Goal: Task Accomplishment & Management: Manage account settings

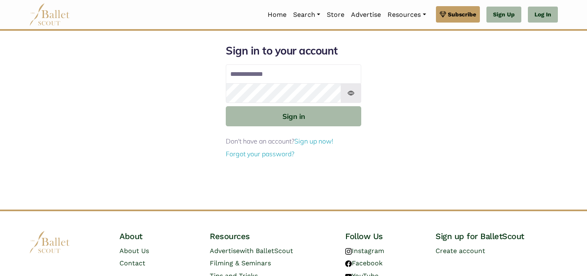
type input "**********"
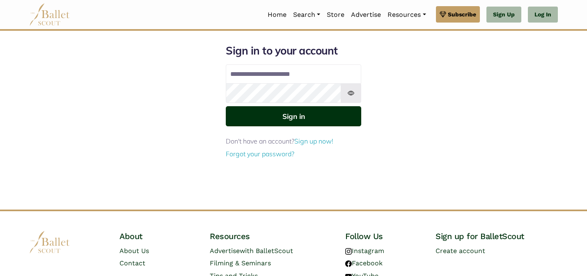
click at [248, 114] on button "Sign in" at bounding box center [294, 116] width 136 height 20
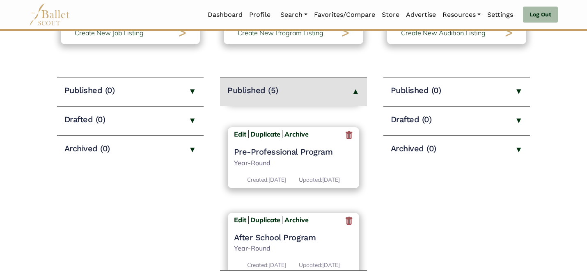
scroll to position [310, 0]
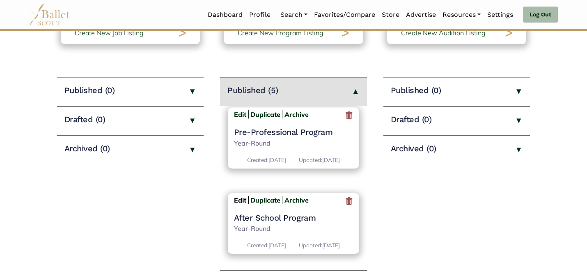
click at [235, 196] on b "Edit" at bounding box center [240, 200] width 12 height 8
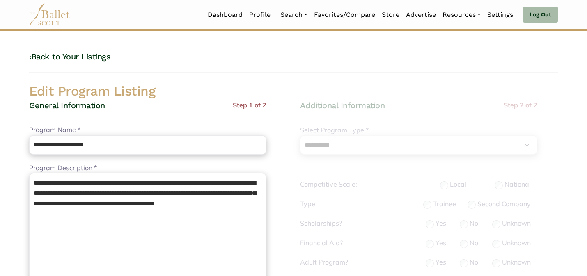
select select "**"
select select "*"
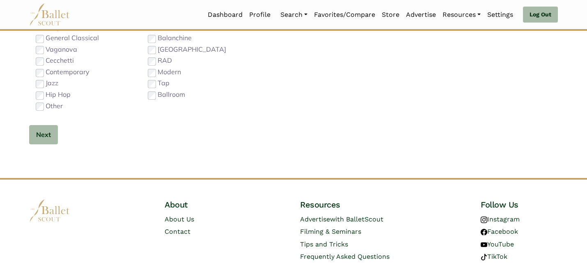
scroll to position [520, 0]
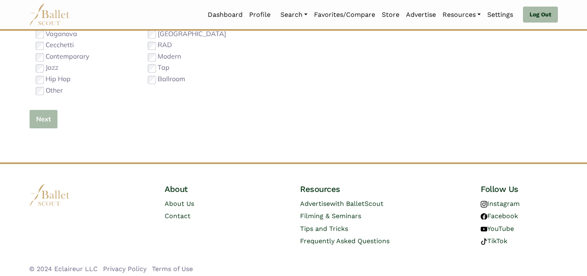
click at [40, 119] on button "Next" at bounding box center [43, 119] width 29 height 19
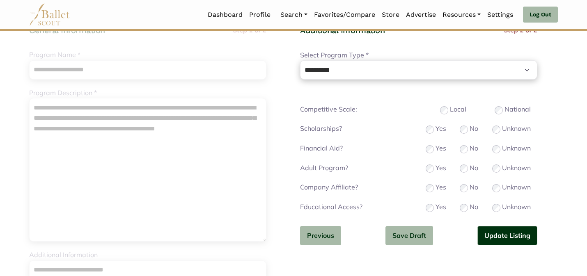
scroll to position [63, 0]
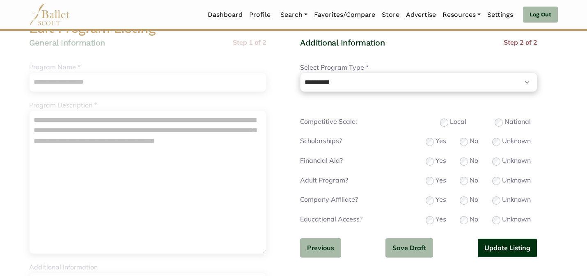
click at [497, 243] on button "Update Listing" at bounding box center [508, 248] width 60 height 19
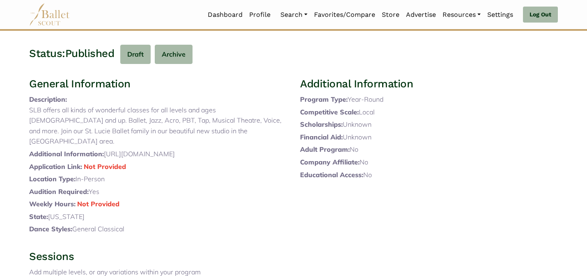
scroll to position [275, 0]
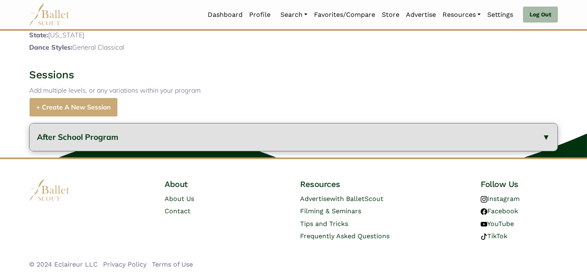
click at [188, 134] on button "After School Program" at bounding box center [294, 138] width 528 height 28
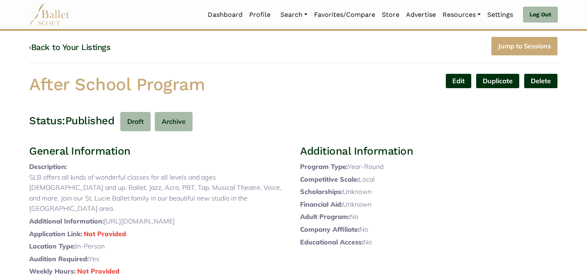
scroll to position [0, 0]
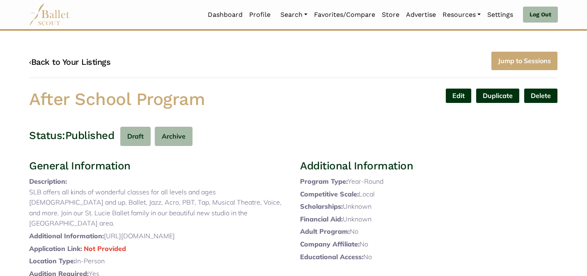
click at [96, 61] on link "‹ Back to Your Listings" at bounding box center [69, 62] width 81 height 10
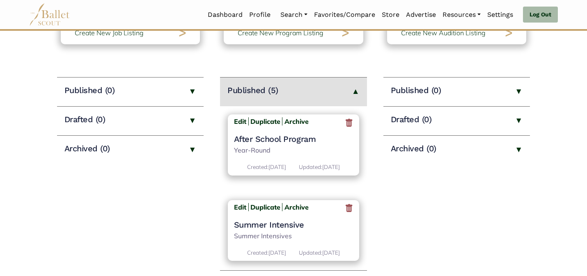
scroll to position [310, 0]
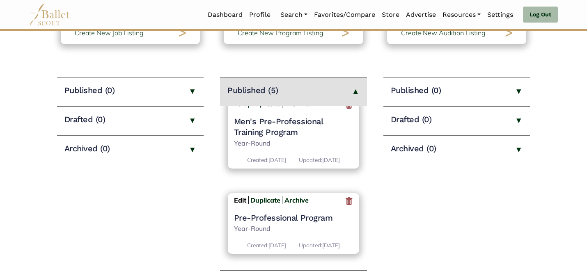
click at [237, 196] on b "Edit" at bounding box center [240, 200] width 12 height 8
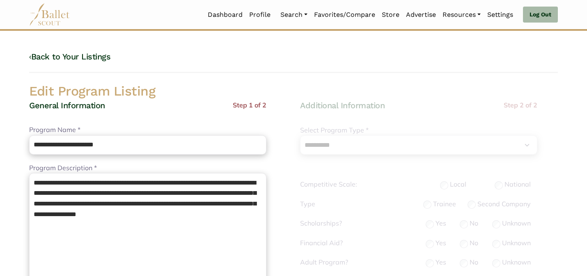
select select "**"
select select "*"
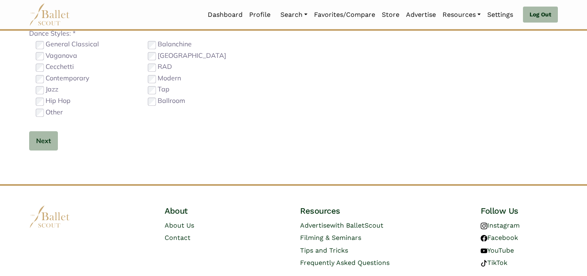
scroll to position [525, 0]
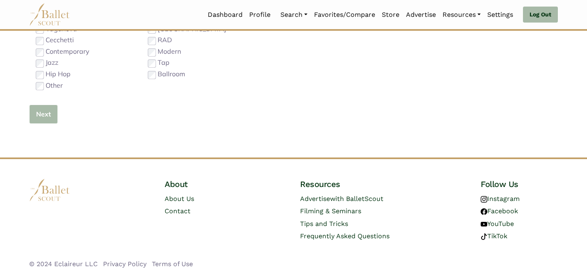
click at [45, 116] on button "Next" at bounding box center [43, 114] width 29 height 19
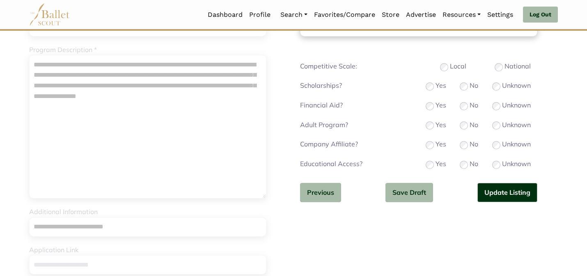
scroll to position [117, 0]
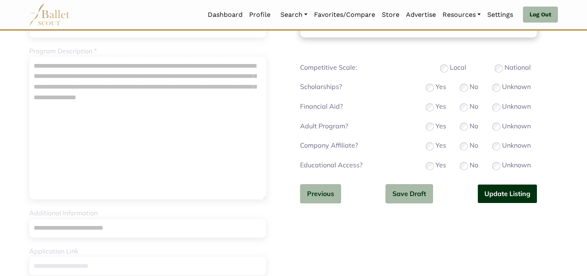
click at [506, 196] on button "Update Listing" at bounding box center [508, 193] width 60 height 19
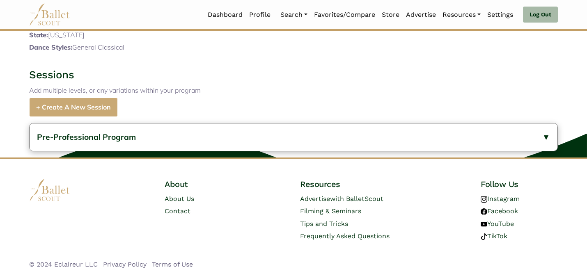
scroll to position [285, 0]
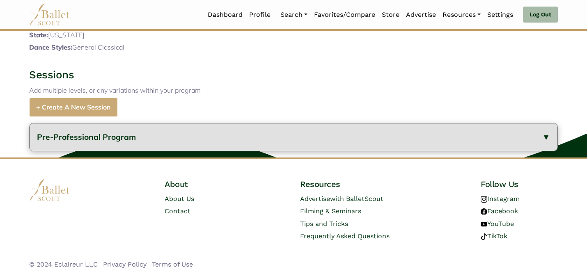
click at [304, 149] on button "Pre-Professional Program" at bounding box center [294, 138] width 528 height 28
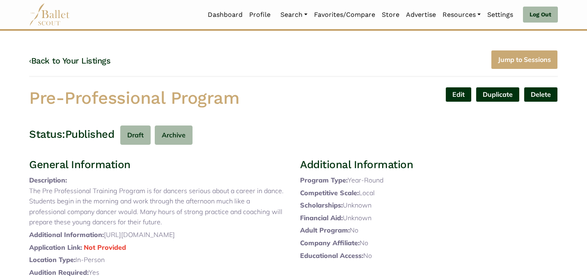
scroll to position [0, 0]
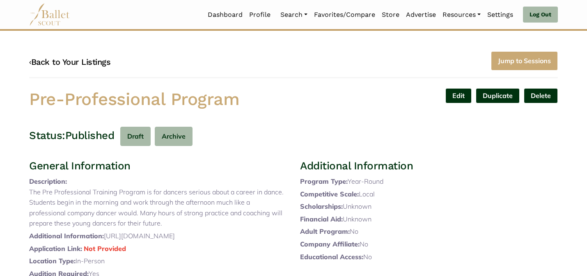
click at [85, 64] on link "‹ Back to Your Listings" at bounding box center [69, 62] width 81 height 10
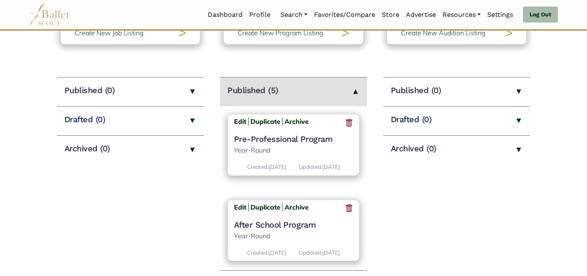
scroll to position [310, 0]
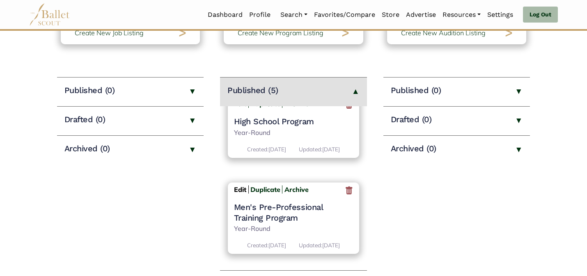
click at [242, 186] on b "Edit" at bounding box center [240, 190] width 12 height 8
click at [238, 186] on b "Edit" at bounding box center [240, 190] width 12 height 8
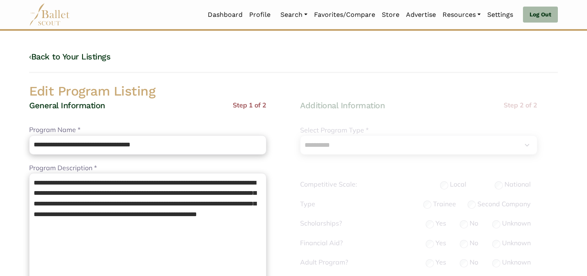
select select "**"
select select "*"
select select "**"
select select "*"
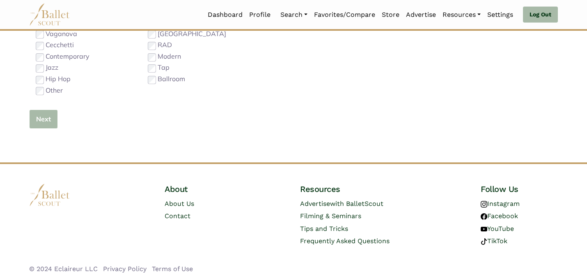
click at [47, 122] on button "Next" at bounding box center [43, 119] width 29 height 19
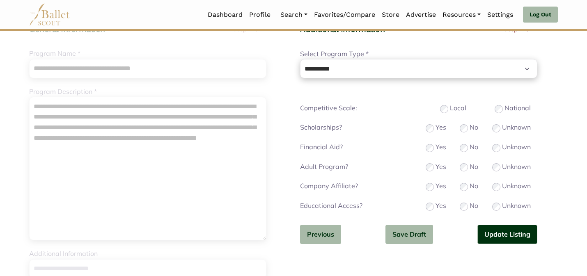
scroll to position [82, 0]
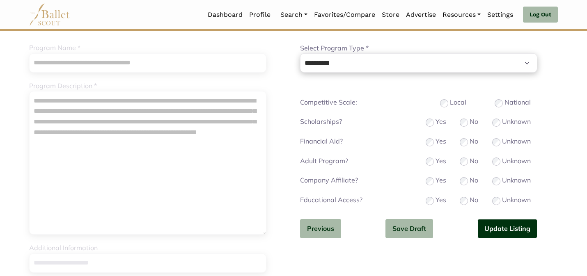
click at [494, 227] on button "Update Listing" at bounding box center [508, 228] width 60 height 19
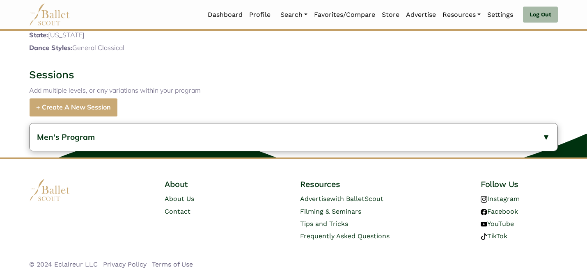
scroll to position [308, 0]
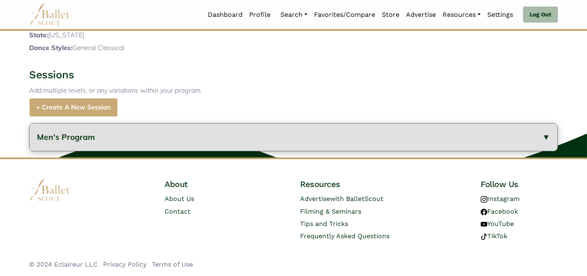
click at [248, 146] on button "Men's Program" at bounding box center [294, 138] width 528 height 28
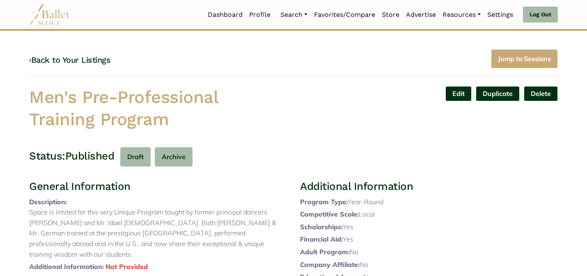
scroll to position [0, 0]
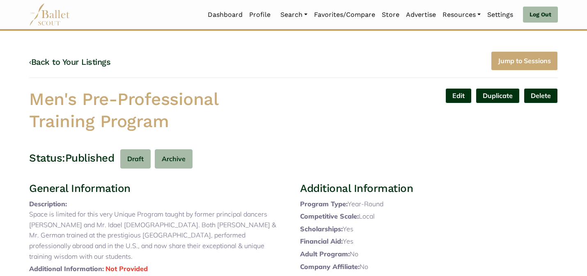
click at [106, 67] on h4 "‹ Back to Your Listings" at bounding box center [69, 62] width 81 height 11
click at [99, 62] on link "‹ Back to Your Listings" at bounding box center [69, 62] width 81 height 10
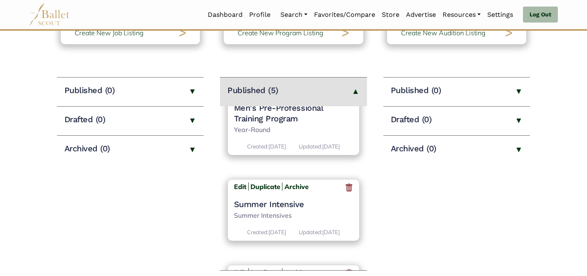
scroll to position [310, 0]
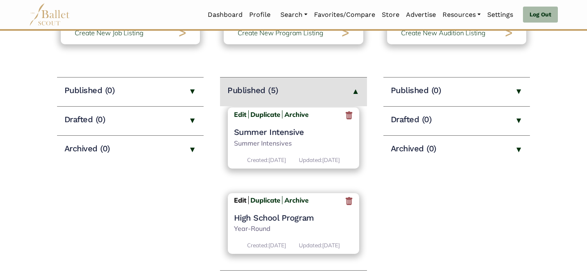
click at [239, 199] on b "Edit" at bounding box center [240, 200] width 12 height 8
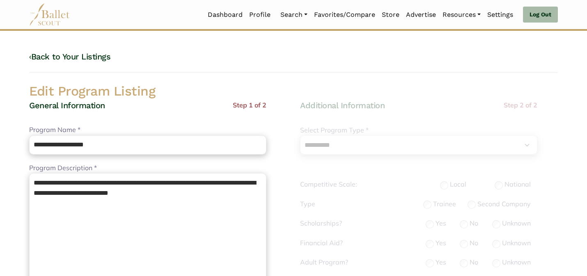
select select "**"
select select "*"
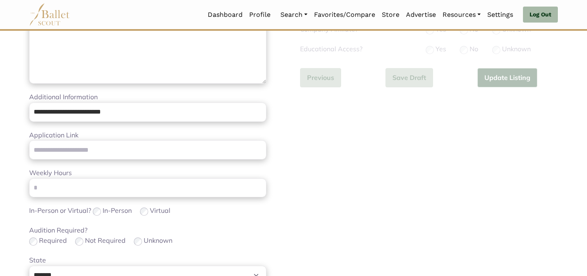
scroll to position [260, 0]
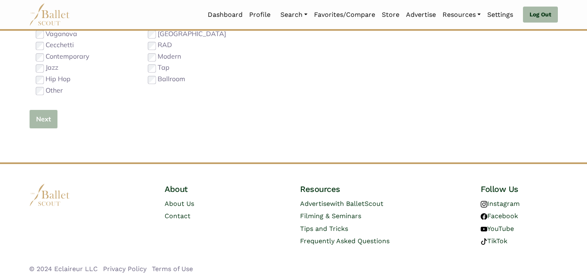
click at [44, 118] on button "Next" at bounding box center [43, 119] width 29 height 19
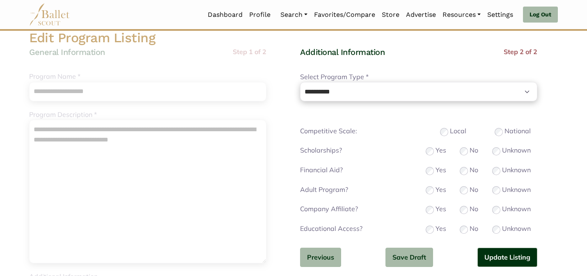
scroll to position [66, 0]
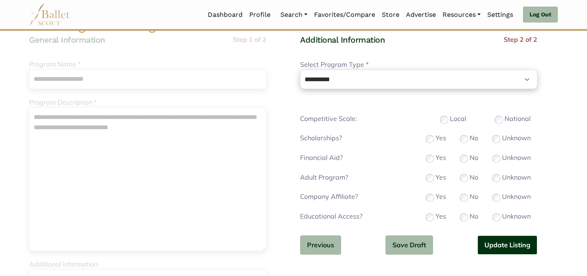
click at [485, 247] on button "Update Listing" at bounding box center [508, 245] width 60 height 19
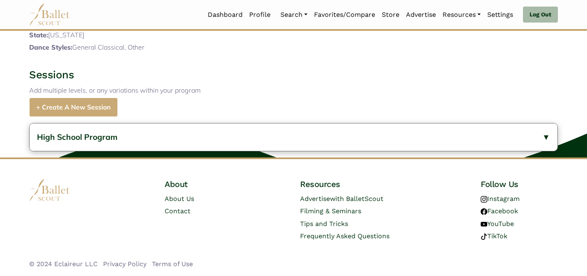
scroll to position [264, 0]
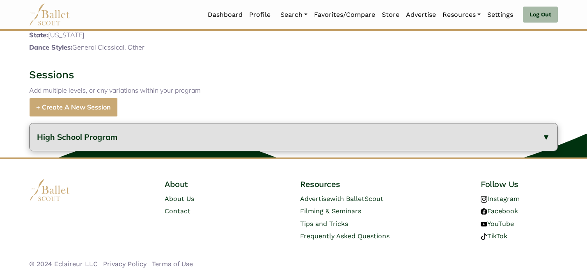
click at [237, 127] on button "High School Program" at bounding box center [294, 138] width 528 height 28
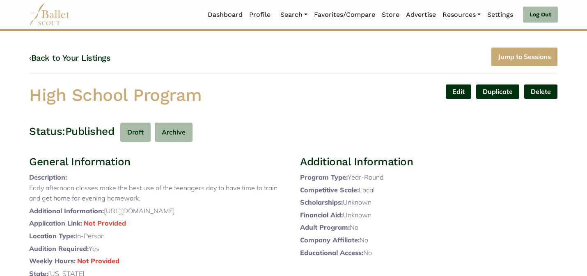
scroll to position [0, 0]
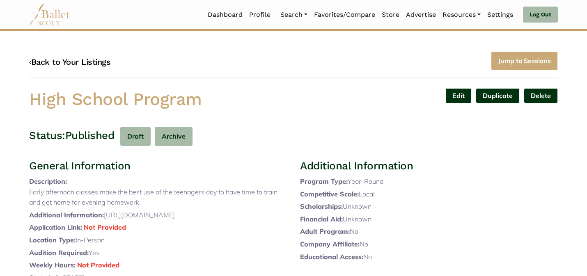
click at [71, 62] on link "‹ Back to Your Listings" at bounding box center [69, 62] width 81 height 10
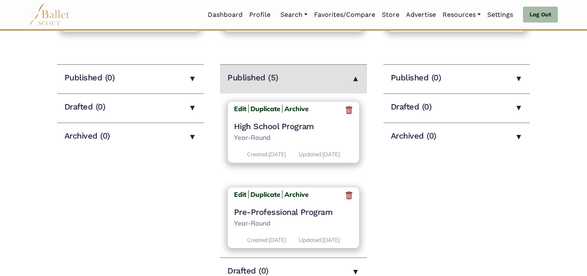
scroll to position [319, 0]
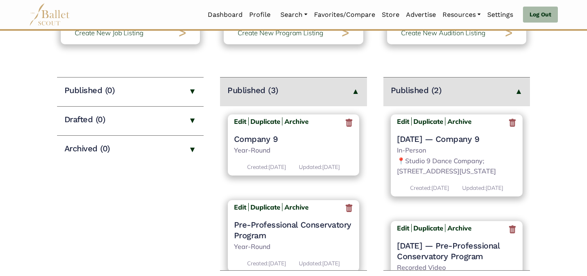
click at [284, 232] on h4 "Pre-Professional Conservatory Program" at bounding box center [293, 230] width 119 height 21
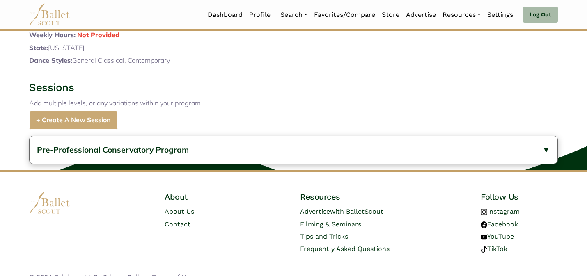
scroll to position [381, 0]
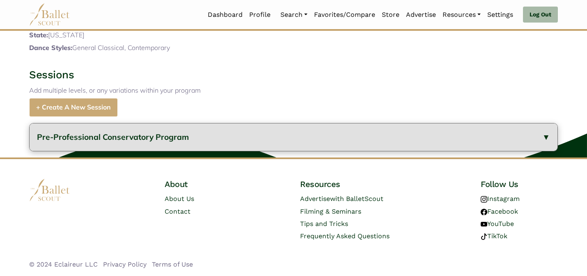
click at [178, 136] on span "Pre-Professional Conservatory Program" at bounding box center [113, 137] width 152 height 10
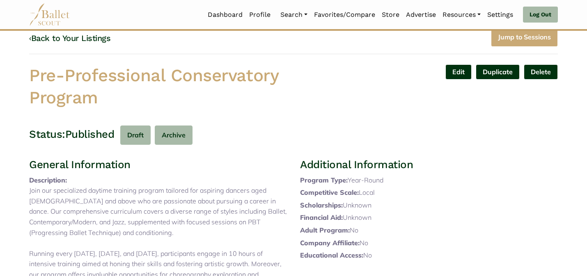
scroll to position [0, 0]
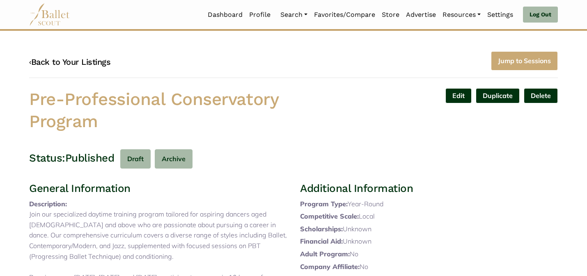
click at [80, 67] on link "‹ Back to Your Listings" at bounding box center [69, 62] width 81 height 10
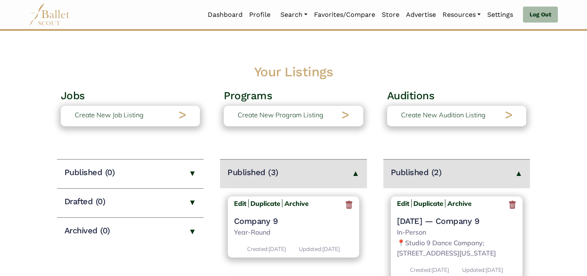
click at [256, 224] on h4 "Company 9" at bounding box center [293, 221] width 119 height 11
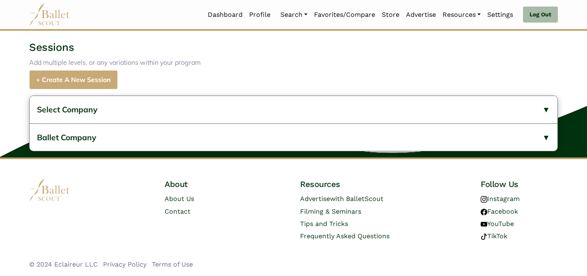
scroll to position [376, 0]
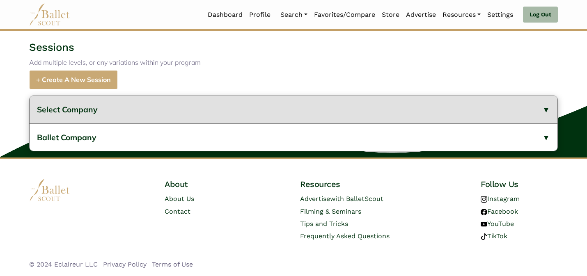
click at [195, 114] on button "Select Company" at bounding box center [294, 110] width 528 height 28
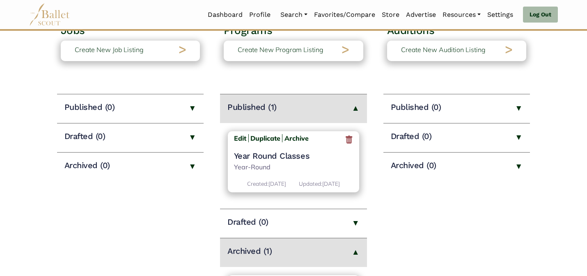
scroll to position [66, 0]
click at [242, 139] on b "Edit" at bounding box center [240, 138] width 12 height 8
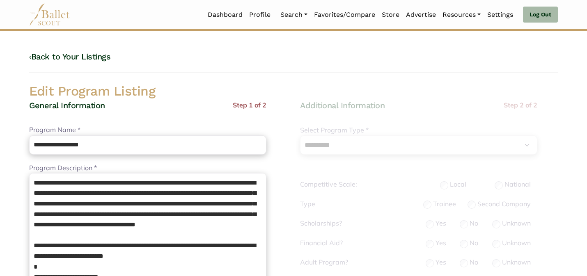
select select "**"
select select "*"
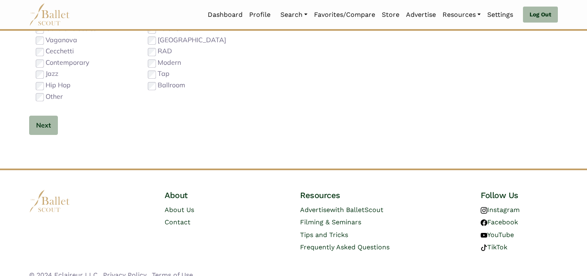
scroll to position [520, 0]
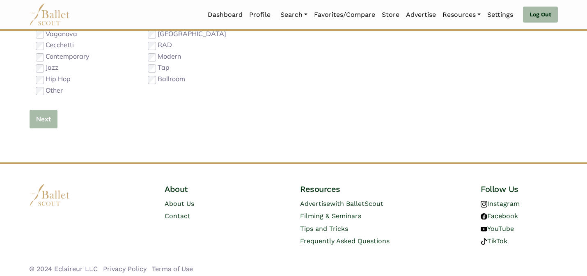
click at [39, 117] on button "Next" at bounding box center [43, 119] width 29 height 19
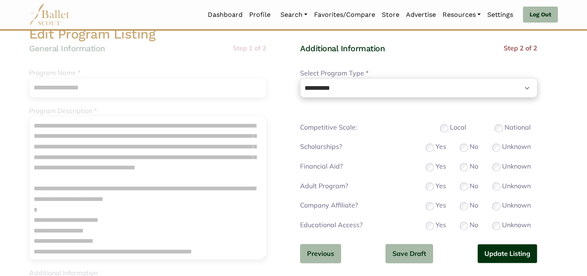
scroll to position [66, 0]
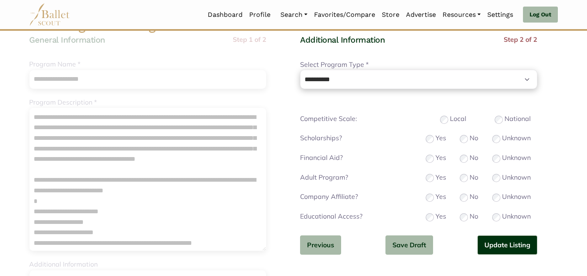
click at [503, 257] on div "**********" at bounding box center [418, 151] width 237 height 234
click at [499, 246] on button "Update Listing" at bounding box center [508, 245] width 60 height 19
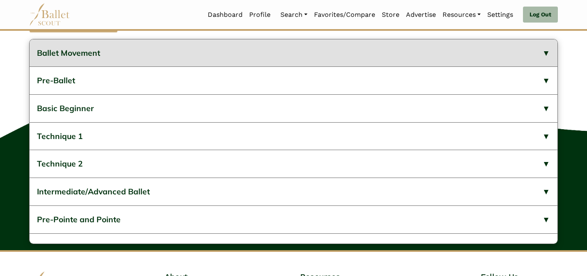
scroll to position [494, 0]
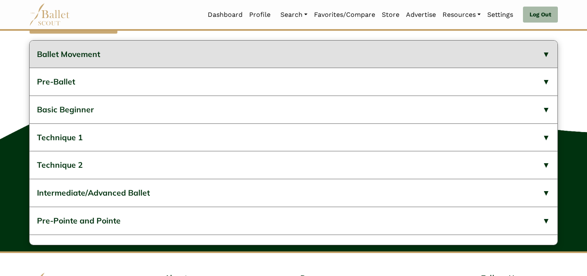
click at [223, 62] on button "Ballet Movement" at bounding box center [294, 55] width 528 height 28
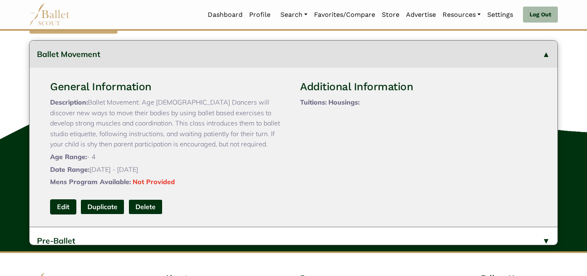
click at [61, 215] on link "Edit" at bounding box center [63, 207] width 26 height 15
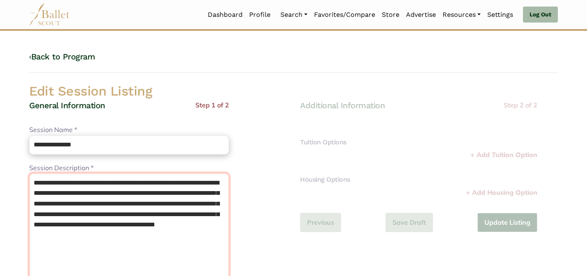
drag, startPoint x: 116, startPoint y: 185, endPoint x: 99, endPoint y: 169, distance: 23.6
click at [99, 172] on div "**********" at bounding box center [129, 240] width 200 height 154
type textarea "**********"
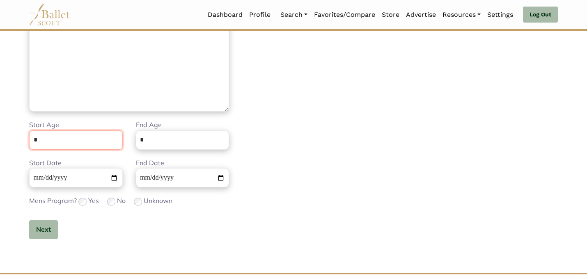
scroll to position [207, 0]
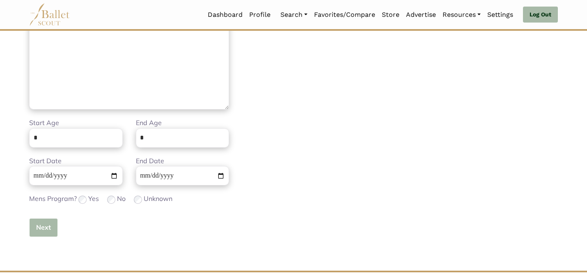
click at [42, 233] on button "Next" at bounding box center [43, 227] width 29 height 19
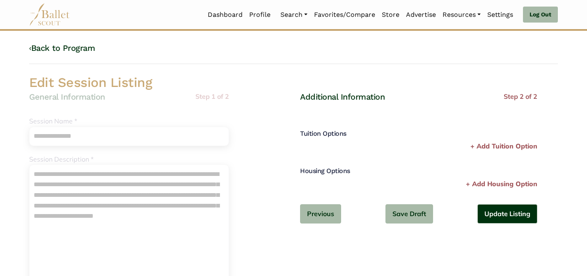
scroll to position [0, 0]
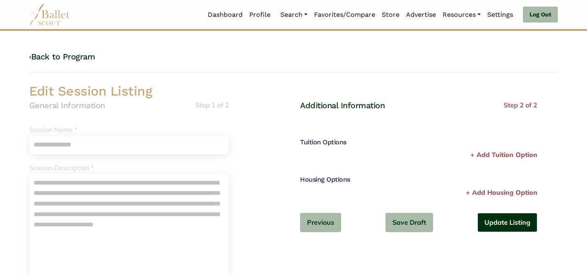
click at [510, 224] on button "Update Listing" at bounding box center [508, 222] width 60 height 19
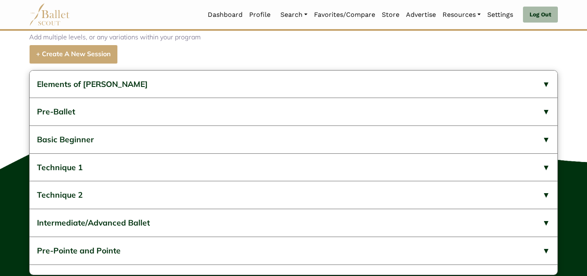
scroll to position [473, 0]
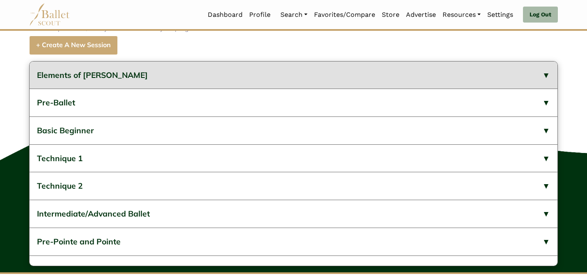
click at [281, 89] on button "Elements of Graham" at bounding box center [294, 76] width 528 height 28
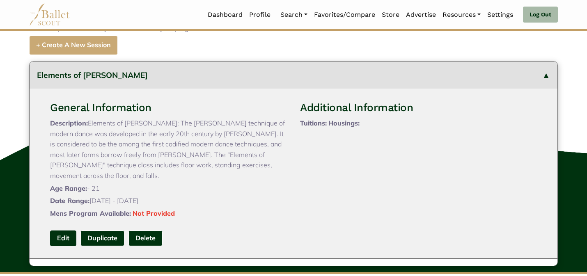
click at [65, 246] on link "Edit" at bounding box center [63, 238] width 26 height 15
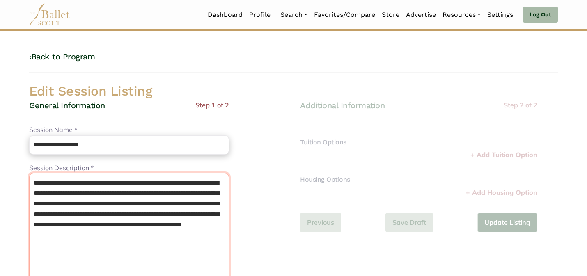
drag, startPoint x: 100, startPoint y: 186, endPoint x: 87, endPoint y: 166, distance: 24.0
click at [87, 170] on div "**********" at bounding box center [129, 240] width 200 height 154
type textarea "**********"
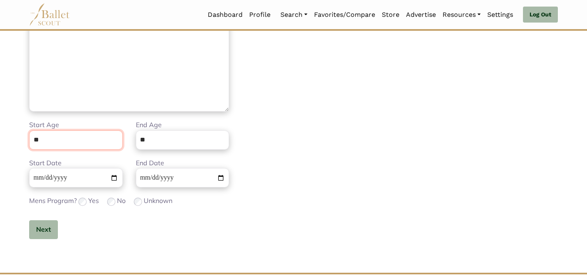
scroll to position [207, 0]
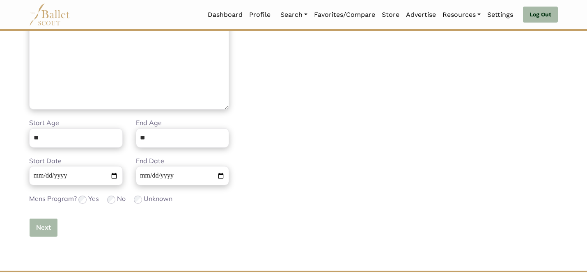
click at [45, 232] on button "Next" at bounding box center [43, 227] width 29 height 19
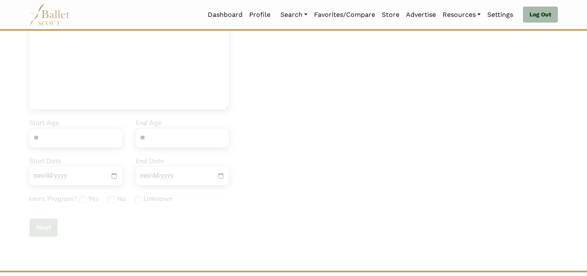
scroll to position [0, 0]
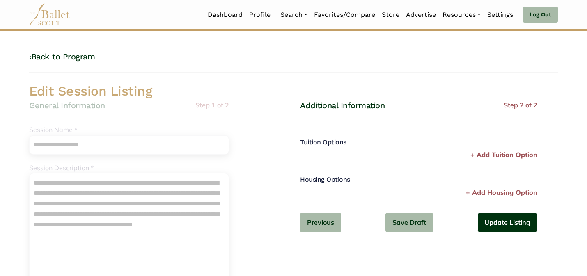
click at [523, 224] on button "Update Listing" at bounding box center [508, 222] width 60 height 19
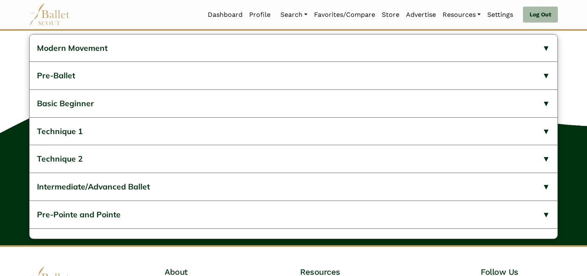
scroll to position [520, 0]
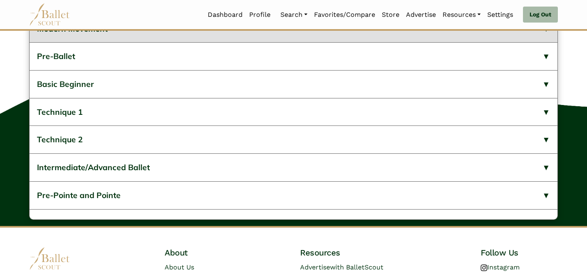
click at [287, 43] on button "Modern Movement" at bounding box center [294, 29] width 528 height 28
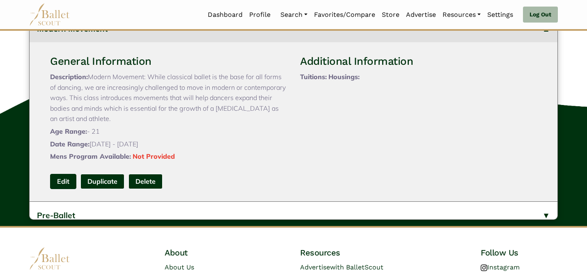
click at [69, 189] on link "Edit" at bounding box center [63, 181] width 26 height 15
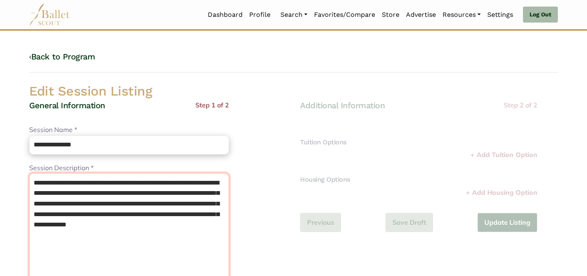
drag, startPoint x: 96, startPoint y: 179, endPoint x: 75, endPoint y: 140, distance: 44.3
click at [75, 140] on div "**********" at bounding box center [129, 279] width 200 height 358
type textarea "**********"
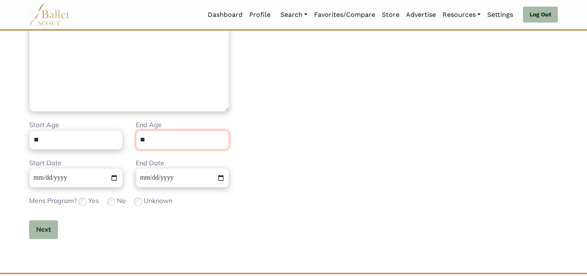
scroll to position [207, 0]
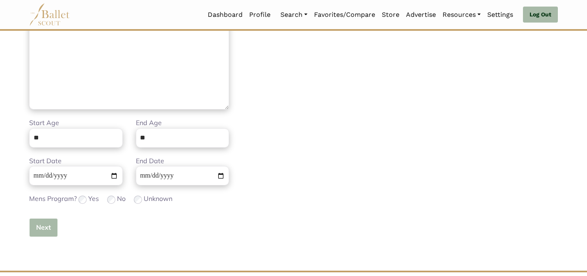
click at [48, 225] on button "Next" at bounding box center [43, 227] width 29 height 19
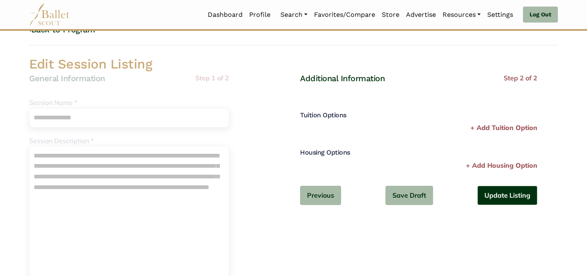
scroll to position [0, 0]
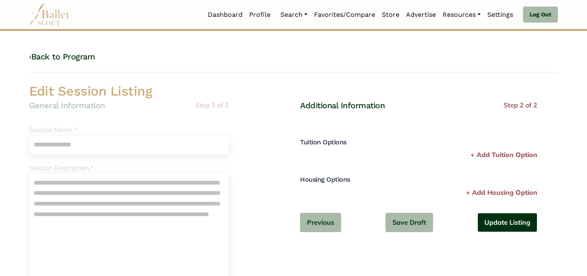
click at [496, 223] on button "Update Listing" at bounding box center [508, 222] width 60 height 19
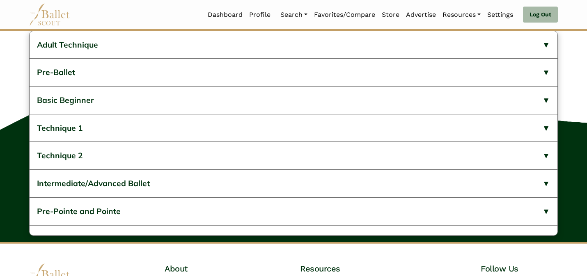
scroll to position [520, 0]
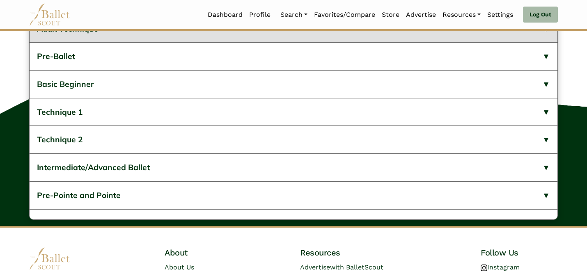
click at [234, 43] on button "Adult Technique" at bounding box center [294, 29] width 528 height 28
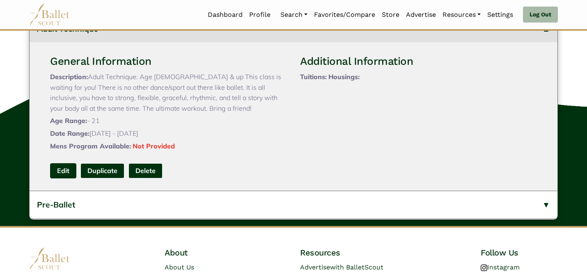
click at [67, 179] on link "Edit" at bounding box center [63, 170] width 26 height 15
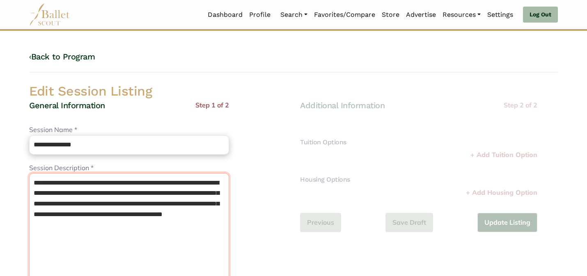
drag, startPoint x: 130, startPoint y: 184, endPoint x: 111, endPoint y: 167, distance: 25.6
click at [111, 167] on div "**********" at bounding box center [129, 240] width 200 height 154
type textarea "**********"
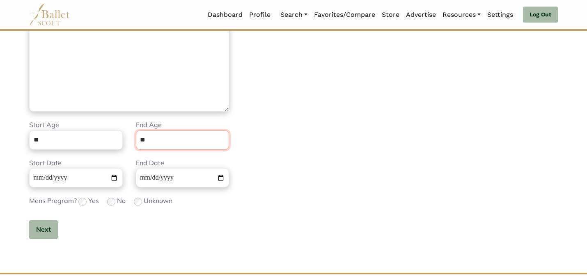
scroll to position [207, 0]
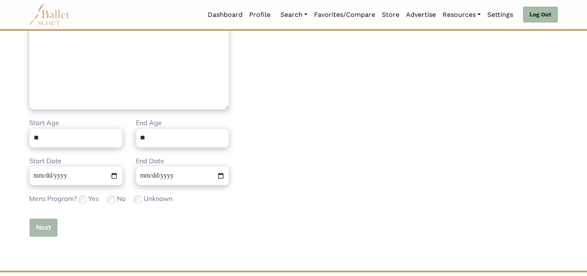
click at [48, 227] on button "Next" at bounding box center [43, 227] width 29 height 19
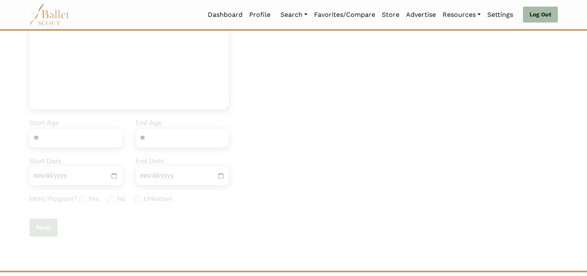
scroll to position [0, 0]
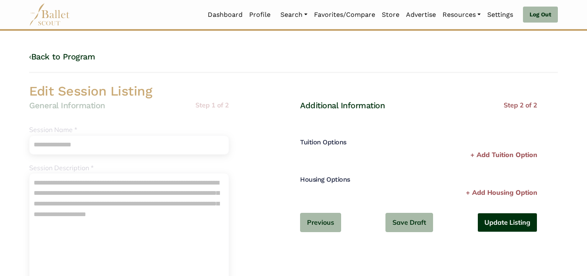
click at [496, 217] on button "Update Listing" at bounding box center [508, 222] width 60 height 19
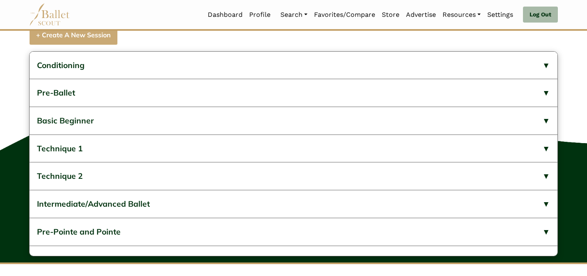
scroll to position [503, 0]
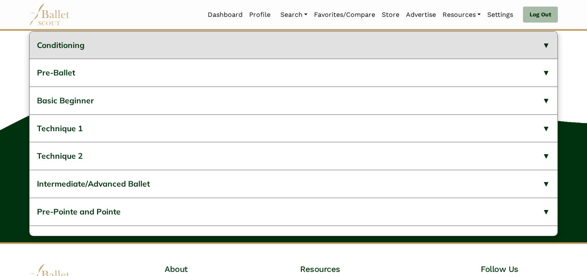
click at [287, 59] on button "Conditioning" at bounding box center [294, 46] width 528 height 28
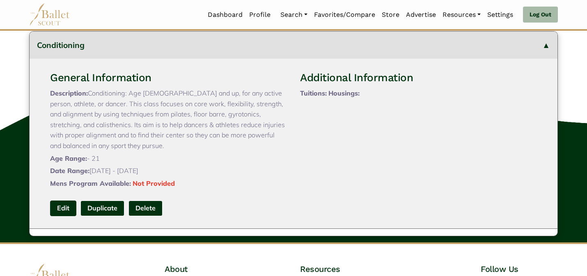
click at [61, 216] on link "Edit" at bounding box center [63, 208] width 26 height 15
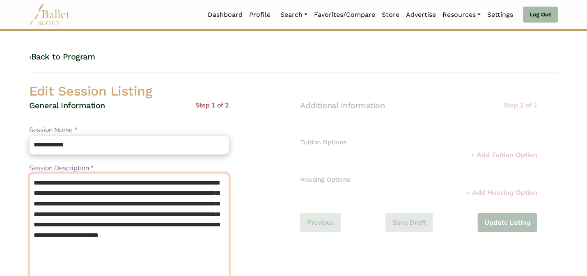
drag, startPoint x: 79, startPoint y: 180, endPoint x: 66, endPoint y: 159, distance: 24.4
click at [66, 163] on div "**********" at bounding box center [129, 240] width 200 height 154
click at [46, 184] on textarea "**********" at bounding box center [129, 245] width 200 height 144
type textarea "**********"
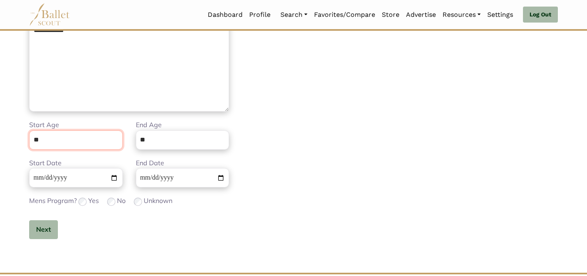
scroll to position [207, 0]
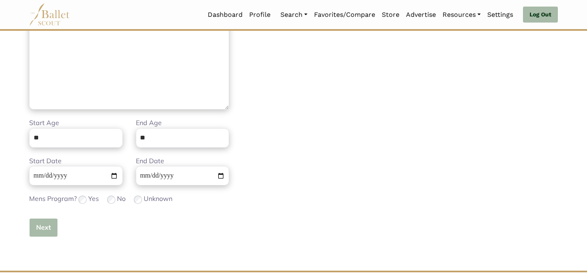
click at [35, 230] on button "Next" at bounding box center [43, 227] width 29 height 19
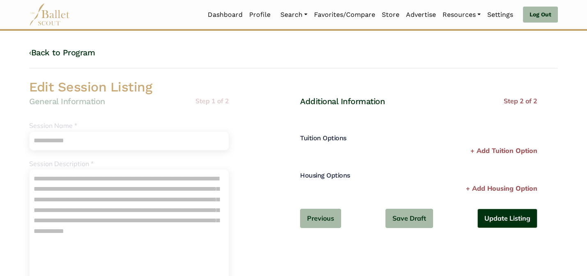
scroll to position [0, 0]
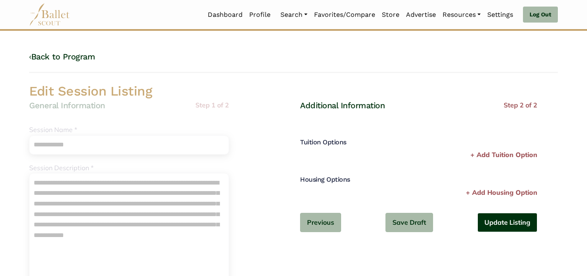
click at [494, 223] on button "Update Listing" at bounding box center [508, 222] width 60 height 19
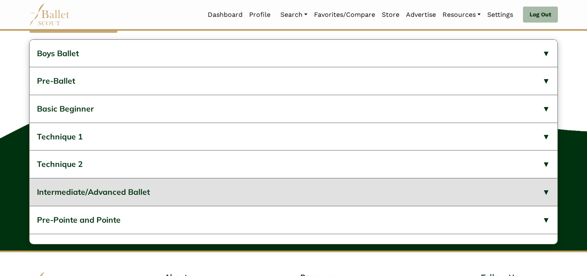
scroll to position [494, 0]
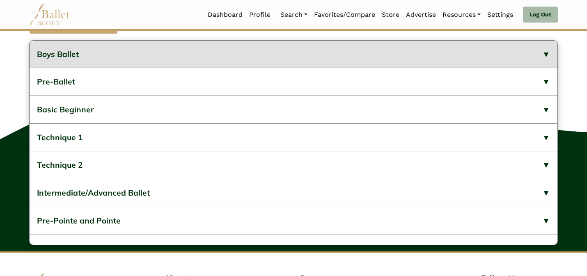
click at [220, 68] on button "Boys Ballet" at bounding box center [294, 55] width 528 height 28
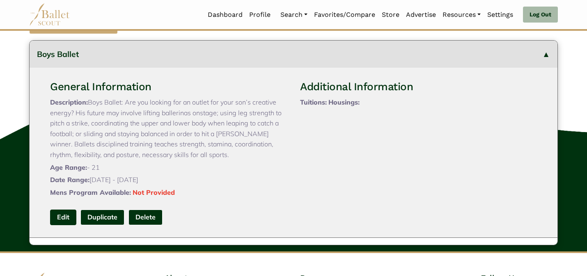
click at [68, 225] on link "Edit" at bounding box center [63, 217] width 26 height 15
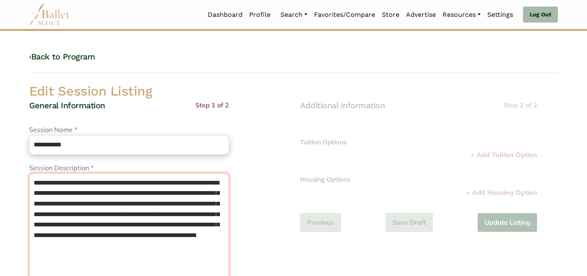
drag, startPoint x: 75, startPoint y: 184, endPoint x: 75, endPoint y: 165, distance: 18.5
click at [75, 167] on div "**********" at bounding box center [129, 240] width 200 height 154
type textarea "**********"
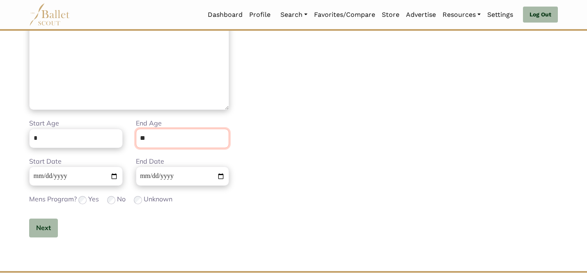
scroll to position [207, 0]
click at [44, 225] on button "Next" at bounding box center [43, 227] width 29 height 19
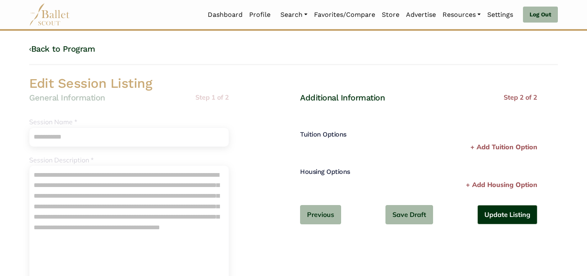
scroll to position [0, 0]
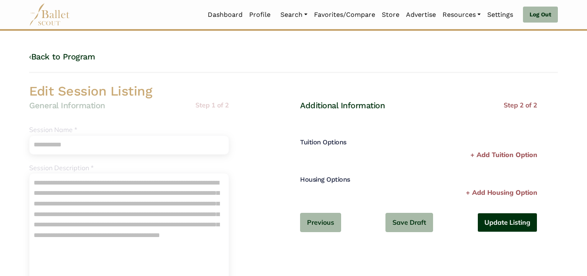
click at [507, 225] on button "Update Listing" at bounding box center [508, 222] width 60 height 19
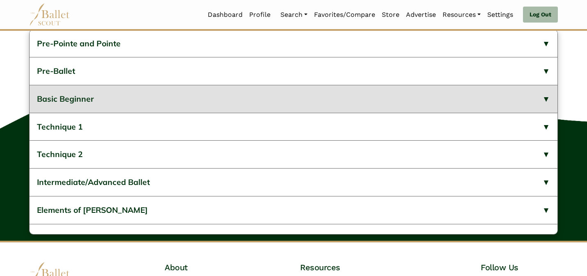
scroll to position [503, 0]
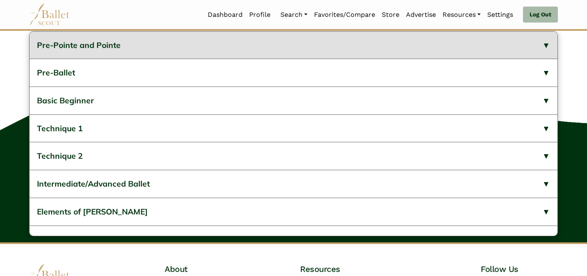
click at [302, 59] on button "Pre-Pointe and Pointe" at bounding box center [294, 46] width 528 height 28
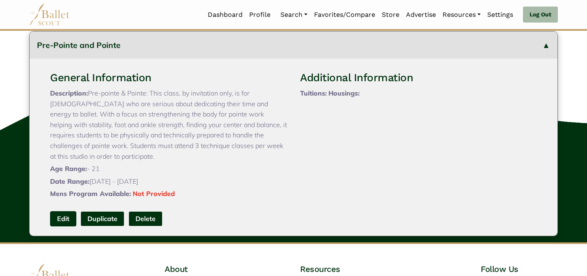
click at [68, 227] on link "Edit" at bounding box center [63, 218] width 26 height 15
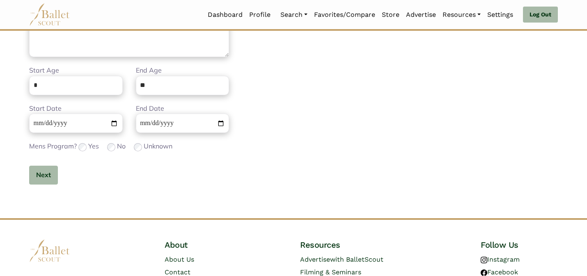
scroll to position [260, 0]
click at [36, 124] on input "**********" at bounding box center [76, 123] width 94 height 19
click at [37, 176] on button "Next" at bounding box center [43, 175] width 29 height 19
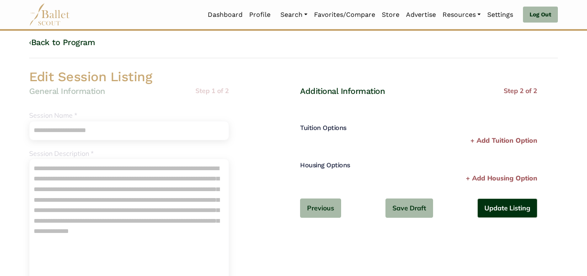
scroll to position [0, 0]
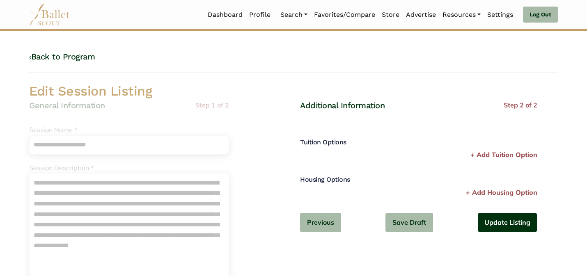
click at [496, 216] on button "Update Listing" at bounding box center [508, 222] width 60 height 19
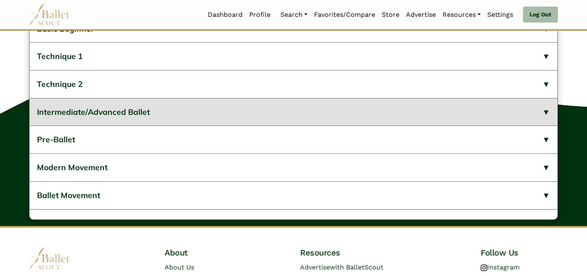
scroll to position [503, 0]
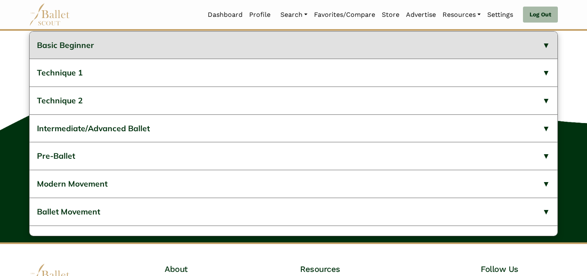
click at [254, 59] on button "Basic Beginner" at bounding box center [294, 46] width 528 height 28
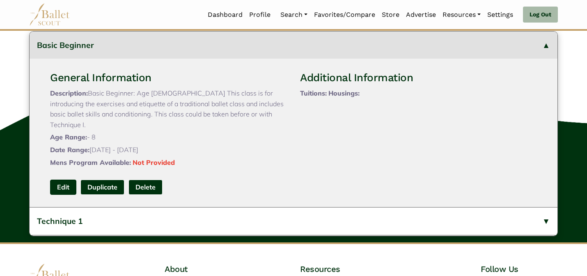
click at [64, 195] on link "Edit" at bounding box center [63, 187] width 26 height 15
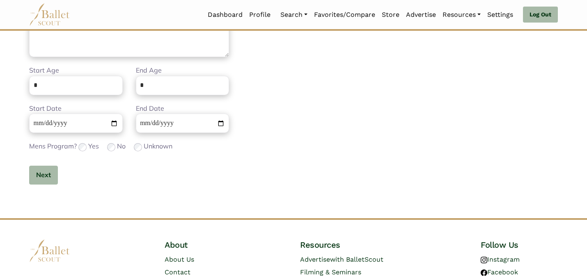
scroll to position [260, 0]
click at [32, 120] on input "**********" at bounding box center [76, 123] width 94 height 19
click at [327, 128] on div "Additional Information Step 2 of 2 Tuition Options Price * Please enter a valid…" at bounding box center [429, 29] width 271 height 379
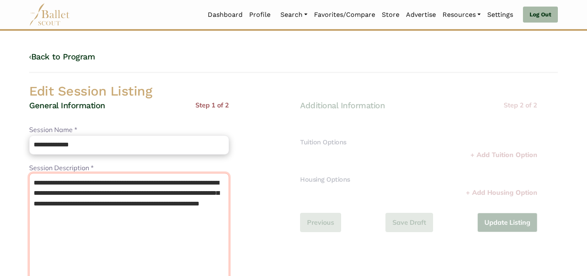
drag, startPoint x: 83, startPoint y: 184, endPoint x: 83, endPoint y: 162, distance: 21.4
click at [83, 164] on div "**********" at bounding box center [129, 240] width 200 height 154
type textarea "**********"
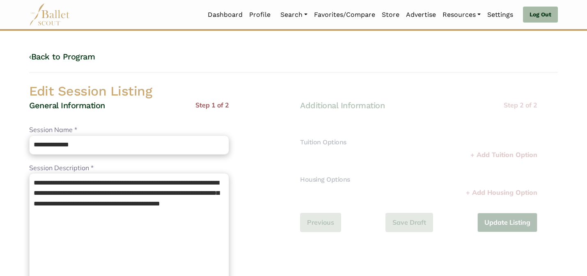
click at [169, 101] on div "General Information Step 1 of 2" at bounding box center [129, 112] width 200 height 25
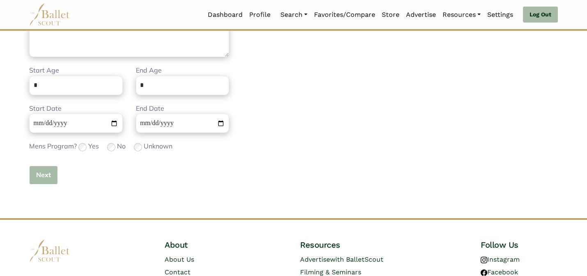
click at [46, 170] on button "Next" at bounding box center [43, 175] width 29 height 19
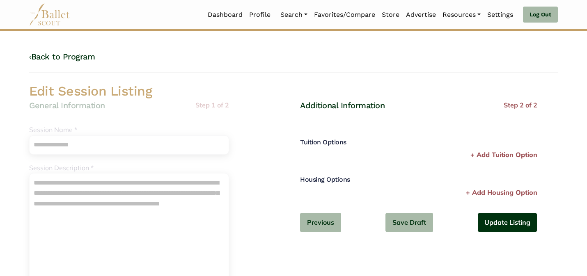
click at [516, 219] on button "Update Listing" at bounding box center [508, 222] width 60 height 19
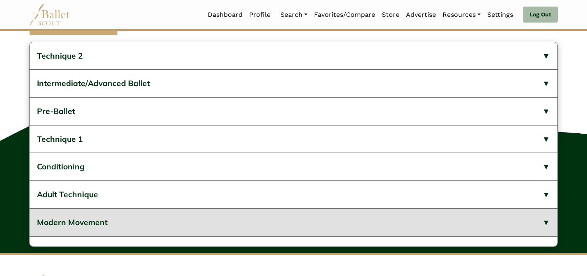
scroll to position [520, 0]
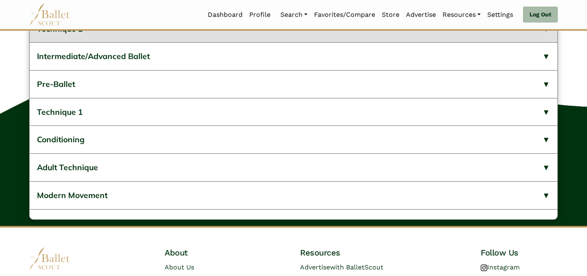
click at [300, 43] on button "Technique 2" at bounding box center [294, 29] width 528 height 28
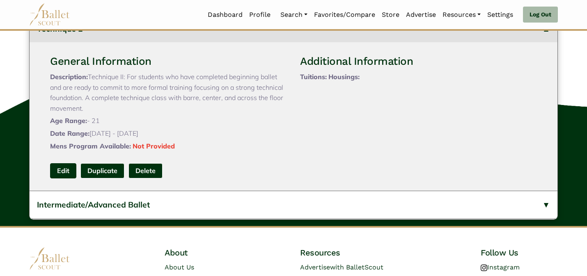
click at [62, 179] on link "Edit" at bounding box center [63, 170] width 26 height 15
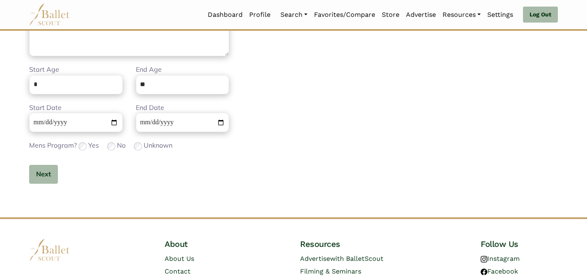
scroll to position [287, 0]
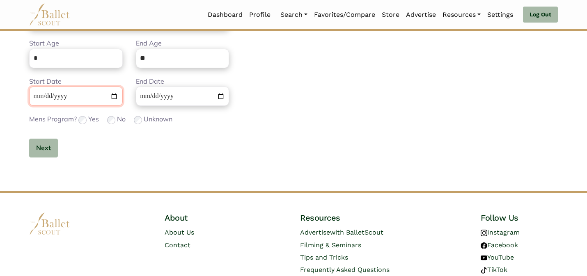
click at [37, 97] on input "**********" at bounding box center [76, 96] width 94 height 19
click at [42, 145] on button "Next" at bounding box center [43, 148] width 29 height 19
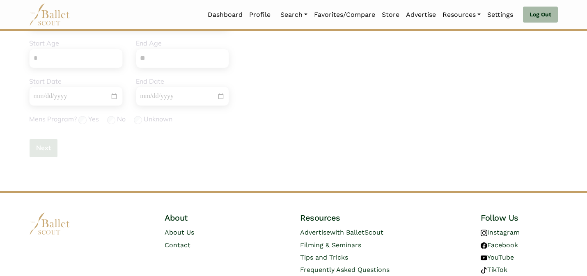
scroll to position [27, 0]
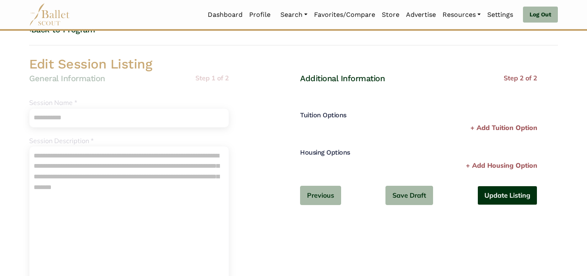
click at [491, 195] on button "Update Listing" at bounding box center [508, 195] width 60 height 19
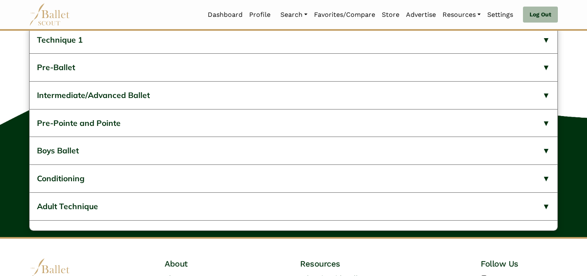
scroll to position [508, 0]
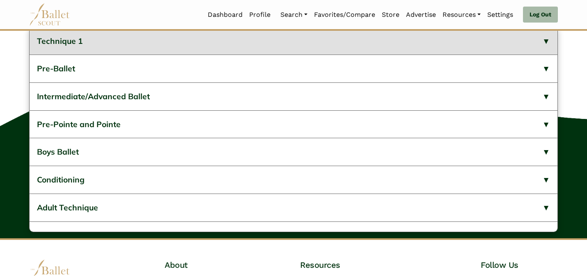
click at [165, 53] on button "Technique 1" at bounding box center [294, 42] width 528 height 28
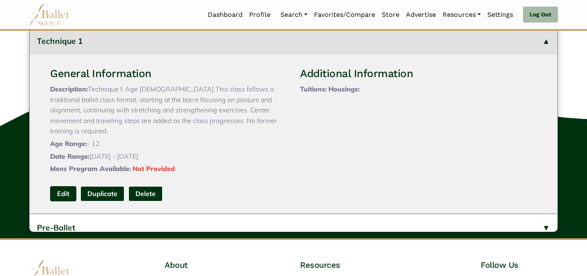
click at [64, 202] on link "Edit" at bounding box center [63, 193] width 26 height 15
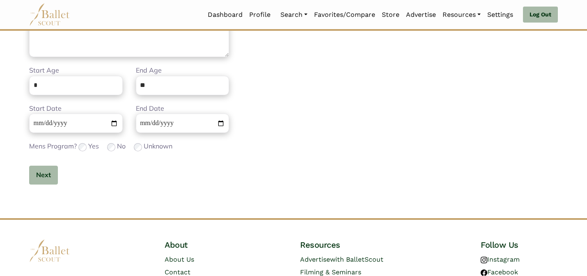
scroll to position [260, 0]
click at [37, 120] on input "**********" at bounding box center [76, 123] width 94 height 19
click at [41, 168] on button "Next" at bounding box center [43, 175] width 29 height 19
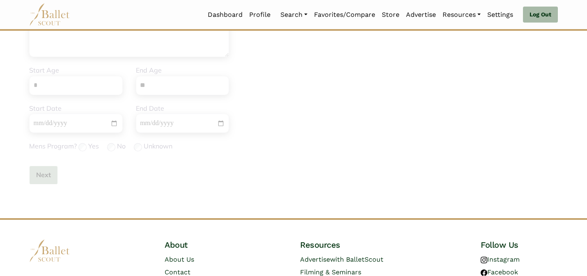
scroll to position [0, 0]
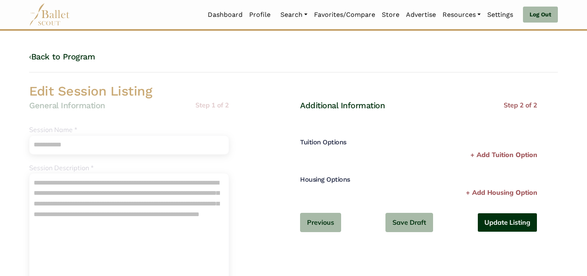
click at [499, 221] on button "Update Listing" at bounding box center [508, 222] width 60 height 19
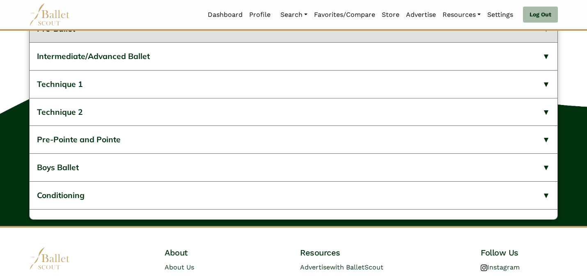
scroll to position [503, 0]
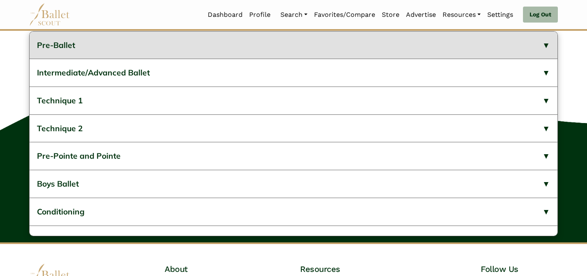
click at [124, 59] on button "Pre-Ballet" at bounding box center [294, 46] width 528 height 28
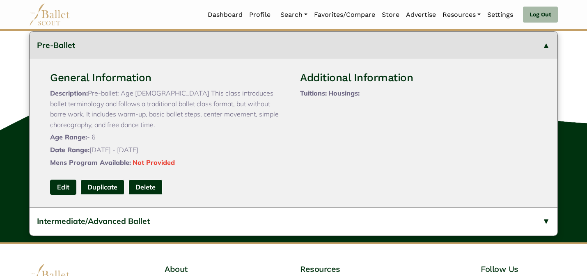
click at [66, 195] on link "Edit" at bounding box center [63, 187] width 26 height 15
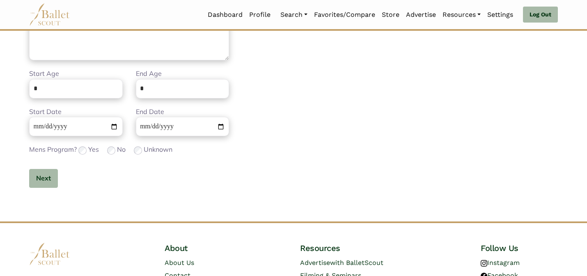
scroll to position [285, 0]
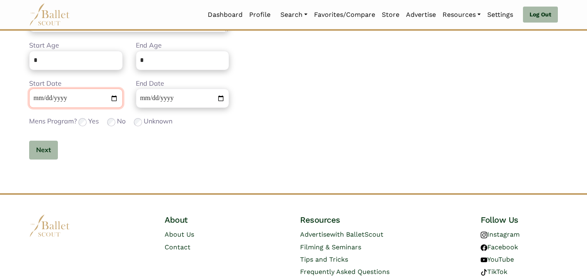
click at [37, 97] on input "**********" at bounding box center [76, 98] width 94 height 19
click at [40, 155] on button "Next" at bounding box center [43, 150] width 29 height 19
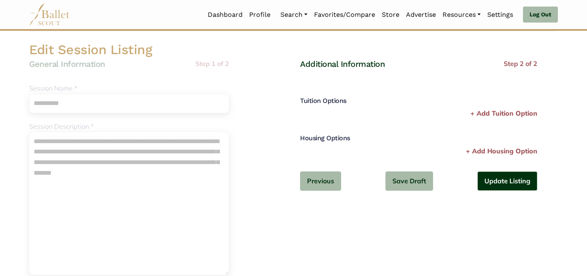
scroll to position [25, 0]
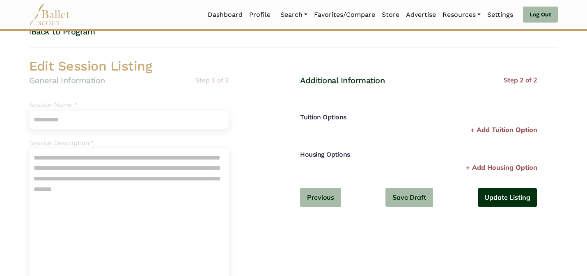
click at [493, 202] on button "Update Listing" at bounding box center [508, 197] width 60 height 19
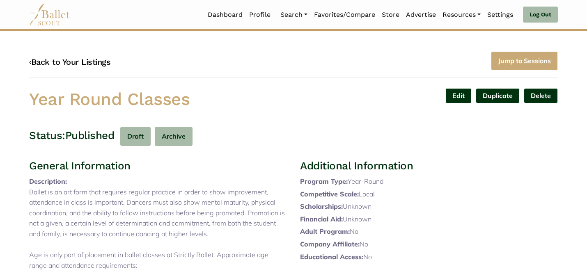
click at [104, 64] on link "‹ Back to Your Listings" at bounding box center [69, 62] width 81 height 10
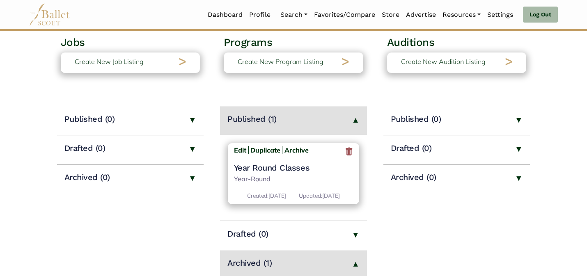
scroll to position [82, 0]
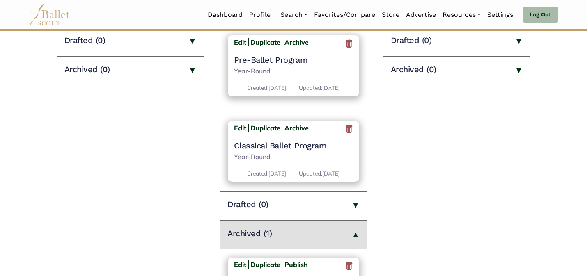
scroll to position [103, 0]
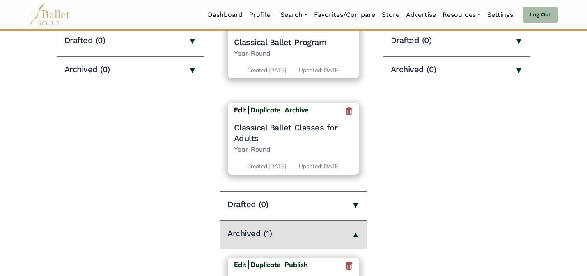
click at [237, 109] on b "Edit" at bounding box center [240, 110] width 12 height 8
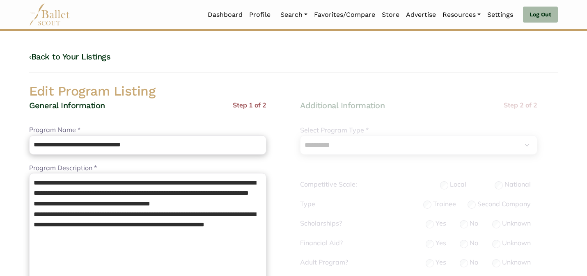
select select "**"
select select "*"
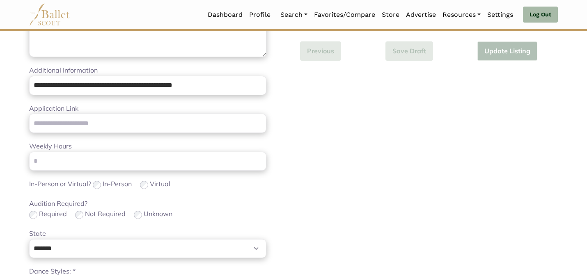
scroll to position [520, 0]
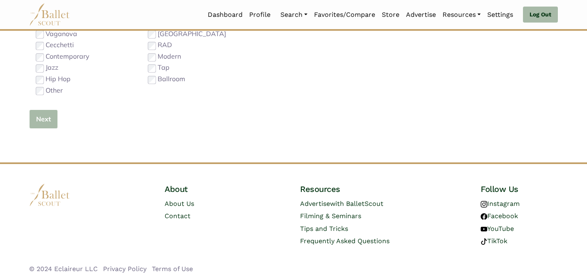
click at [48, 122] on button "Next" at bounding box center [43, 119] width 29 height 19
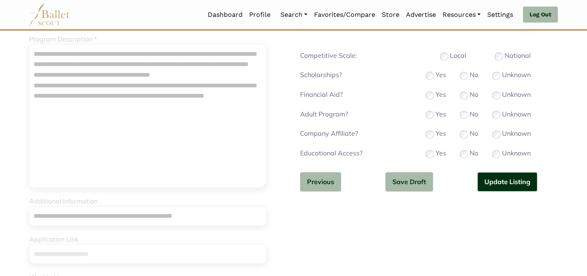
scroll to position [129, 0]
click at [495, 180] on button "Update Listing" at bounding box center [508, 182] width 60 height 19
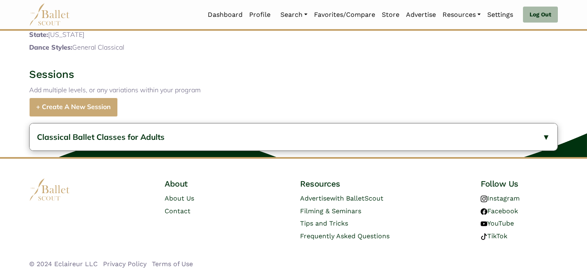
scroll to position [329, 0]
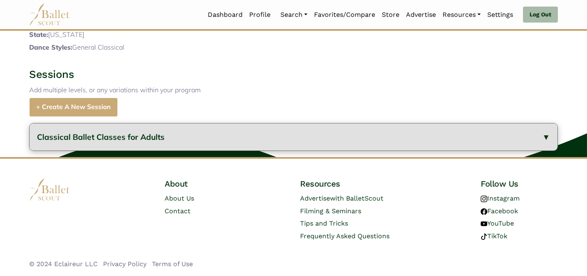
click at [273, 146] on button "Classical Ballet Classes for Adults" at bounding box center [294, 138] width 528 height 28
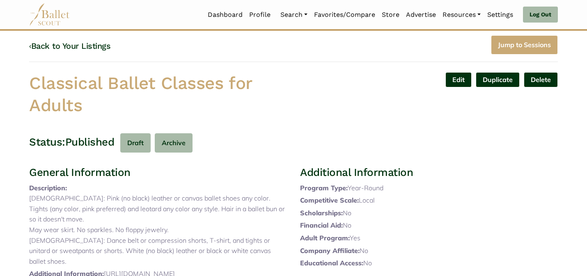
scroll to position [0, 0]
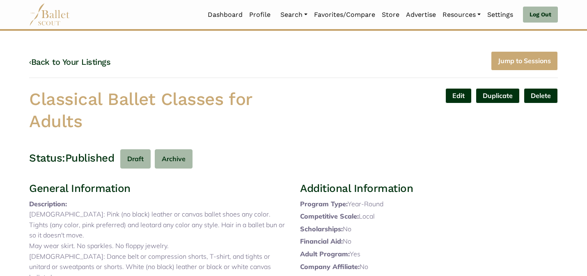
click at [75, 67] on h4 "‹ Back to Your Listings" at bounding box center [69, 62] width 81 height 11
click at [71, 59] on link "‹ Back to Your Listings" at bounding box center [69, 62] width 81 height 10
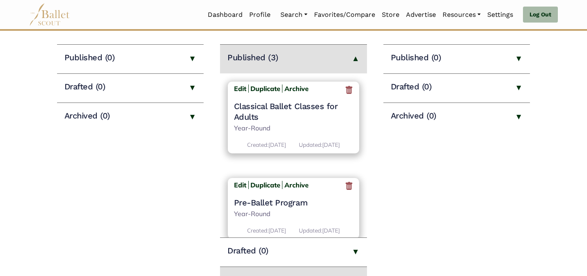
scroll to position [103, 0]
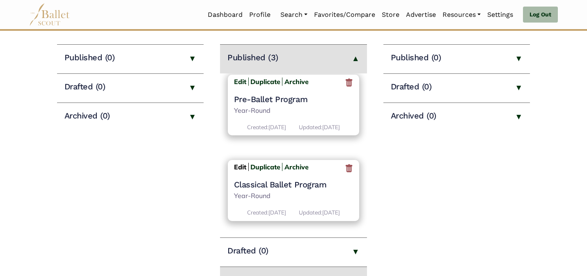
click at [241, 166] on b "Edit" at bounding box center [240, 167] width 12 height 8
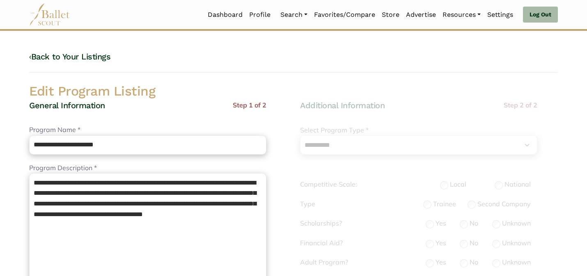
select select "**"
select select "*"
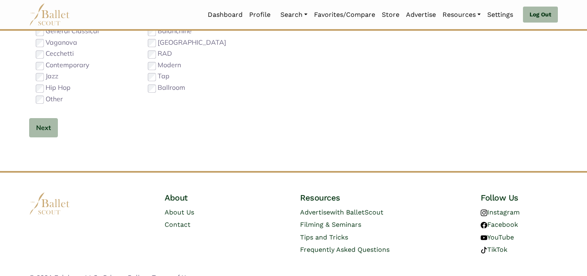
scroll to position [520, 0]
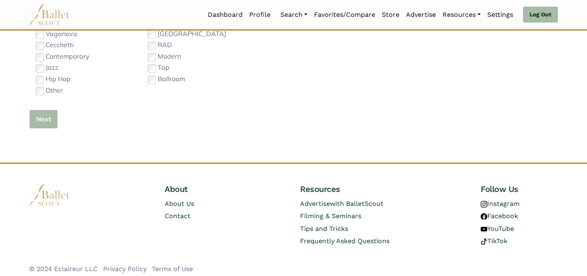
click at [52, 118] on button "Next" at bounding box center [43, 119] width 29 height 19
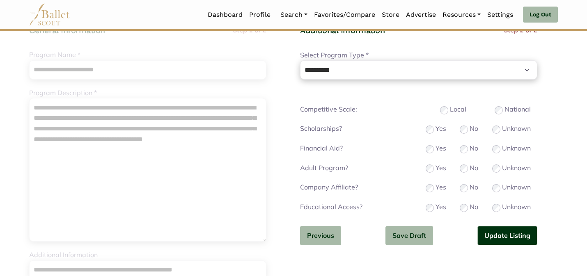
scroll to position [63, 0]
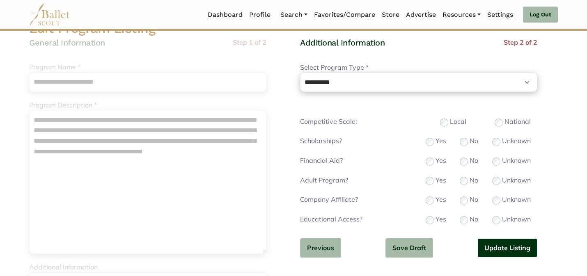
click at [496, 247] on button "Update Listing" at bounding box center [508, 248] width 60 height 19
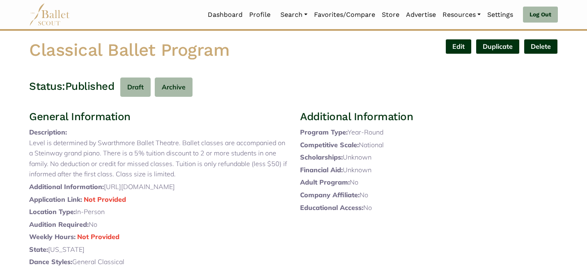
scroll to position [309, 0]
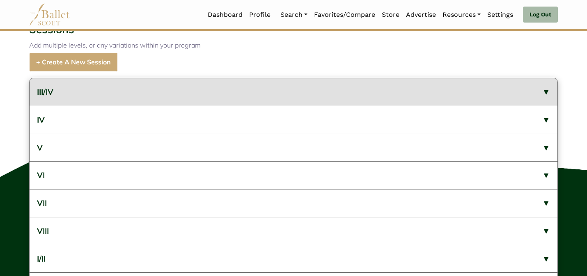
click at [129, 106] on button "III/IV" at bounding box center [294, 92] width 528 height 28
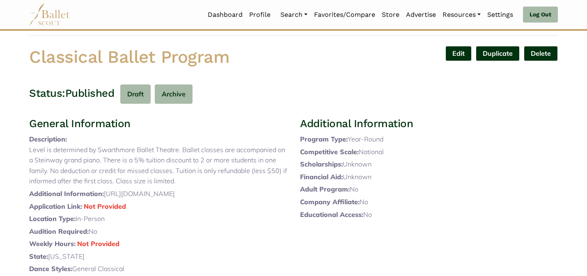
scroll to position [0, 0]
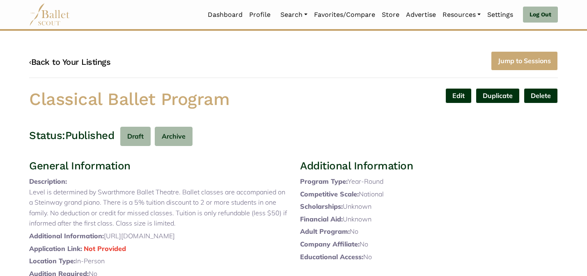
click at [91, 59] on link "‹ Back to Your Listings" at bounding box center [69, 62] width 81 height 10
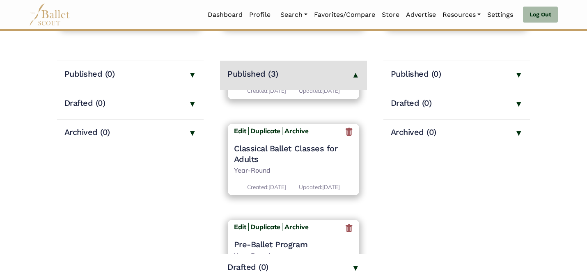
scroll to position [103, 0]
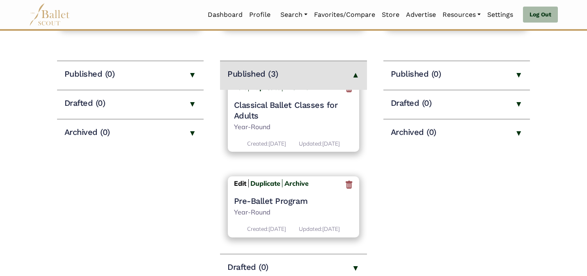
click at [240, 180] on b "Edit" at bounding box center [240, 183] width 12 height 8
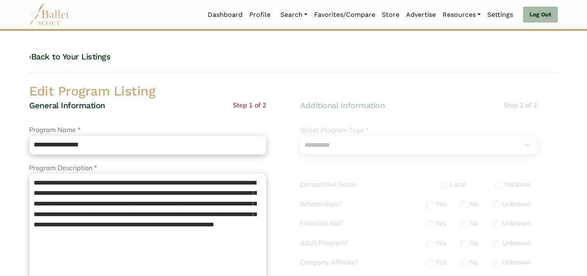
select select "**"
select select "*"
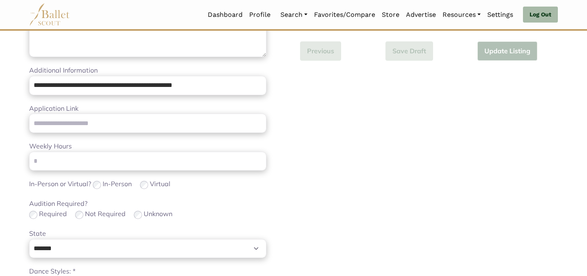
scroll to position [520, 0]
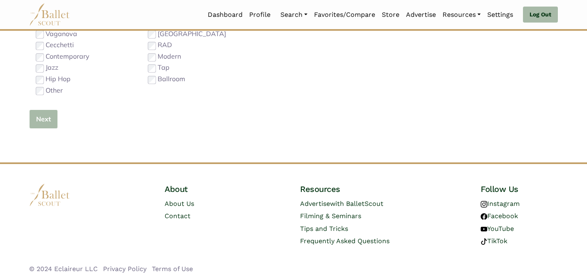
click at [41, 122] on button "Next" at bounding box center [43, 119] width 29 height 19
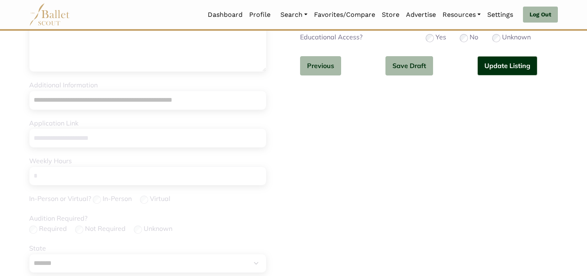
scroll to position [244, 0]
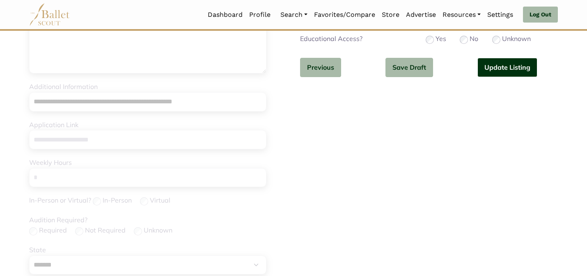
click at [509, 67] on button "Update Listing" at bounding box center [508, 67] width 60 height 19
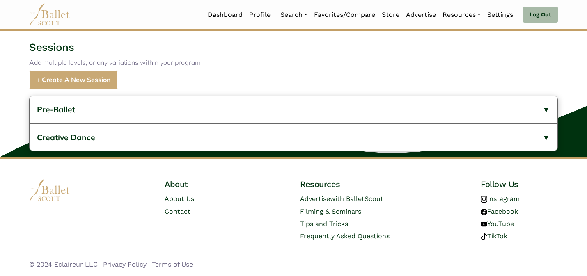
scroll to position [334, 0]
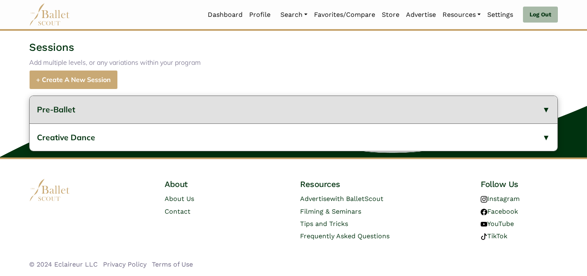
click at [169, 105] on button "Pre-Ballet" at bounding box center [294, 110] width 528 height 28
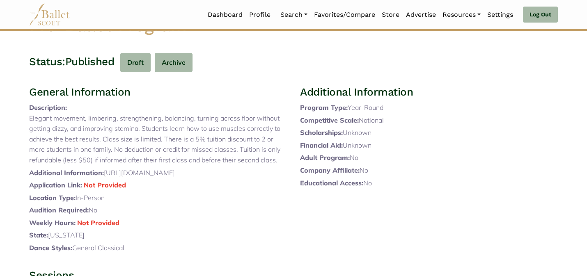
scroll to position [0, 0]
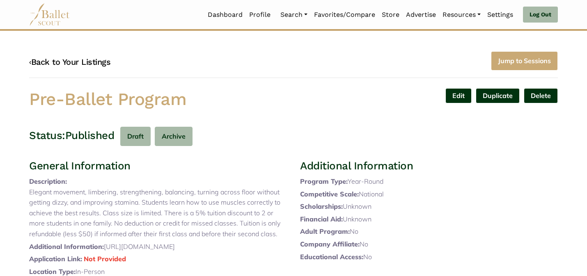
click at [83, 62] on link "‹ Back to Your Listings" at bounding box center [69, 62] width 81 height 10
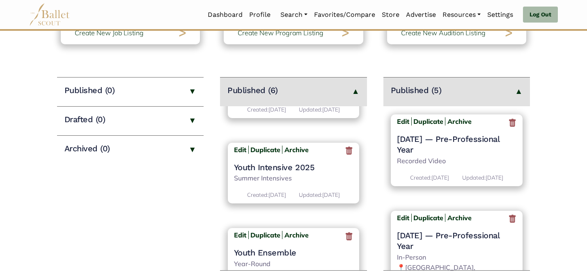
scroll to position [408, 0]
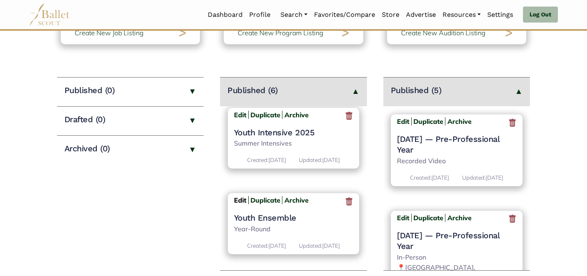
click at [238, 196] on b "Edit" at bounding box center [240, 200] width 12 height 8
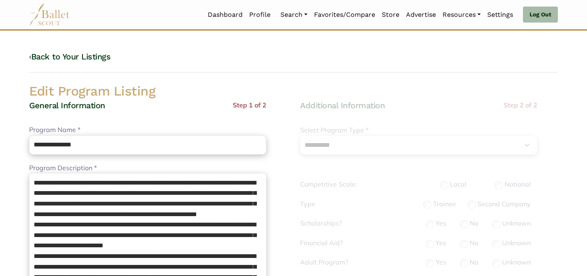
select select "**"
select select "*"
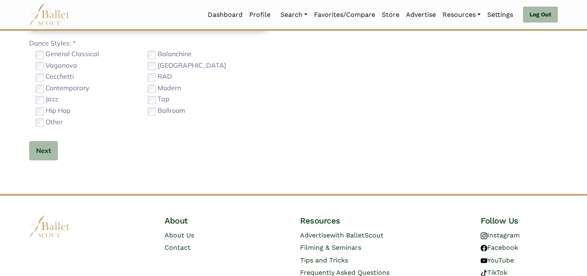
scroll to position [520, 0]
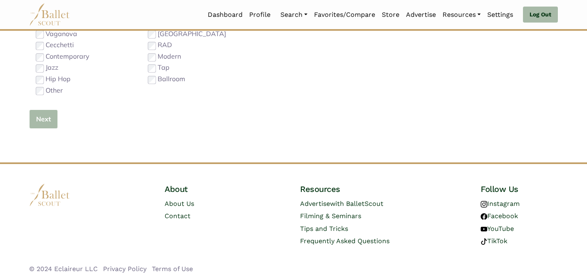
click at [41, 118] on button "Next" at bounding box center [43, 119] width 29 height 19
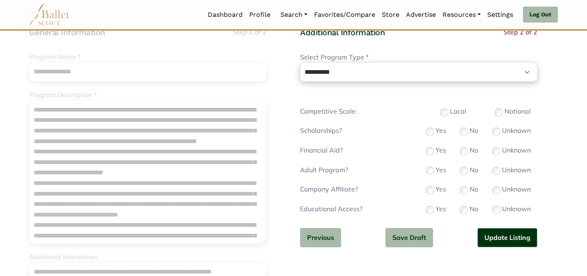
scroll to position [82, 0]
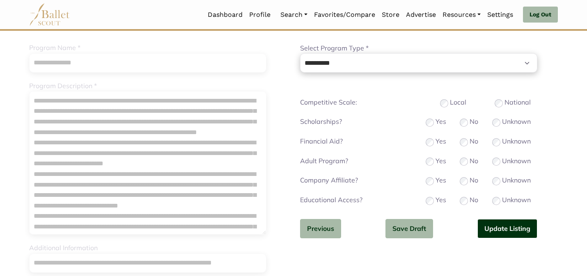
click at [490, 224] on button "Update Listing" at bounding box center [508, 228] width 60 height 19
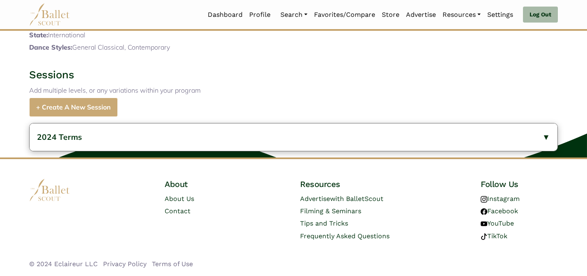
scroll to position [506, 0]
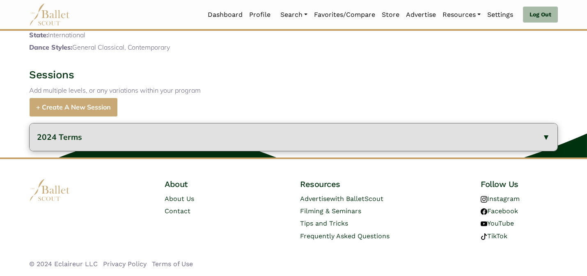
click at [244, 141] on button "2024 Terms" at bounding box center [294, 138] width 528 height 28
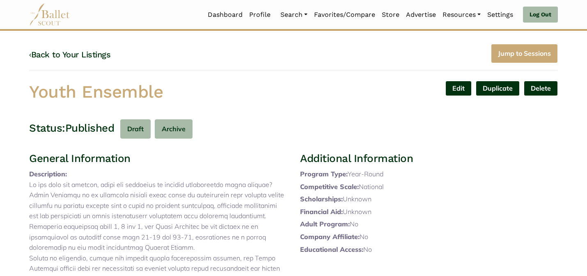
scroll to position [0, 0]
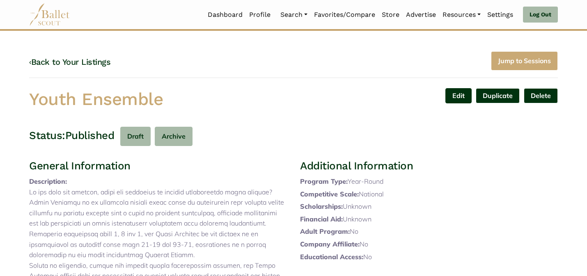
click at [460, 99] on link "Edit" at bounding box center [459, 95] width 26 height 15
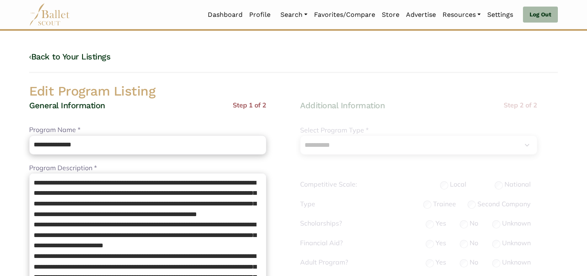
select select "**"
select select "*"
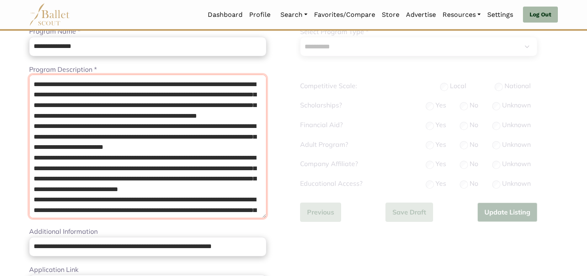
scroll to position [138, 0]
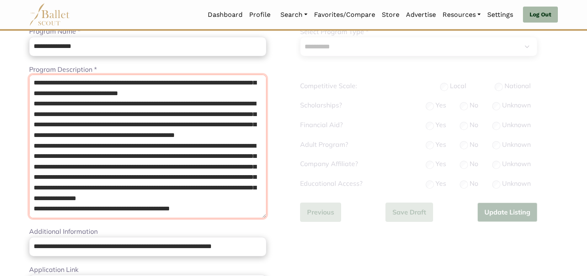
drag, startPoint x: 225, startPoint y: 210, endPoint x: 67, endPoint y: 188, distance: 159.3
click at [67, 188] on textarea "Program Description *" at bounding box center [147, 147] width 237 height 144
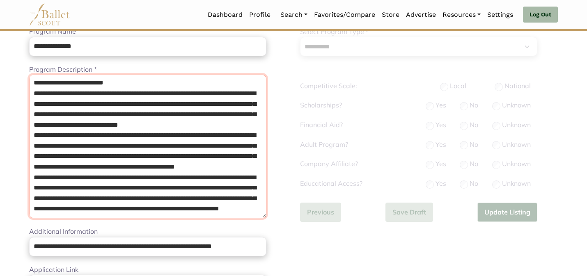
scroll to position [117, 0]
drag, startPoint x: 83, startPoint y: 209, endPoint x: 34, endPoint y: 107, distance: 112.6
click at [31, 107] on textarea "Program Description *" at bounding box center [147, 147] width 237 height 144
type textarea "**********"
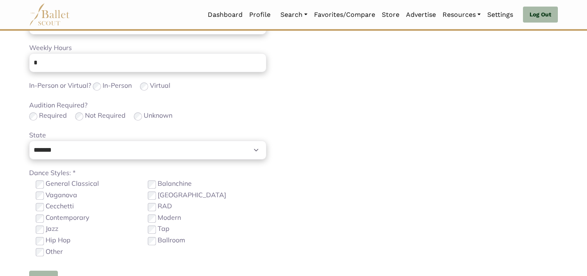
scroll to position [525, 0]
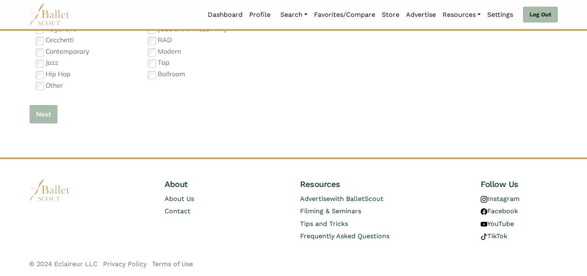
click at [44, 110] on button "Next" at bounding box center [43, 114] width 29 height 19
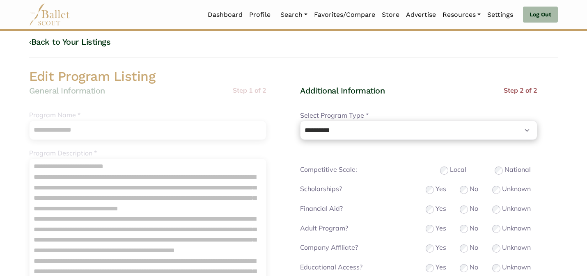
scroll to position [5, 0]
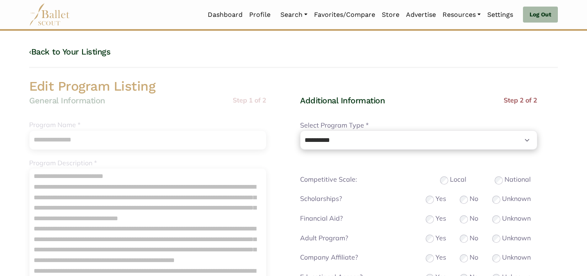
click at [462, 88] on h2 "Edit Program Listing" at bounding box center [294, 86] width 542 height 17
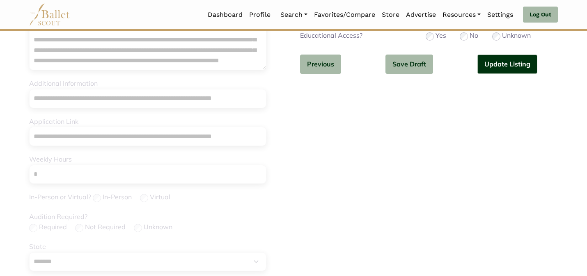
scroll to position [265, 0]
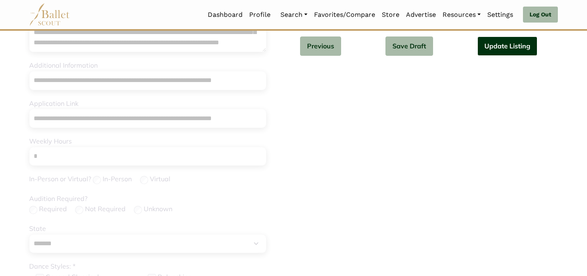
click at [492, 47] on button "Update Listing" at bounding box center [508, 46] width 60 height 19
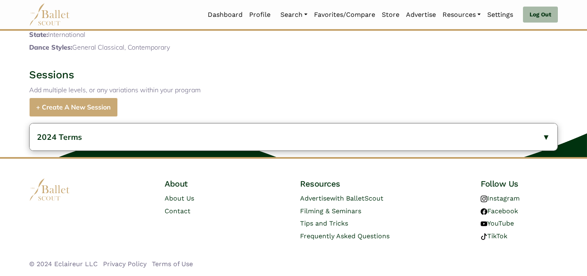
scroll to position [485, 0]
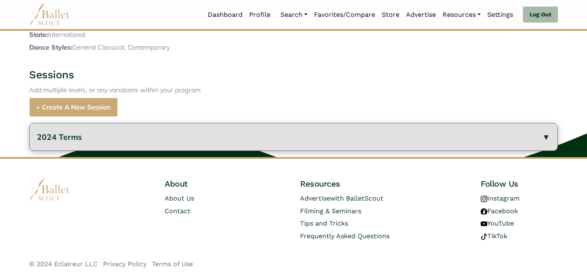
click at [149, 138] on button "2024 Terms" at bounding box center [294, 138] width 528 height 28
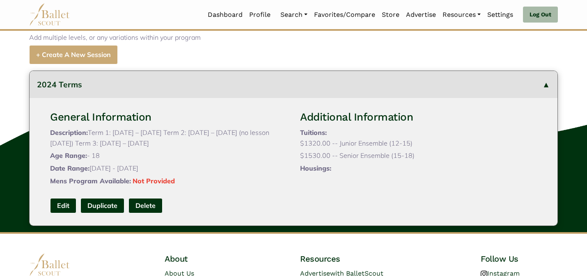
scroll to position [623, 0]
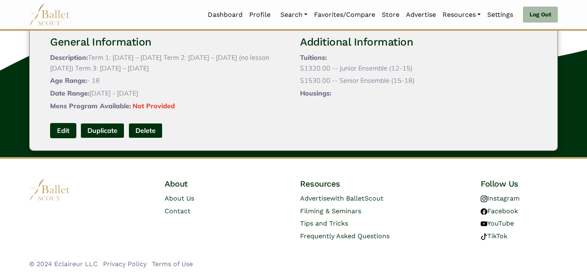
click at [64, 132] on link "Edit" at bounding box center [63, 130] width 26 height 15
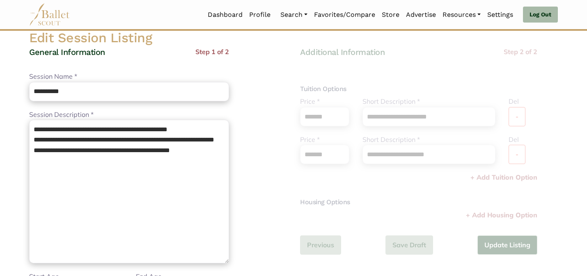
scroll to position [66, 0]
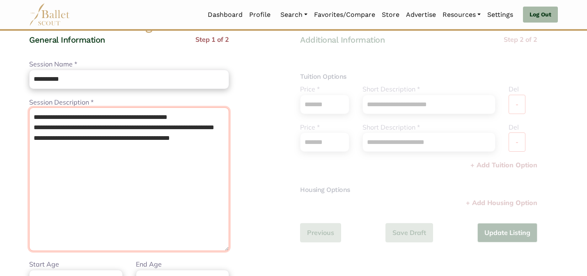
drag, startPoint x: 222, startPoint y: 153, endPoint x: 206, endPoint y: 88, distance: 66.8
click at [211, 101] on div "**********" at bounding box center [129, 174] width 200 height 154
paste textarea "**********"
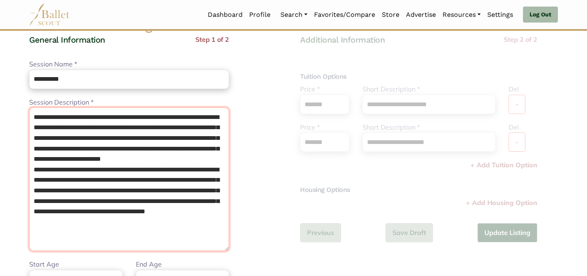
type textarea "**********"
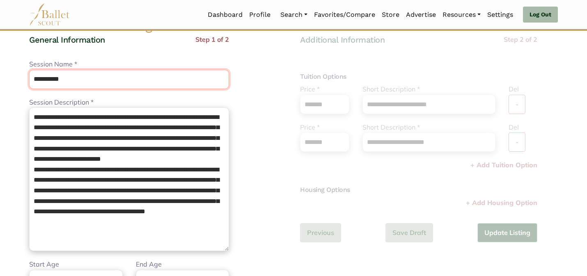
click at [154, 85] on input "**********" at bounding box center [129, 79] width 200 height 19
type input "*"
type input "**********"
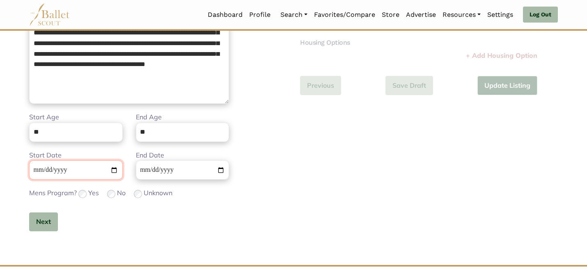
scroll to position [245, 0]
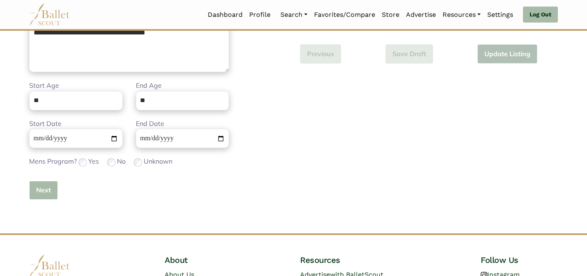
click at [49, 186] on button "Next" at bounding box center [43, 190] width 29 height 19
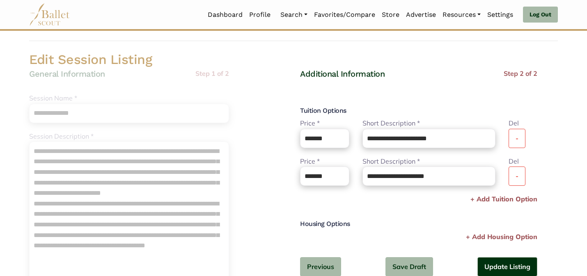
scroll to position [33, 0]
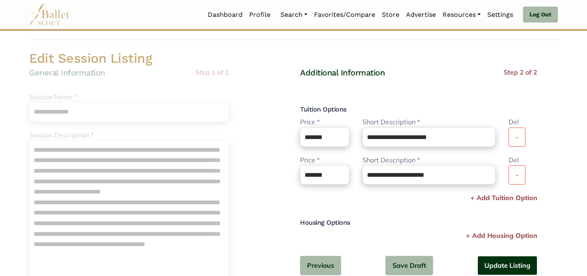
click at [508, 267] on button "Update Listing" at bounding box center [508, 265] width 60 height 19
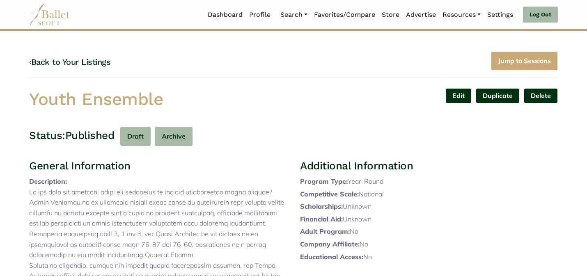
click at [237, 92] on h1 "Youth Ensemble" at bounding box center [158, 99] width 258 height 23
click at [76, 61] on link "‹ Back to Your Listings" at bounding box center [69, 62] width 81 height 10
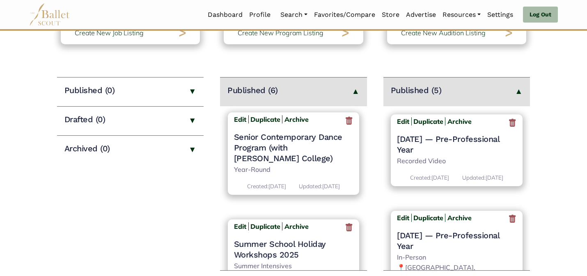
scroll to position [168, 0]
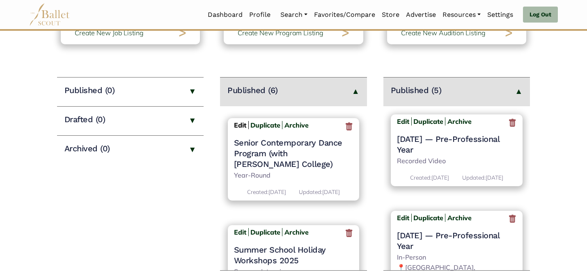
click at [239, 129] on b "Edit" at bounding box center [240, 125] width 12 height 8
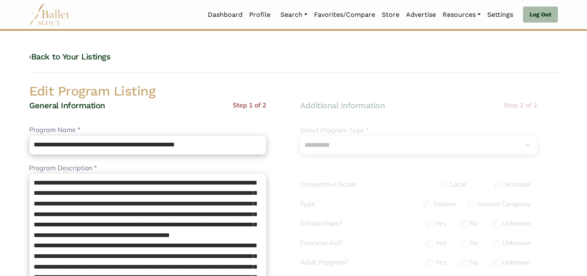
select select "**"
select select "*"
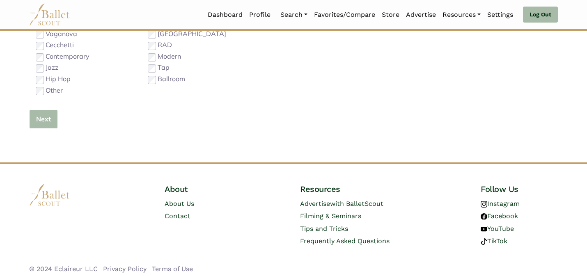
click at [41, 122] on button "Next" at bounding box center [43, 119] width 29 height 19
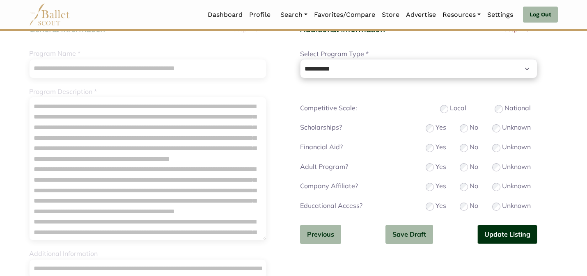
scroll to position [82, 0]
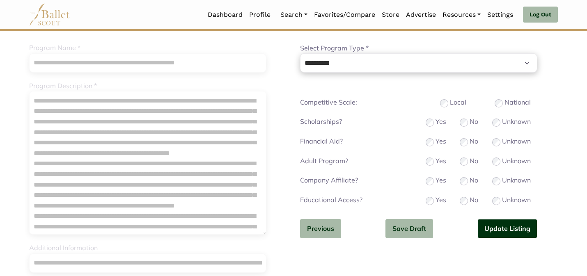
click at [512, 230] on button "Update Listing" at bounding box center [508, 228] width 60 height 19
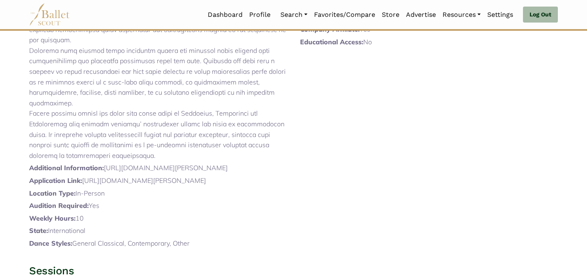
scroll to position [487, 0]
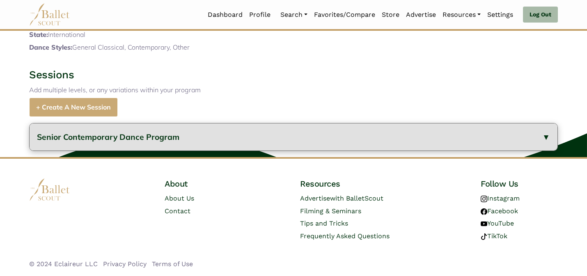
click at [267, 145] on button "Senior Contemporary Dance Program" at bounding box center [294, 138] width 528 height 28
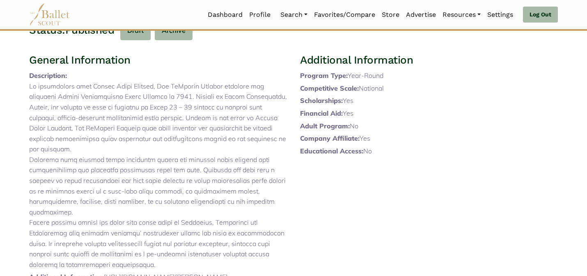
scroll to position [0, 0]
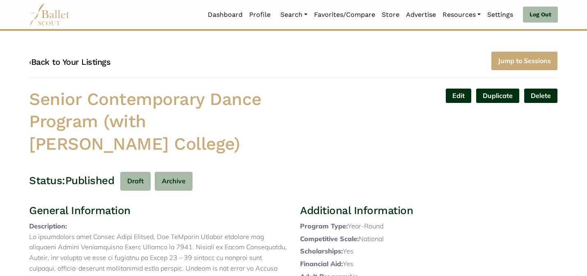
click at [87, 61] on link "‹ Back to Your Listings" at bounding box center [69, 62] width 81 height 10
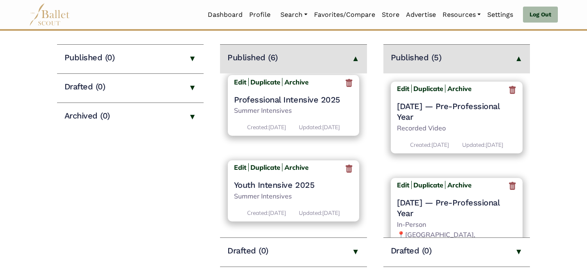
scroll to position [408, 0]
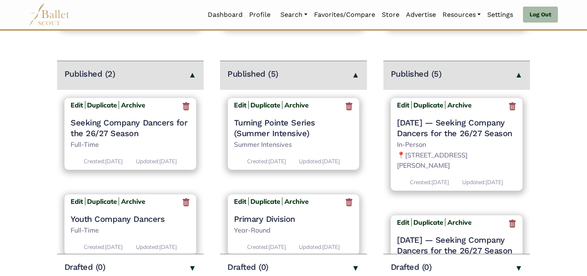
scroll to position [310, 0]
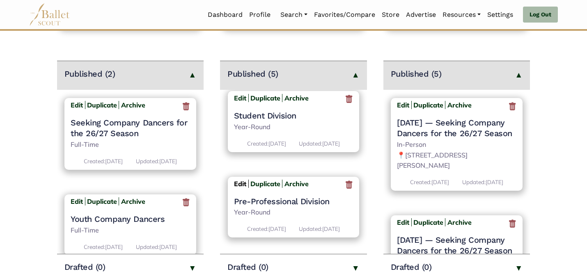
click at [239, 180] on b "Edit" at bounding box center [240, 184] width 12 height 8
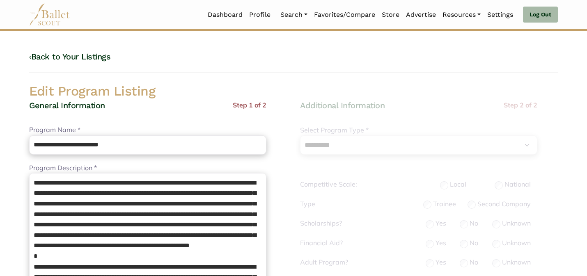
select select "**"
select select "*"
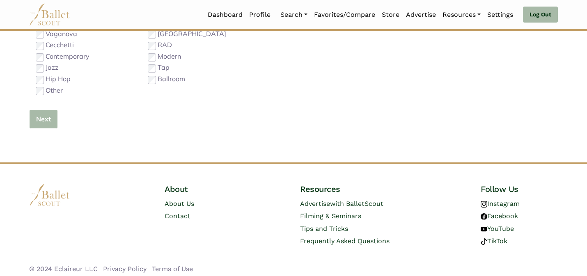
click at [49, 116] on button "Next" at bounding box center [43, 119] width 29 height 19
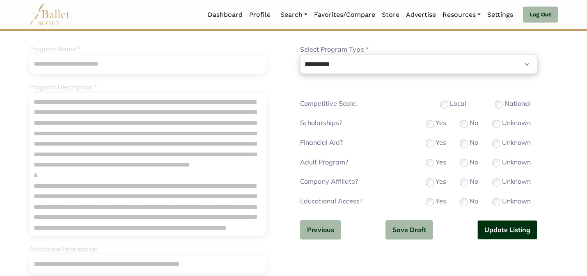
scroll to position [82, 0]
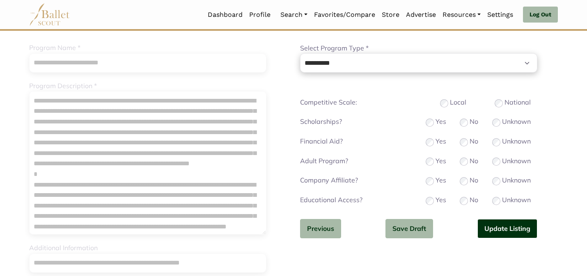
click at [490, 223] on button "Update Listing" at bounding box center [508, 228] width 60 height 19
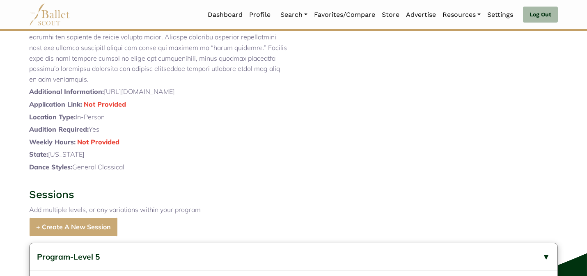
scroll to position [456, 0]
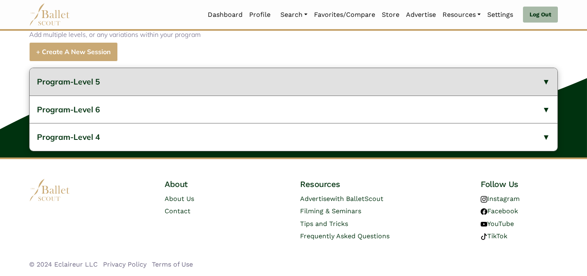
click at [281, 74] on button "Program-Level 5" at bounding box center [294, 82] width 528 height 28
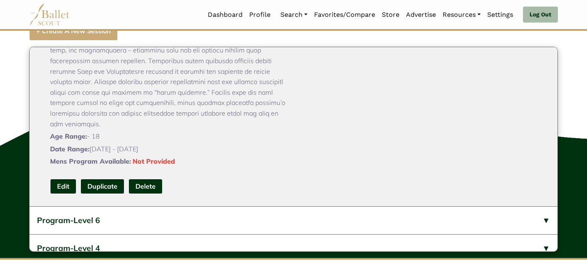
scroll to position [143, 0]
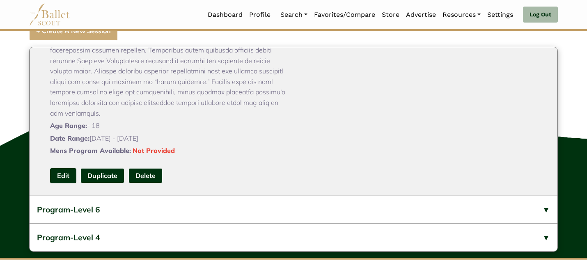
click at [69, 184] on link "Edit" at bounding box center [63, 175] width 26 height 15
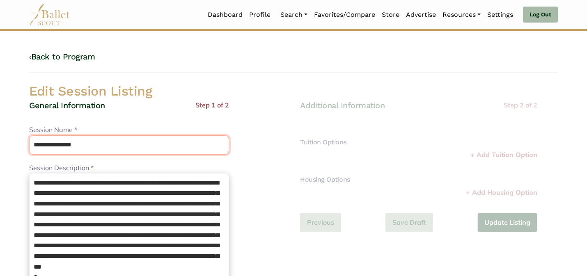
drag, startPoint x: 63, startPoint y: 147, endPoint x: 58, endPoint y: 127, distance: 20.3
click at [58, 129] on div "**********" at bounding box center [129, 140] width 200 height 30
type input "*******"
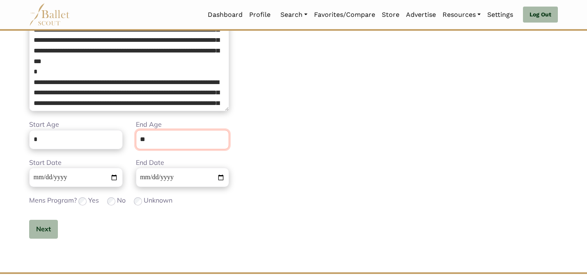
scroll to position [207, 0]
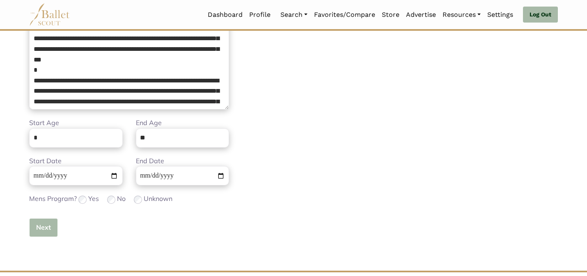
click at [41, 225] on button "Next" at bounding box center [43, 227] width 29 height 19
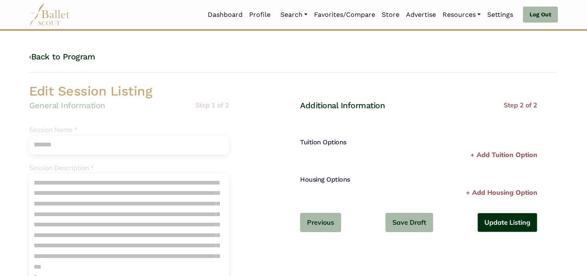
scroll to position [16, 0]
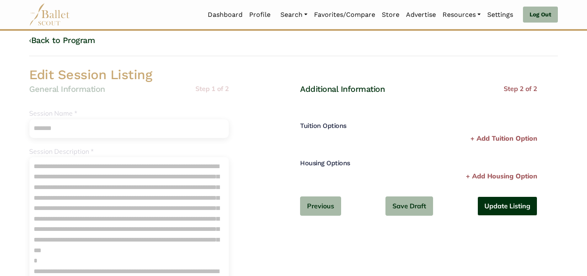
click at [499, 202] on button "Update Listing" at bounding box center [508, 206] width 60 height 19
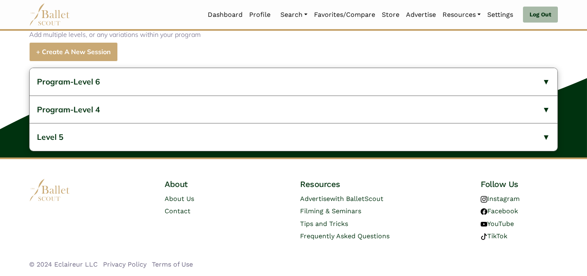
scroll to position [456, 0]
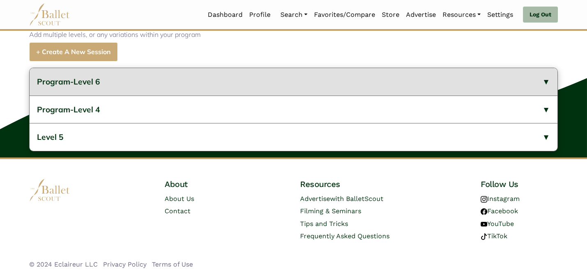
click at [179, 88] on button "Program-Level 6" at bounding box center [294, 82] width 528 height 28
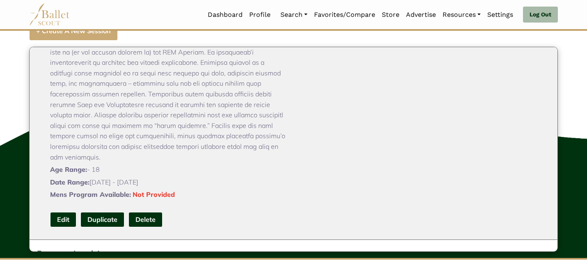
scroll to position [131, 0]
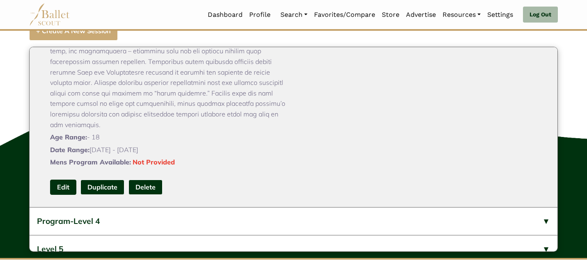
click at [63, 195] on link "Edit" at bounding box center [63, 187] width 26 height 15
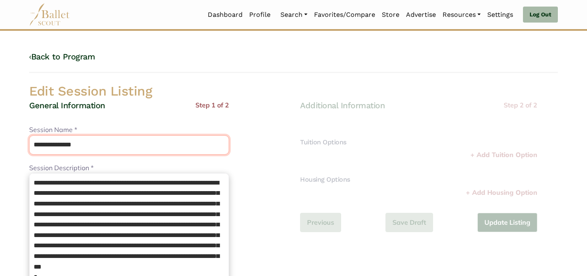
drag, startPoint x: 64, startPoint y: 147, endPoint x: 56, endPoint y: 131, distance: 17.8
click at [56, 131] on div "**********" at bounding box center [129, 140] width 200 height 30
type input "*******"
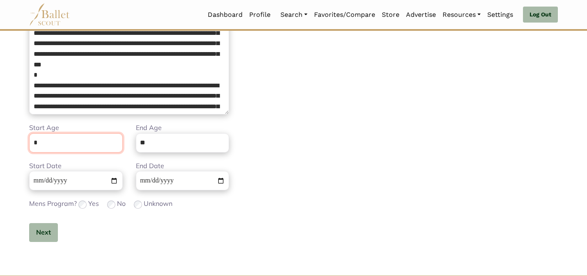
scroll to position [207, 0]
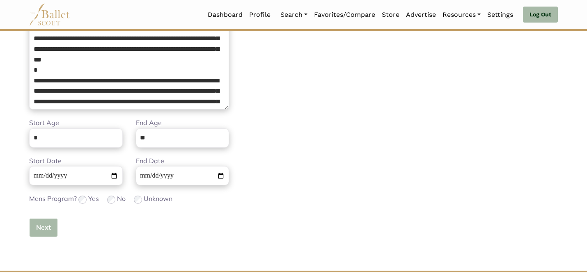
click at [41, 226] on button "Next" at bounding box center [43, 227] width 29 height 19
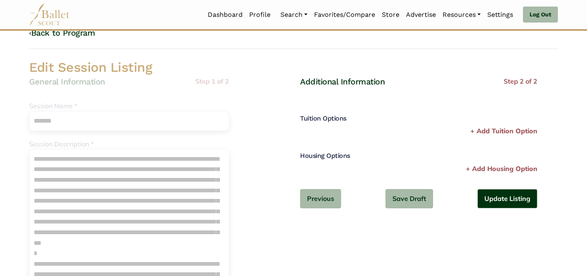
scroll to position [0, 0]
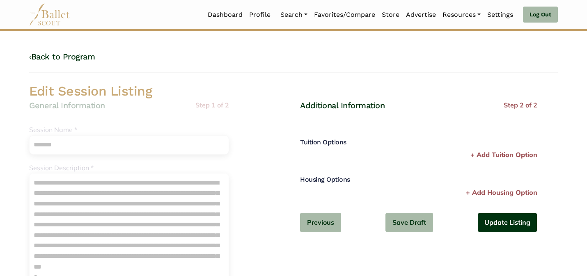
click at [496, 225] on button "Update Listing" at bounding box center [508, 222] width 60 height 19
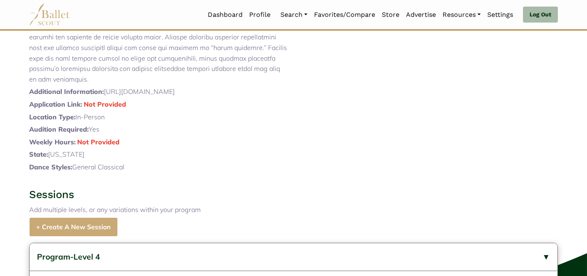
scroll to position [456, 0]
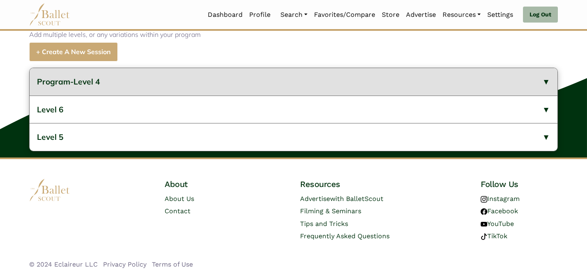
click at [272, 89] on button "Program-Level 4" at bounding box center [294, 82] width 528 height 28
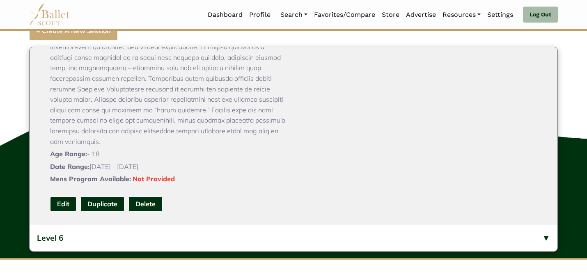
scroll to position [115, 0]
click at [59, 211] on link "Edit" at bounding box center [63, 203] width 26 height 15
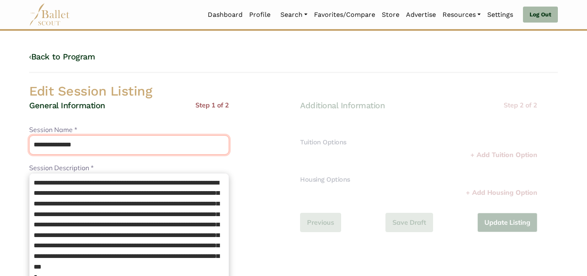
drag, startPoint x: 62, startPoint y: 143, endPoint x: 55, endPoint y: 125, distance: 19.8
click at [55, 125] on div "**********" at bounding box center [129, 140] width 200 height 30
type input "*******"
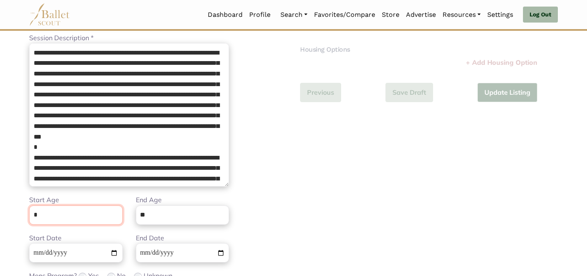
scroll to position [207, 0]
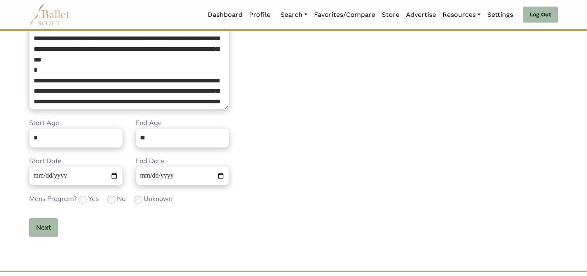
click at [41, 239] on div "General Information Step 1 of 2 **** Session Name * ******* Please enter a name…" at bounding box center [129, 72] width 200 height 358
click at [38, 229] on button "Next" at bounding box center [43, 227] width 29 height 19
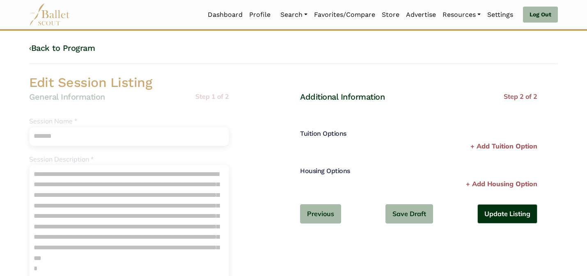
scroll to position [0, 0]
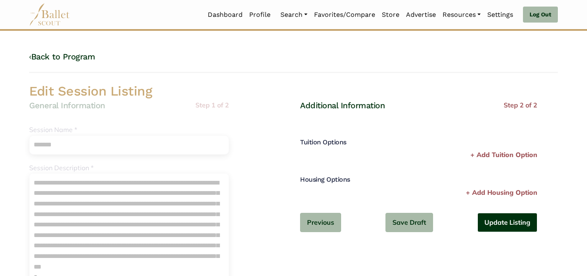
click at [492, 221] on button "Update Listing" at bounding box center [508, 222] width 60 height 19
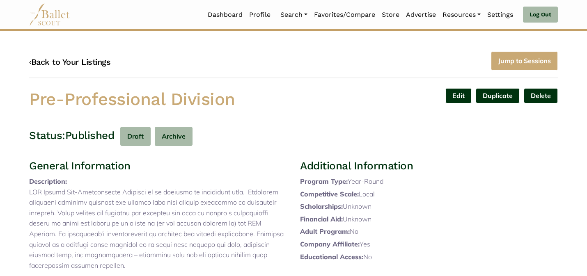
click at [97, 58] on link "‹ Back to Your Listings" at bounding box center [69, 62] width 81 height 10
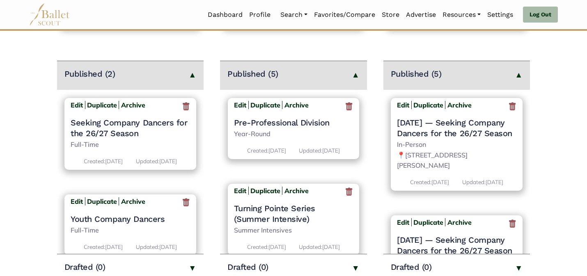
scroll to position [310, 0]
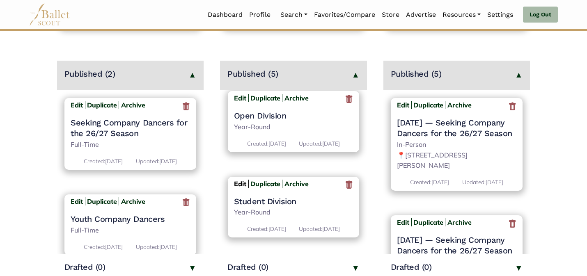
click at [240, 180] on b "Edit" at bounding box center [240, 184] width 12 height 8
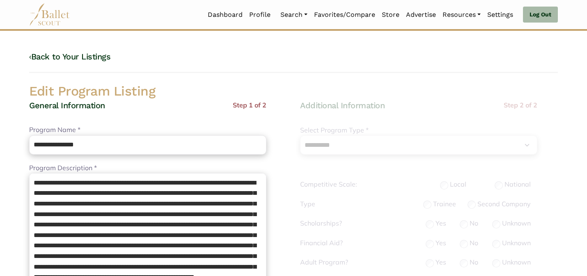
select select "**"
select select "*"
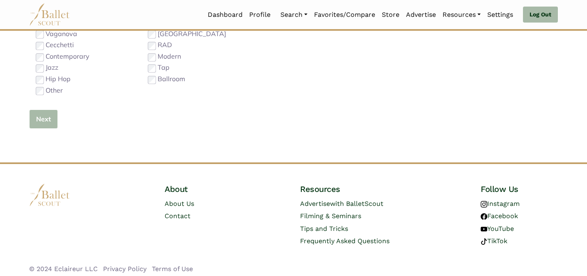
click at [47, 119] on button "Next" at bounding box center [43, 119] width 29 height 19
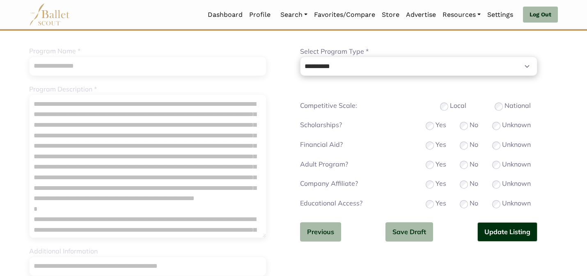
scroll to position [82, 0]
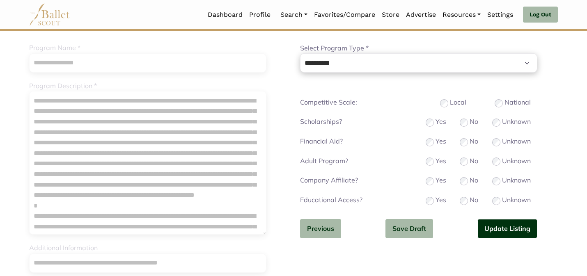
click at [494, 230] on button "Update Listing" at bounding box center [508, 228] width 60 height 19
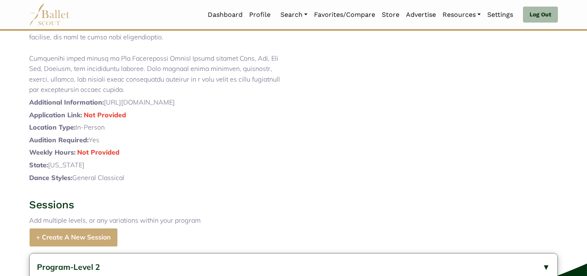
scroll to position [467, 0]
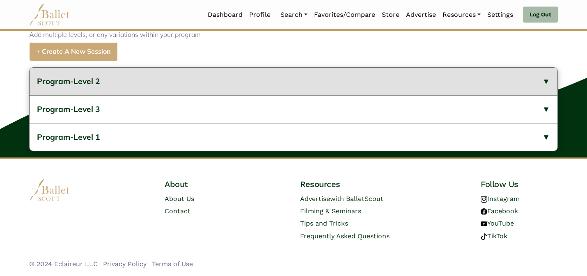
click at [177, 87] on button "Program-Level 2" at bounding box center [294, 82] width 528 height 28
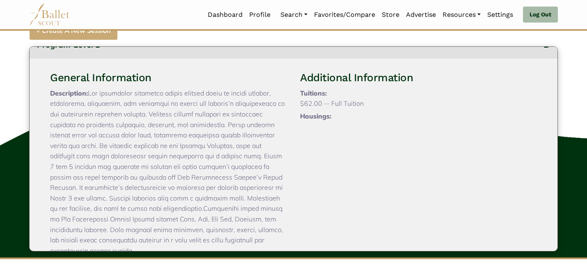
scroll to position [16, 0]
click at [91, 206] on p "Description:" at bounding box center [168, 171] width 237 height 168
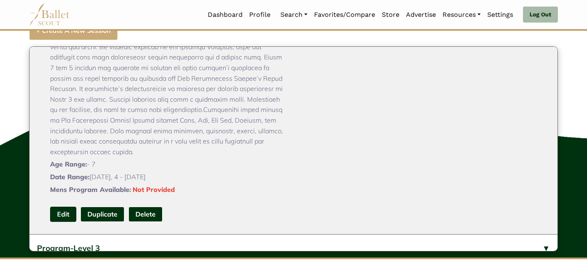
scroll to position [115, 0]
click at [64, 222] on link "Edit" at bounding box center [63, 214] width 26 height 15
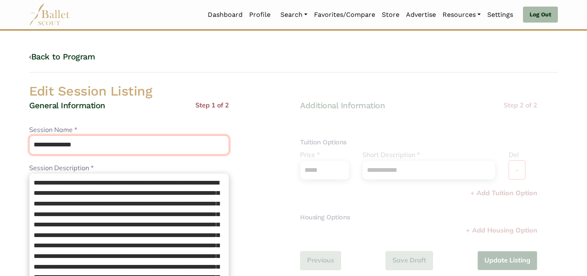
drag, startPoint x: 63, startPoint y: 143, endPoint x: 57, endPoint y: 122, distance: 22.0
click at [57, 126] on div "**********" at bounding box center [129, 140] width 200 height 30
type input "*******"
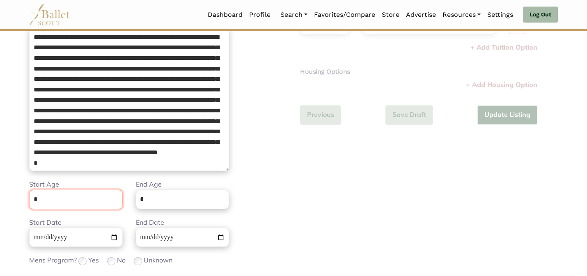
scroll to position [207, 0]
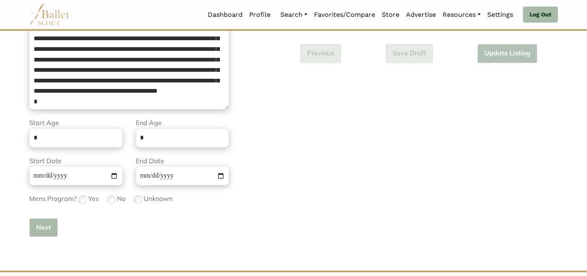
click at [41, 225] on button "Next" at bounding box center [43, 227] width 29 height 19
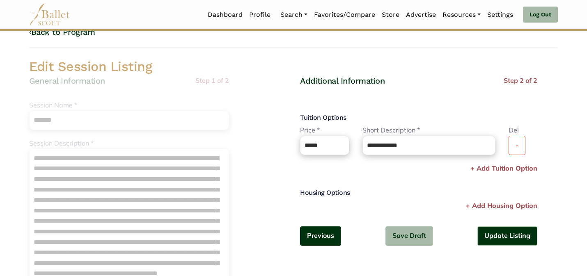
scroll to position [33, 0]
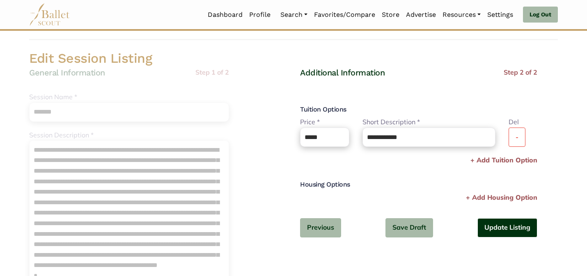
click at [517, 227] on button "Update Listing" at bounding box center [508, 227] width 60 height 19
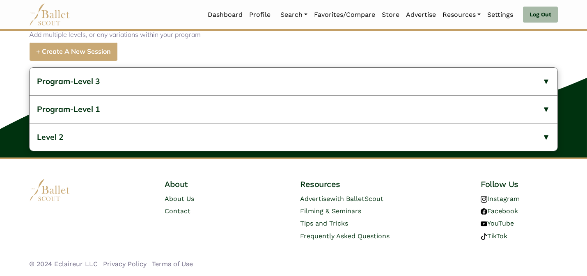
scroll to position [467, 0]
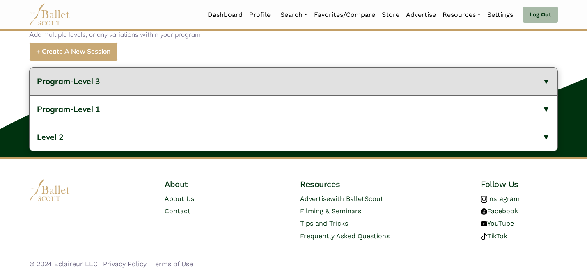
click at [223, 87] on button "Program-Level 3" at bounding box center [294, 82] width 528 height 28
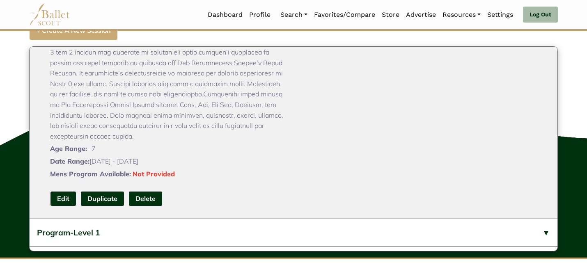
scroll to position [131, 0]
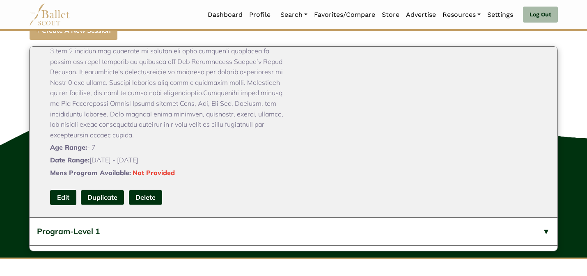
click at [58, 205] on link "Edit" at bounding box center [63, 197] width 26 height 15
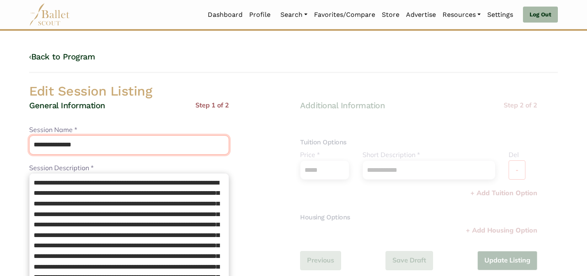
drag, startPoint x: 65, startPoint y: 140, endPoint x: 60, endPoint y: 124, distance: 17.0
click at [60, 127] on div "**********" at bounding box center [129, 140] width 200 height 30
drag, startPoint x: 62, startPoint y: 142, endPoint x: 57, endPoint y: 126, distance: 16.1
click at [57, 128] on div "**********" at bounding box center [129, 140] width 200 height 30
type input "*******"
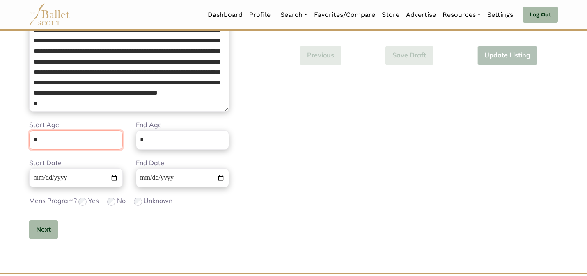
scroll to position [207, 0]
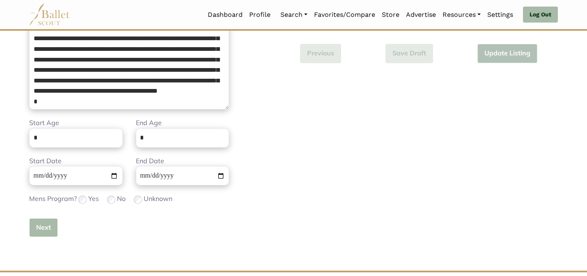
click at [38, 232] on button "Next" at bounding box center [43, 227] width 29 height 19
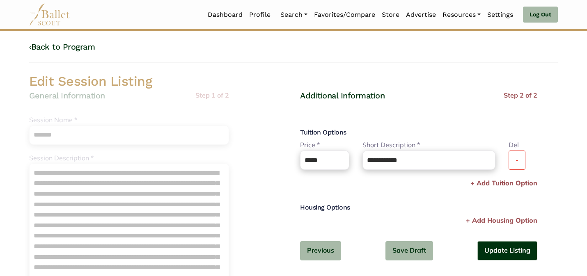
scroll to position [0, 0]
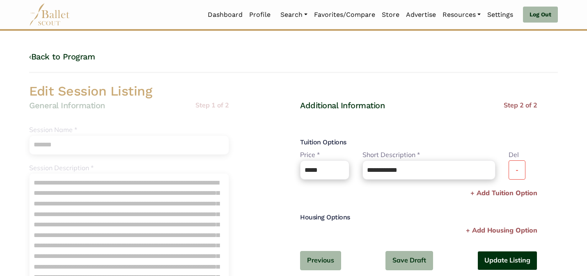
click at [506, 261] on button "Update Listing" at bounding box center [508, 260] width 60 height 19
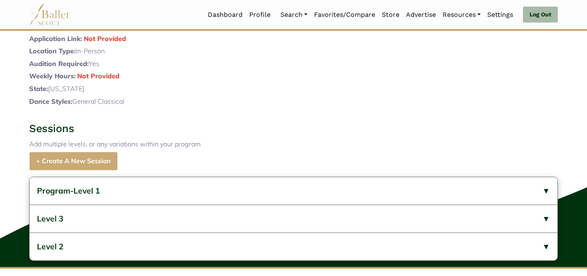
scroll to position [342, 0]
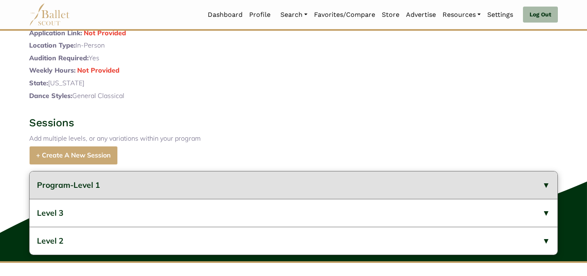
click at [156, 199] on button "Program-Level 1" at bounding box center [294, 186] width 528 height 28
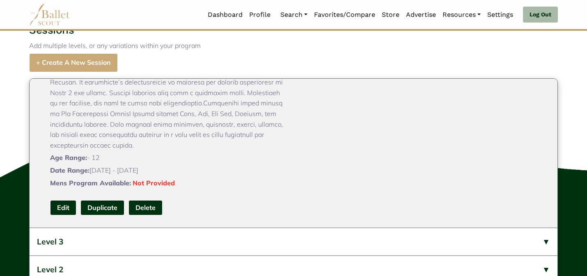
scroll to position [457, 0]
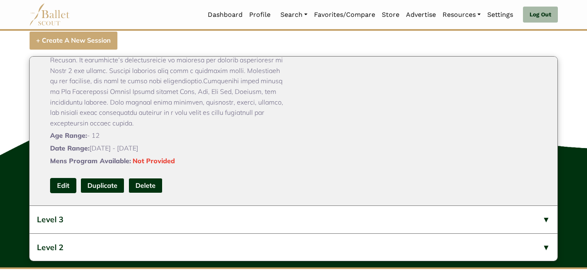
click at [62, 193] on link "Edit" at bounding box center [63, 185] width 26 height 15
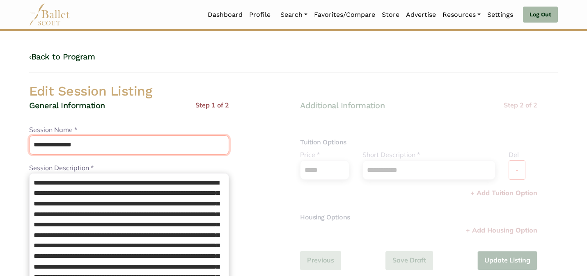
drag, startPoint x: 62, startPoint y: 146, endPoint x: 51, endPoint y: 129, distance: 20.7
click at [51, 129] on div "**********" at bounding box center [129, 140] width 200 height 30
type input "*******"
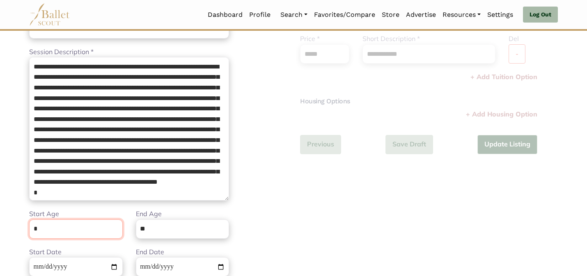
scroll to position [207, 0]
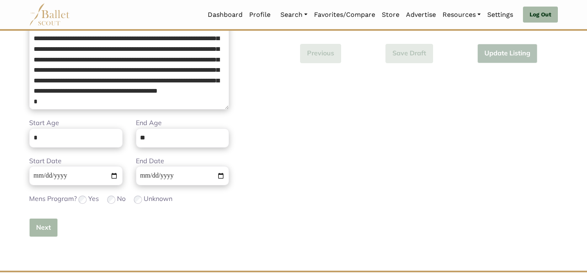
click at [46, 228] on button "Next" at bounding box center [43, 227] width 29 height 19
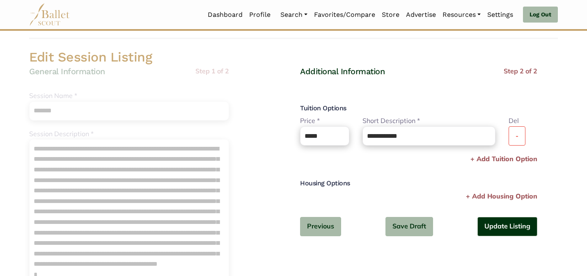
scroll to position [49, 0]
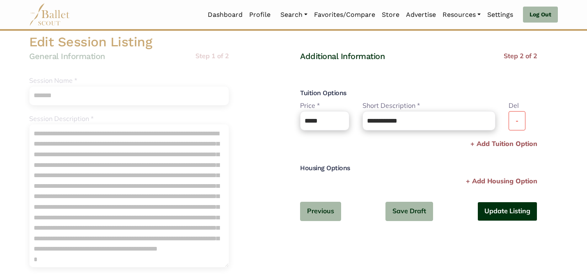
click at [491, 211] on button "Update Listing" at bounding box center [508, 211] width 60 height 19
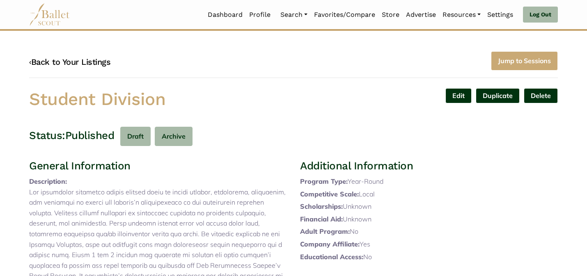
click at [83, 62] on link "‹ Back to Your Listings" at bounding box center [69, 62] width 81 height 10
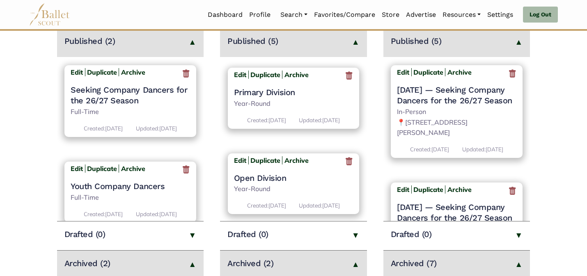
scroll to position [310, 0]
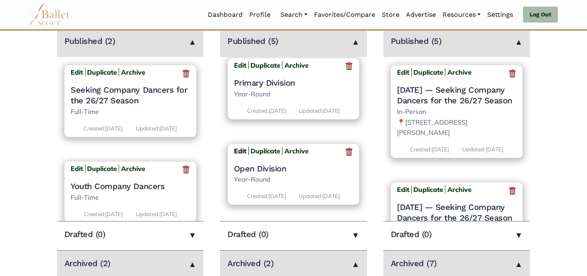
click at [239, 147] on b "Edit" at bounding box center [240, 151] width 12 height 8
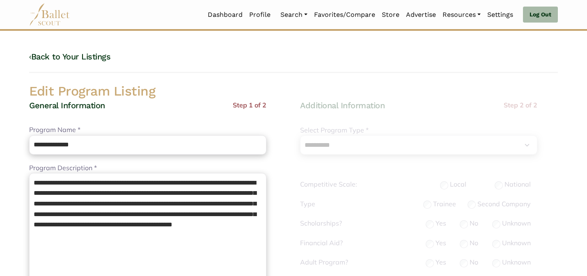
select select "**"
select select "*"
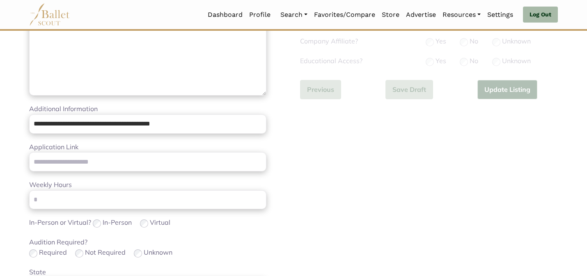
scroll to position [260, 0]
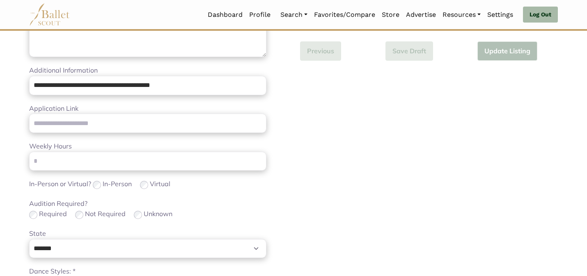
click at [205, 199] on div "Audition Required? Required Not Required Unknown" at bounding box center [147, 210] width 237 height 22
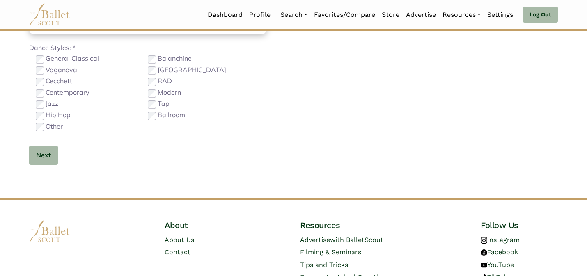
scroll to position [520, 0]
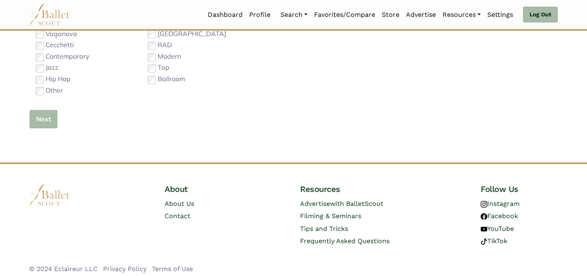
click at [29, 113] on button "Next" at bounding box center [43, 119] width 29 height 19
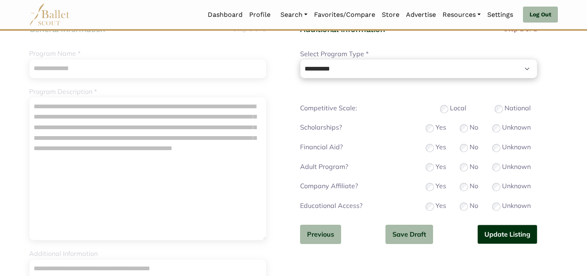
scroll to position [82, 0]
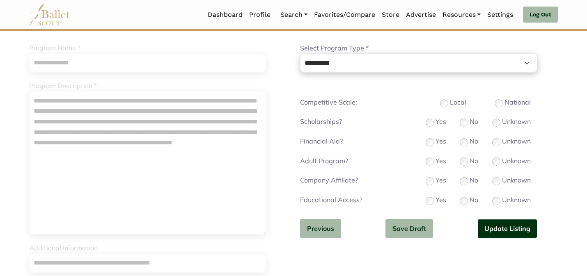
click at [496, 224] on button "Update Listing" at bounding box center [508, 228] width 60 height 19
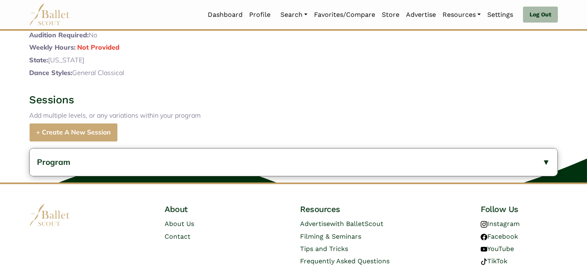
scroll to position [306, 0]
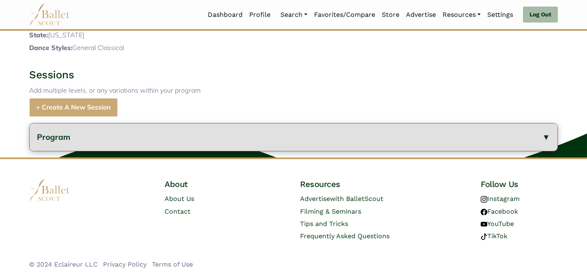
click at [222, 130] on button "Program" at bounding box center [294, 138] width 528 height 28
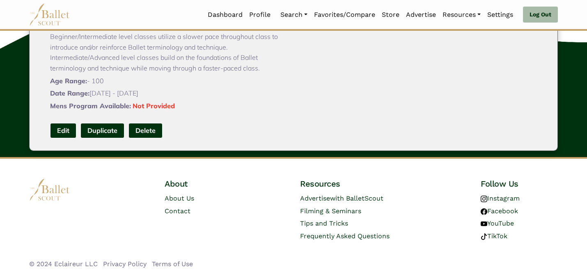
scroll to position [476, 0]
click at [65, 129] on link "Edit" at bounding box center [63, 130] width 26 height 15
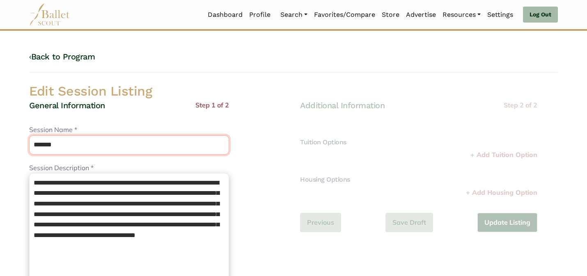
click at [32, 144] on input "*******" at bounding box center [129, 145] width 200 height 19
type input "**********"
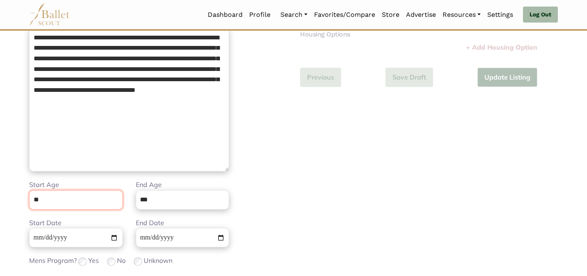
scroll to position [207, 0]
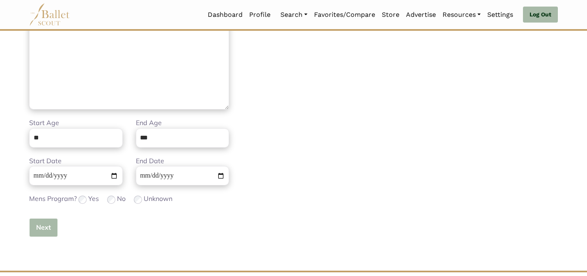
click at [46, 234] on button "Next" at bounding box center [43, 227] width 29 height 19
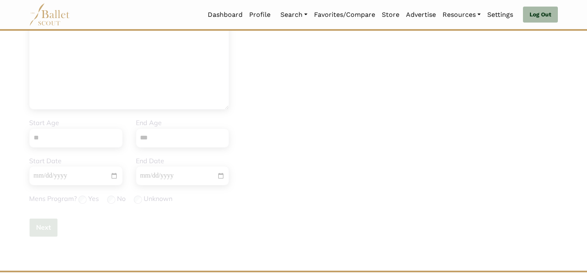
scroll to position [0, 0]
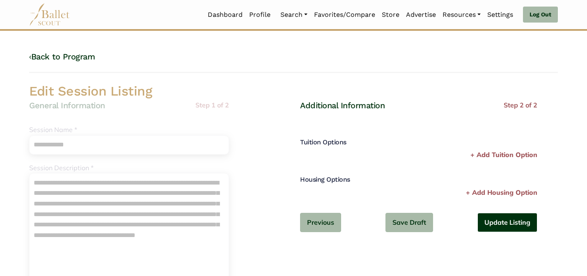
click at [492, 223] on button "Update Listing" at bounding box center [508, 222] width 60 height 19
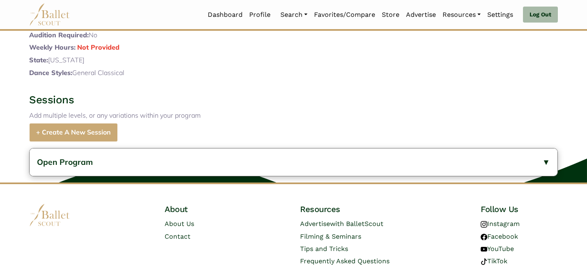
scroll to position [306, 0]
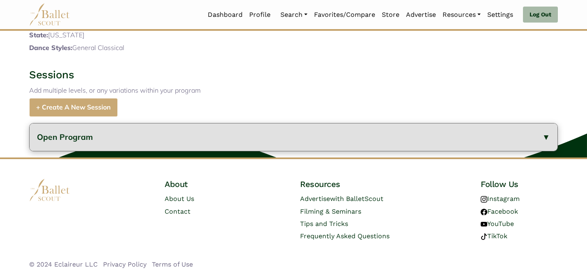
click at [251, 140] on button "Open Program" at bounding box center [294, 138] width 528 height 28
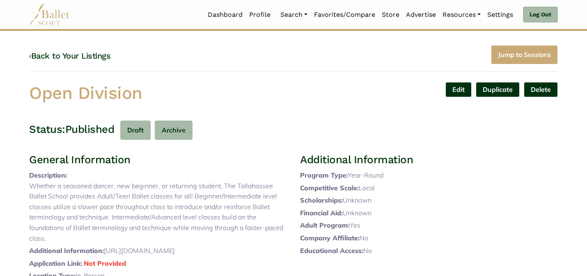
scroll to position [0, 0]
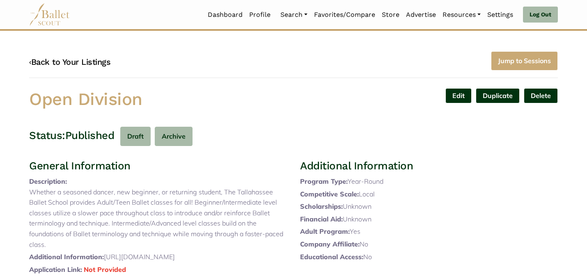
click at [72, 57] on link "‹ Back to Your Listings" at bounding box center [69, 62] width 81 height 10
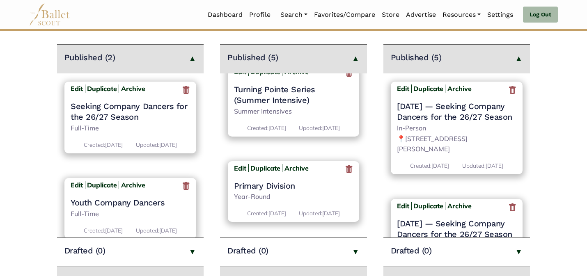
scroll to position [310, 0]
click at [239, 163] on b "Edit" at bounding box center [240, 167] width 12 height 8
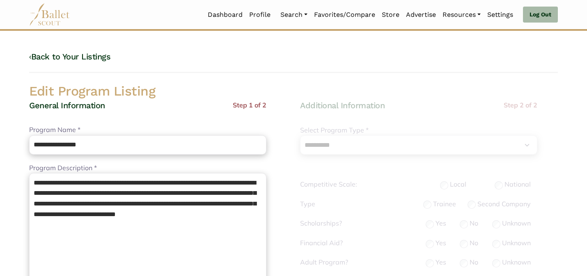
select select "**"
select select "*"
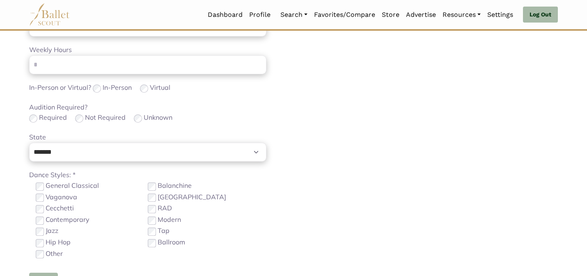
scroll to position [370, 0]
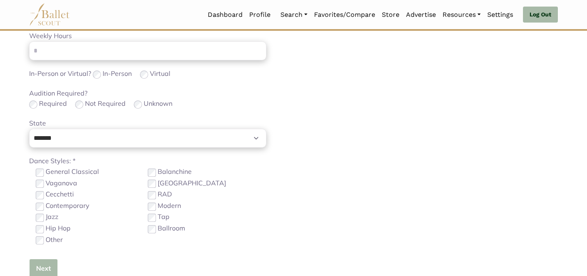
click at [37, 264] on button "Next" at bounding box center [43, 268] width 29 height 19
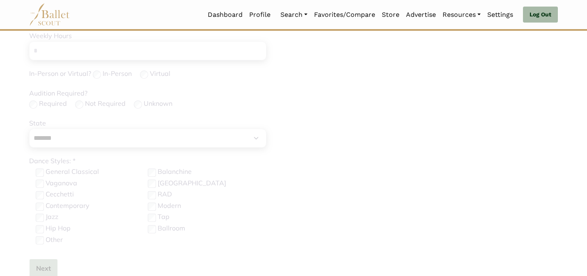
scroll to position [110, 0]
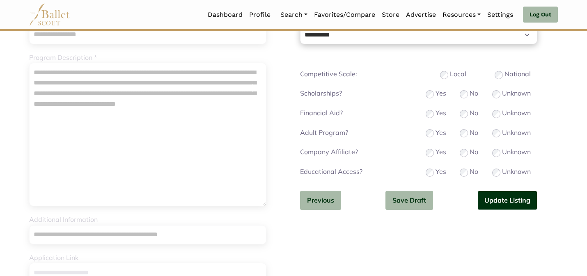
click at [503, 203] on button "Update Listing" at bounding box center [508, 200] width 60 height 19
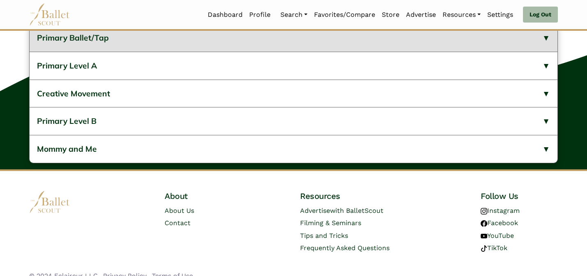
scroll to position [358, 0]
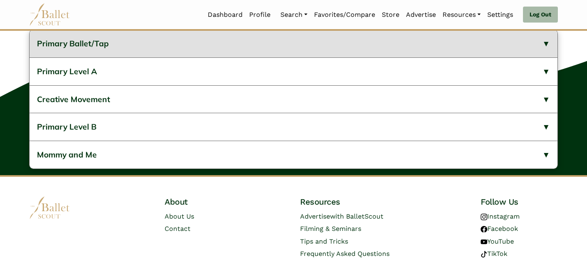
click at [242, 57] on button "Primary Ballet/Tap" at bounding box center [294, 44] width 528 height 28
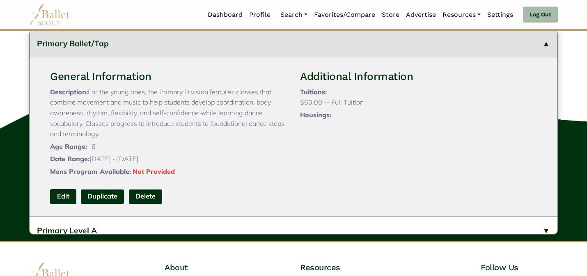
click at [73, 205] on link "Edit" at bounding box center [63, 196] width 26 height 15
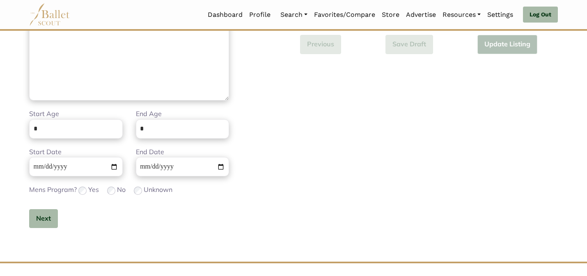
scroll to position [260, 0]
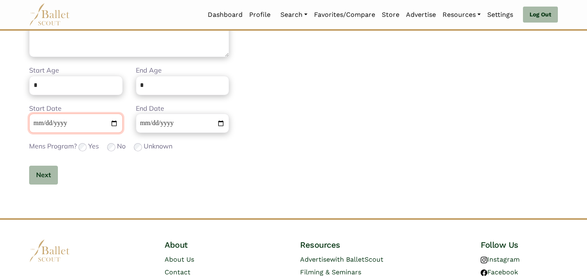
click at [41, 124] on input "**********" at bounding box center [76, 123] width 94 height 19
click at [43, 178] on button "Next" at bounding box center [43, 175] width 29 height 19
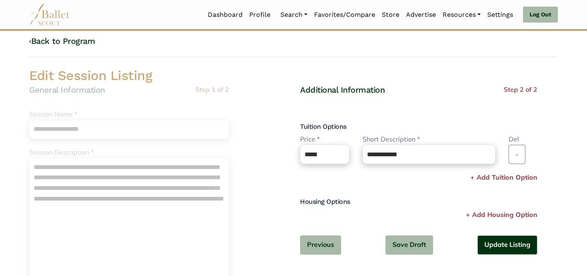
scroll to position [0, 0]
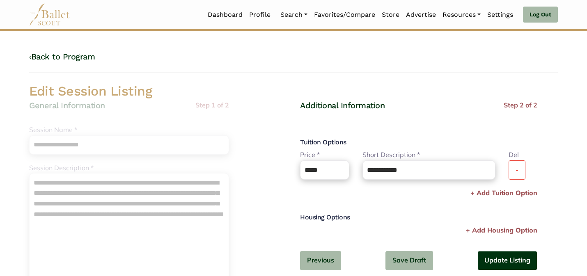
click at [511, 262] on button "Update Listing" at bounding box center [508, 260] width 60 height 19
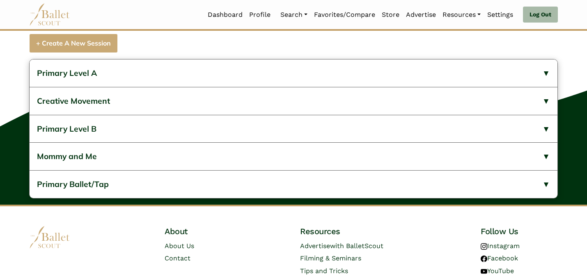
scroll to position [325, 0]
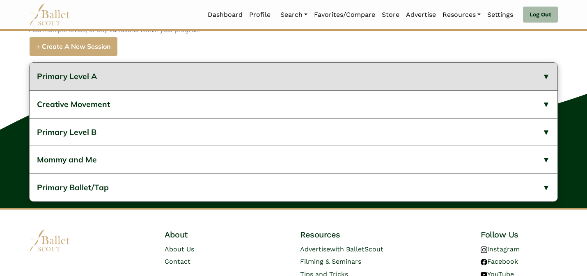
click at [200, 90] on button "Primary Level A" at bounding box center [294, 77] width 528 height 28
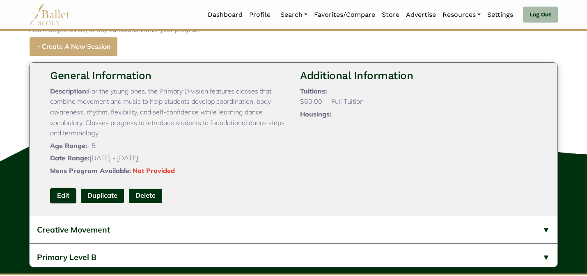
scroll to position [49, 0]
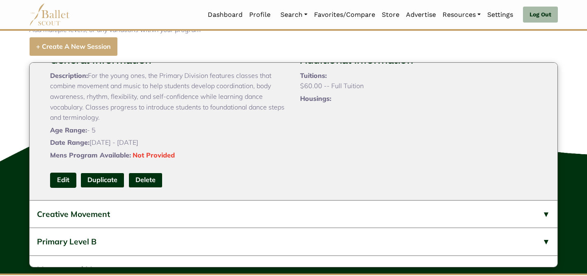
click at [67, 188] on link "Edit" at bounding box center [63, 180] width 26 height 15
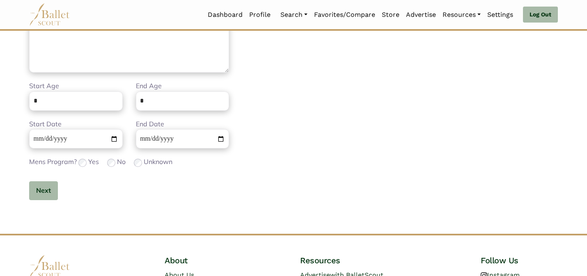
scroll to position [260, 0]
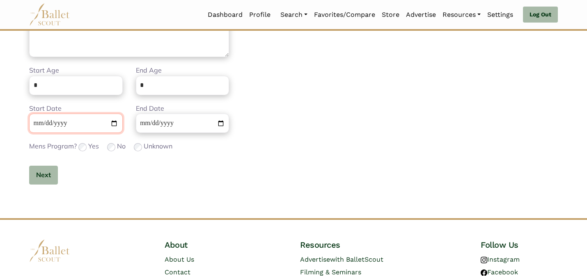
click at [33, 129] on input "**********" at bounding box center [76, 123] width 94 height 19
click at [46, 179] on button "Next" at bounding box center [43, 175] width 29 height 19
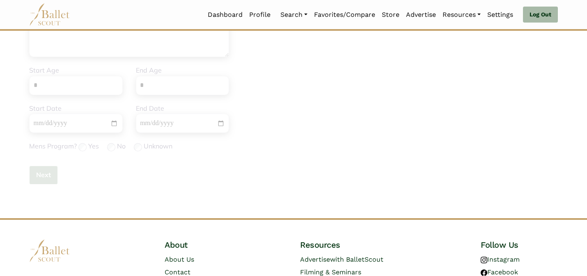
scroll to position [0, 0]
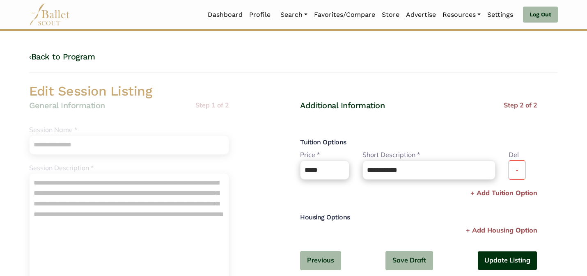
click at [515, 262] on button "Update Listing" at bounding box center [508, 260] width 60 height 19
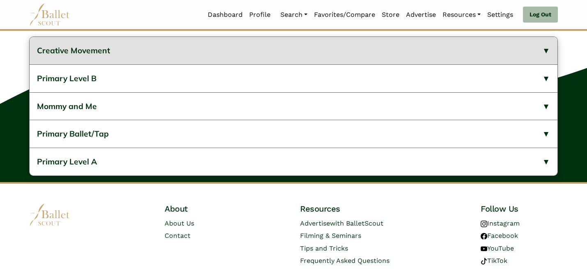
scroll to position [341, 0]
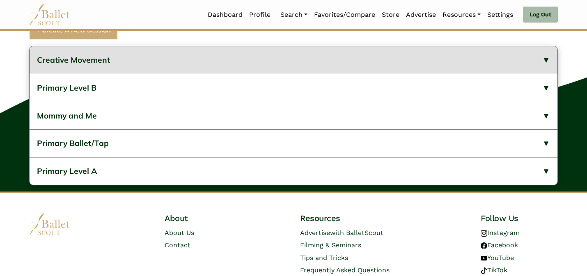
click at [272, 74] on button "Creative Movement" at bounding box center [294, 60] width 528 height 28
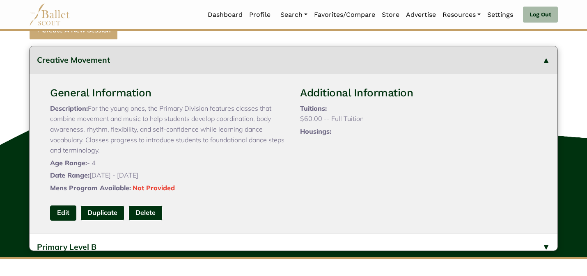
click at [65, 221] on link "Edit" at bounding box center [63, 213] width 26 height 15
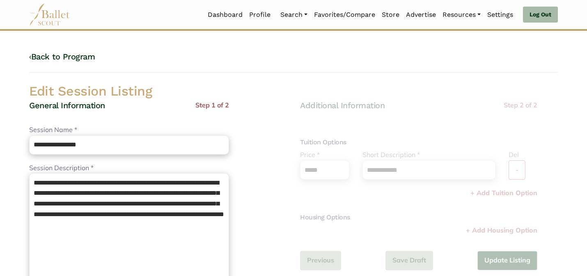
scroll to position [260, 0]
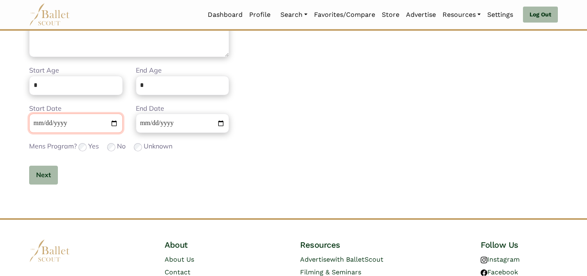
click at [32, 126] on input "**********" at bounding box center [76, 123] width 94 height 19
click at [45, 182] on button "Next" at bounding box center [43, 175] width 29 height 19
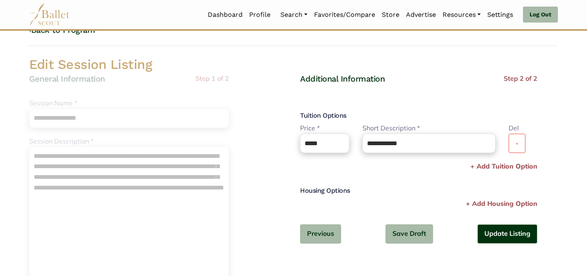
scroll to position [0, 0]
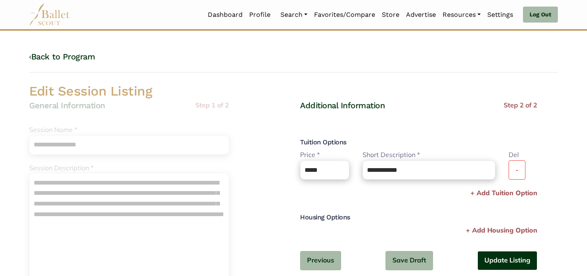
click at [499, 257] on button "Update Listing" at bounding box center [508, 260] width 60 height 19
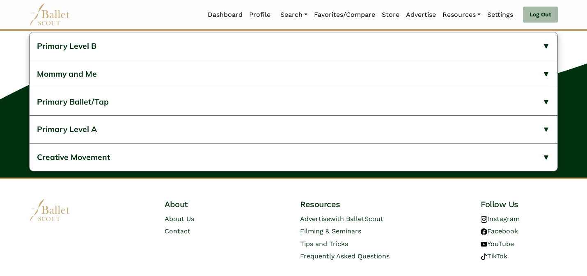
scroll to position [358, 0]
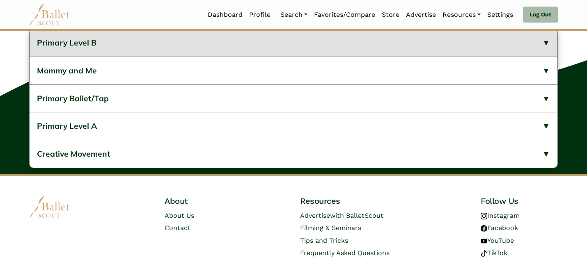
click at [344, 57] on button "Primary Level B" at bounding box center [294, 43] width 528 height 28
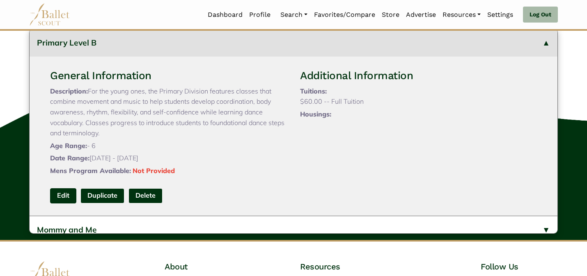
click at [59, 204] on link "Edit" at bounding box center [63, 195] width 26 height 15
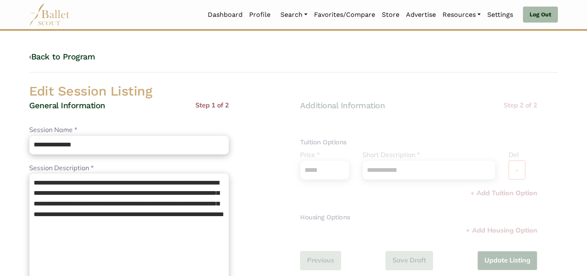
scroll to position [260, 0]
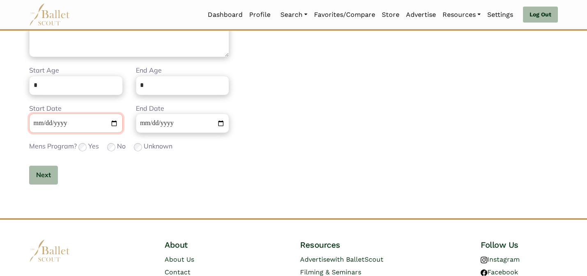
click at [33, 125] on input "**********" at bounding box center [76, 123] width 94 height 19
click at [46, 175] on button "Next" at bounding box center [43, 175] width 29 height 19
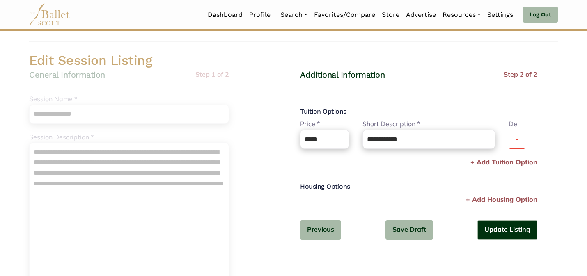
scroll to position [33, 0]
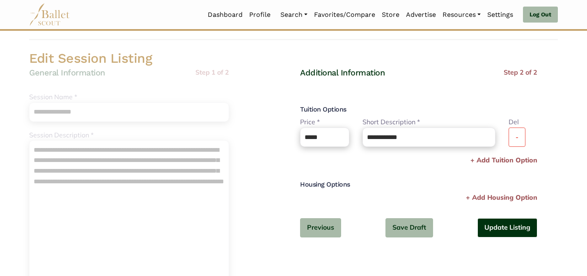
click at [507, 229] on button "Update Listing" at bounding box center [508, 227] width 60 height 19
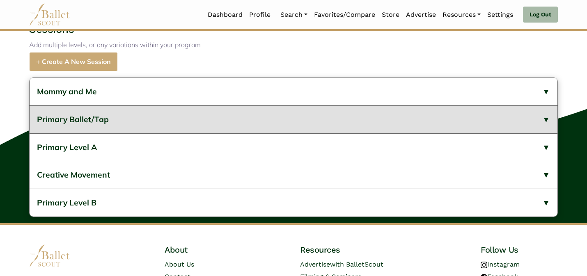
scroll to position [308, 0]
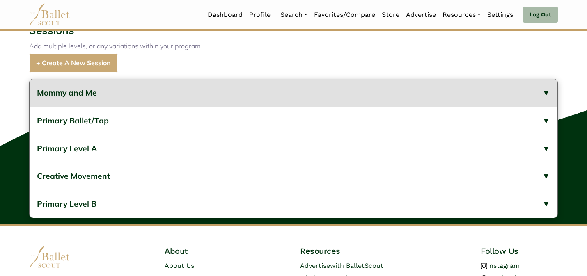
click at [348, 107] on button "Mommy and Me" at bounding box center [294, 93] width 528 height 28
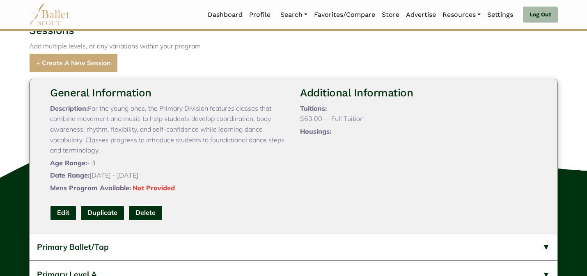
scroll to position [49, 0]
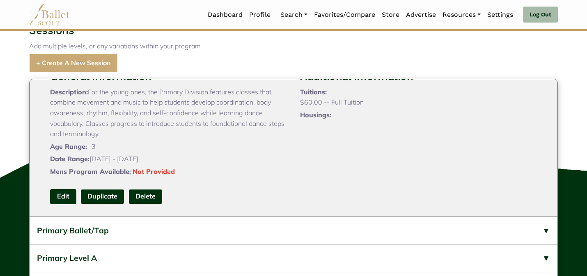
click at [61, 205] on link "Edit" at bounding box center [63, 196] width 26 height 15
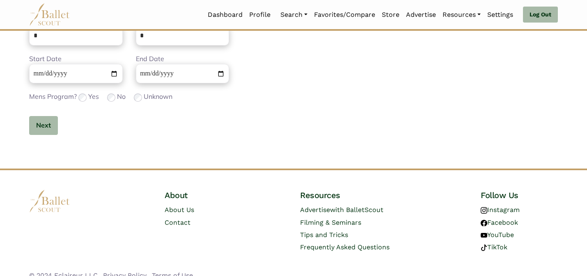
scroll to position [321, 0]
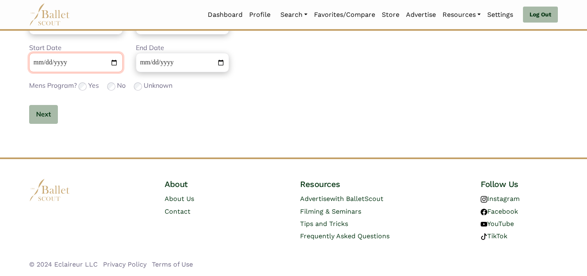
click at [34, 62] on input "**********" at bounding box center [76, 62] width 94 height 19
click at [34, 117] on button "Next" at bounding box center [43, 114] width 29 height 19
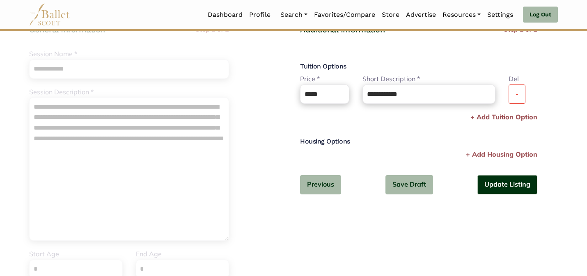
scroll to position [77, 0]
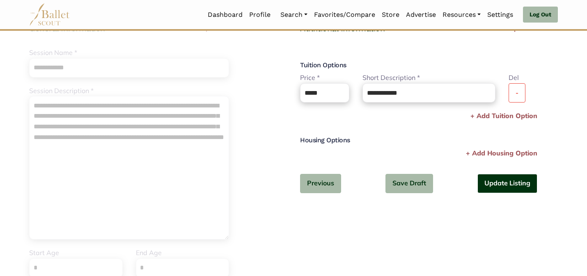
click at [493, 186] on button "Update Listing" at bounding box center [508, 183] width 60 height 19
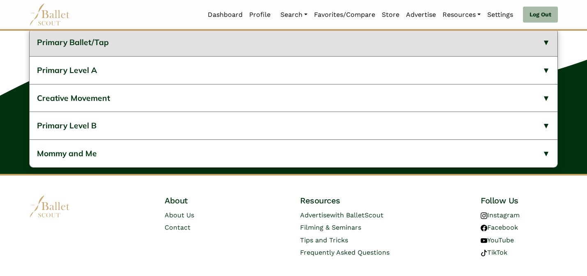
scroll to position [358, 0]
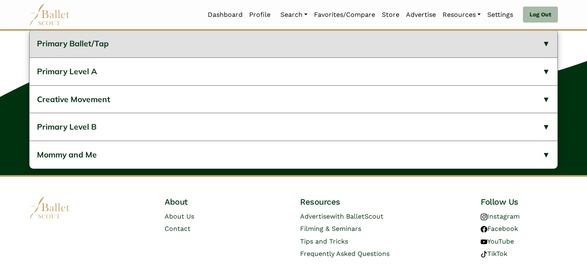
click at [148, 57] on button "Primary Ballet/Tap" at bounding box center [294, 44] width 528 height 28
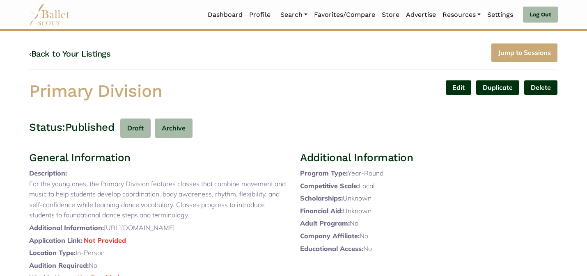
scroll to position [0, 0]
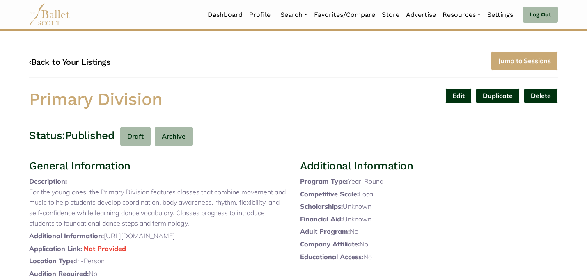
click at [84, 66] on link "‹ Back to Your Listings" at bounding box center [69, 62] width 81 height 10
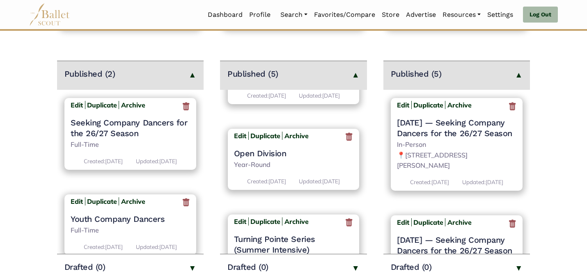
scroll to position [214, 0]
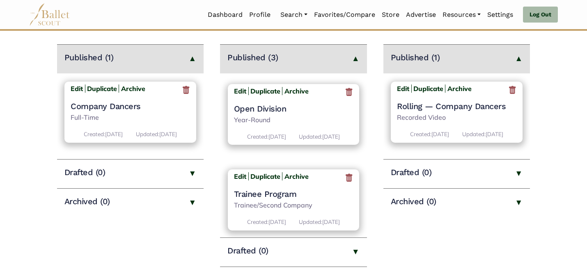
scroll to position [121, 0]
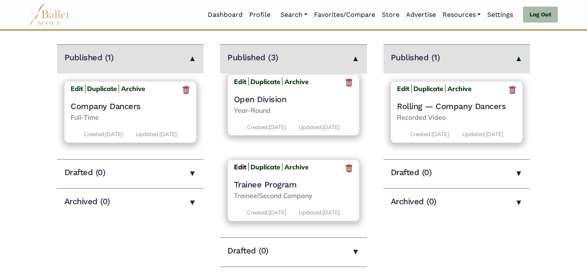
click at [241, 163] on b "Edit" at bounding box center [240, 167] width 12 height 8
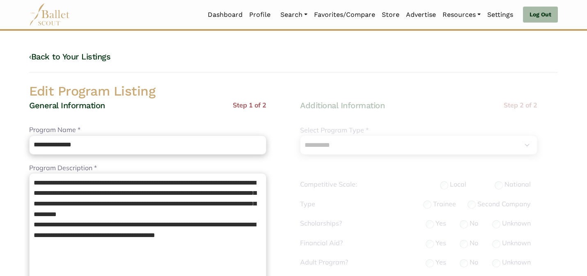
select select "**"
select select "*"
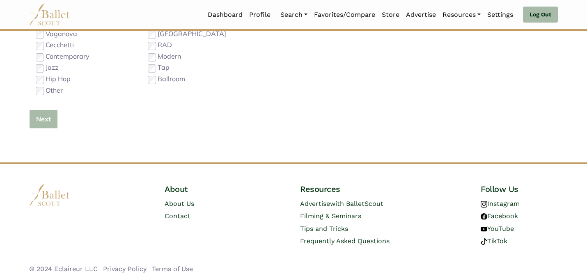
click at [43, 124] on button "Next" at bounding box center [43, 119] width 29 height 19
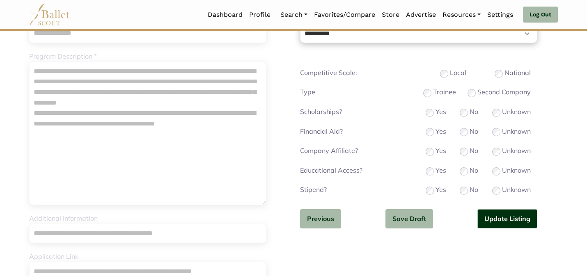
scroll to position [115, 0]
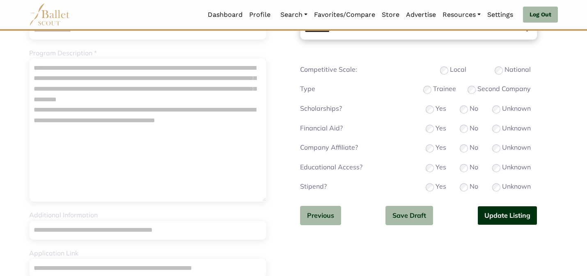
click at [497, 209] on button "Update Listing" at bounding box center [508, 215] width 60 height 19
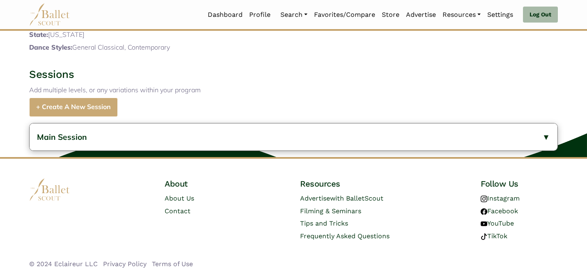
scroll to position [327, 0]
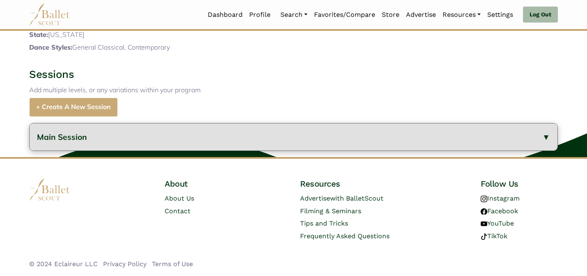
click at [324, 140] on button "Main Session" at bounding box center [294, 138] width 528 height 28
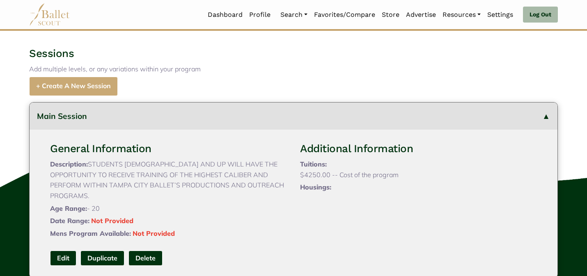
scroll to position [476, 0]
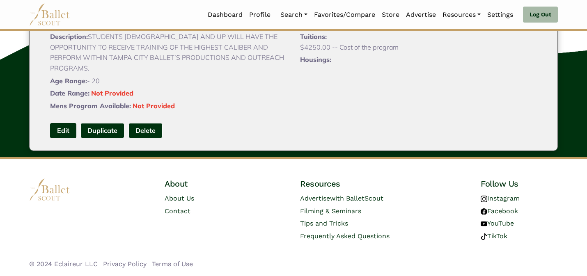
click at [63, 127] on link "Edit" at bounding box center [63, 130] width 26 height 15
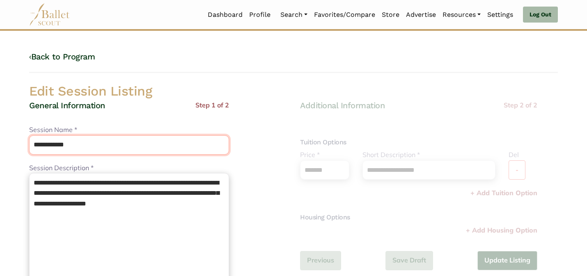
drag, startPoint x: 125, startPoint y: 143, endPoint x: 104, endPoint y: 98, distance: 50.2
click at [104, 98] on div "**********" at bounding box center [294, 280] width 542 height 395
type input "**********"
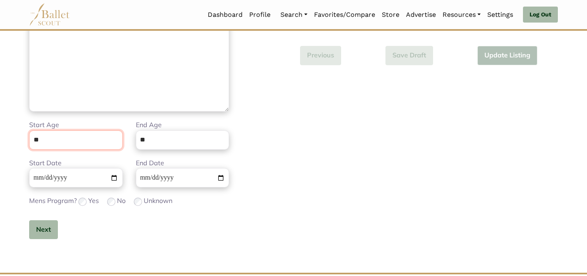
scroll to position [207, 0]
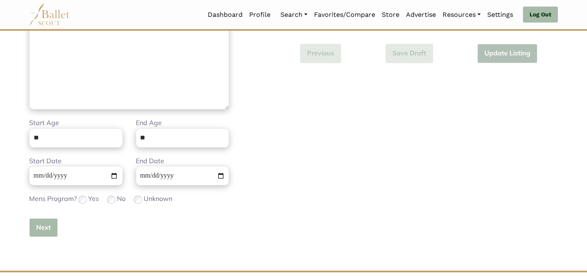
click at [36, 231] on button "Next" at bounding box center [43, 227] width 29 height 19
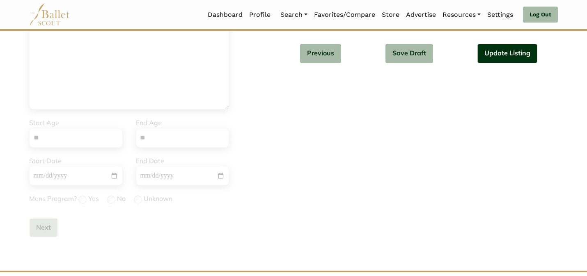
scroll to position [0, 0]
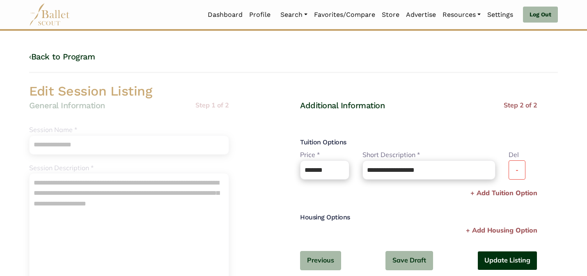
click at [504, 260] on button "Update Listing" at bounding box center [508, 260] width 60 height 19
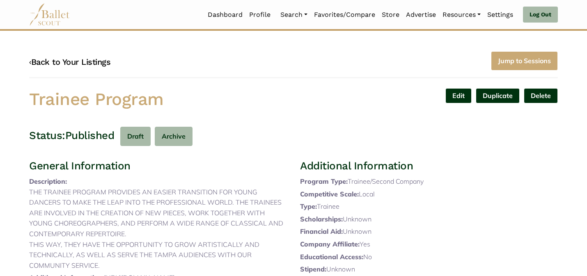
click at [101, 62] on link "‹ Back to Your Listings" at bounding box center [69, 62] width 81 height 10
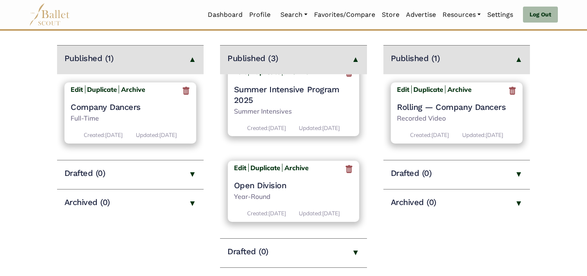
scroll to position [115, 0]
click at [239, 166] on b "Edit" at bounding box center [240, 167] width 12 height 8
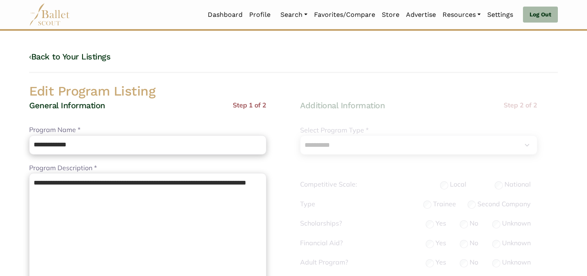
select select "**"
select select "*"
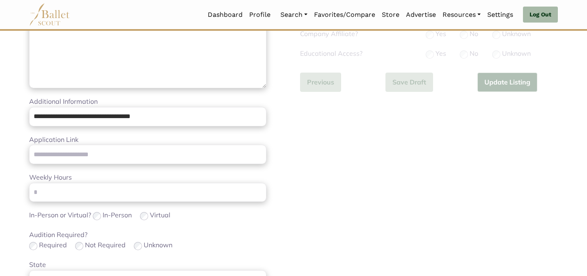
scroll to position [260, 0]
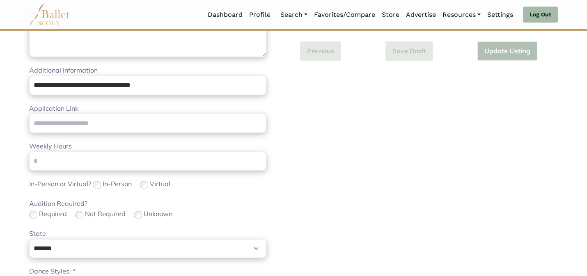
click at [170, 205] on div "Audition Required? Required Not Required Unknown" at bounding box center [147, 210] width 237 height 22
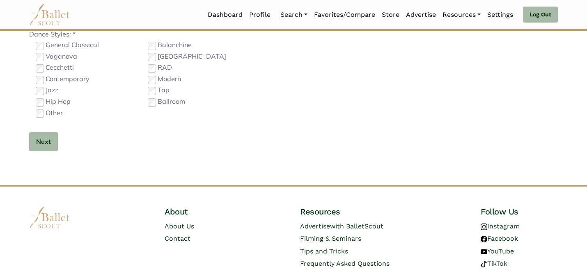
scroll to position [520, 0]
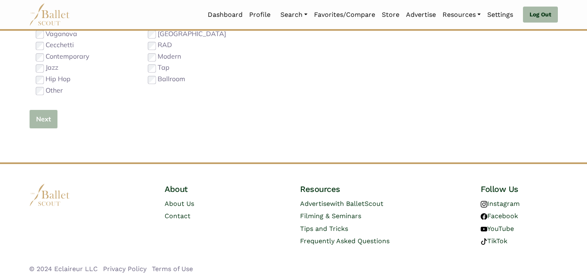
click at [44, 118] on button "Next" at bounding box center [43, 119] width 29 height 19
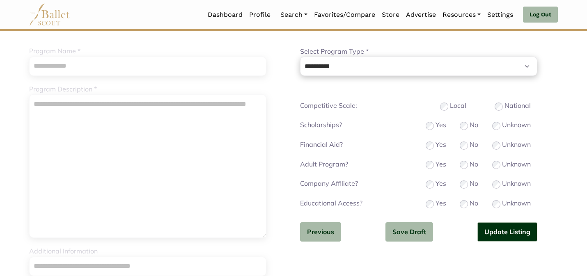
scroll to position [82, 0]
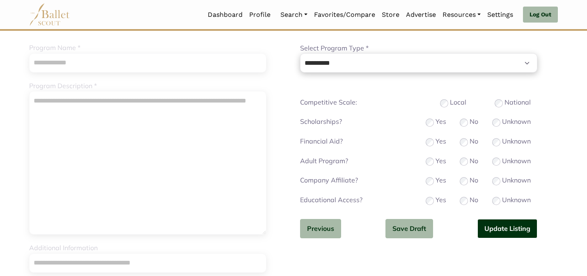
click at [494, 230] on button "Update Listing" at bounding box center [508, 228] width 60 height 19
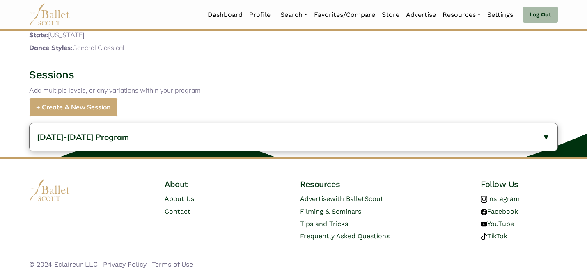
scroll to position [264, 0]
click at [377, 152] on div "[DATE]-[DATE] Program General Information Description: We offer all levels from…" at bounding box center [293, 137] width 587 height 41
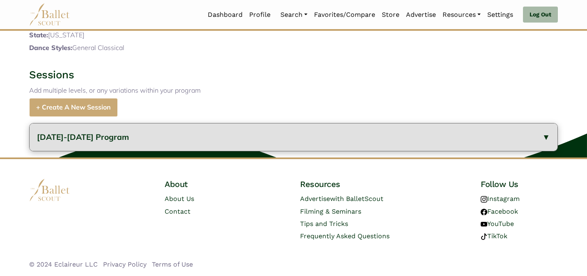
click at [370, 142] on button "[DATE]-[DATE] Program" at bounding box center [294, 138] width 528 height 28
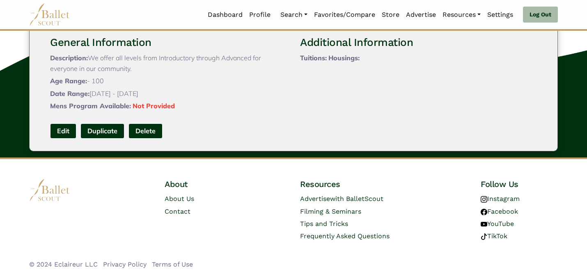
scroll to position [392, 0]
click at [67, 129] on link "Edit" at bounding box center [63, 131] width 26 height 15
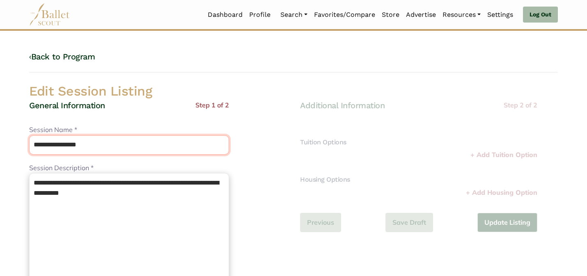
drag, startPoint x: 113, startPoint y: 142, endPoint x: 114, endPoint y: 117, distance: 25.5
click at [113, 120] on div "**********" at bounding box center [129, 279] width 200 height 358
type input "**********"
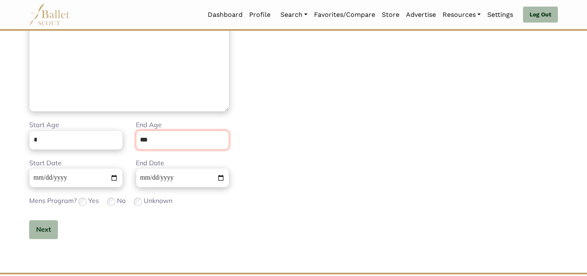
scroll to position [207, 0]
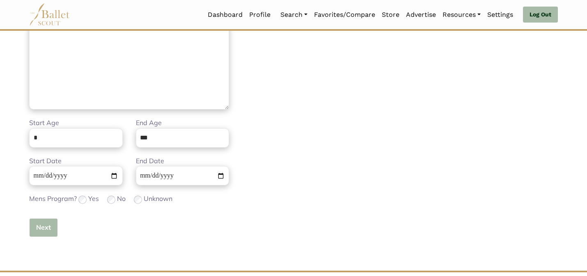
click at [40, 227] on button "Next" at bounding box center [43, 227] width 29 height 19
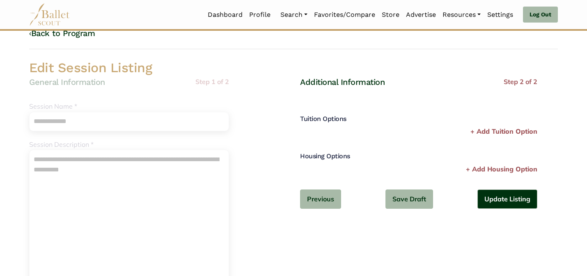
scroll to position [0, 0]
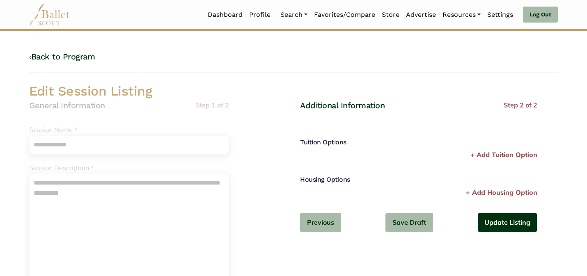
click at [502, 223] on button "Update Listing" at bounding box center [508, 222] width 60 height 19
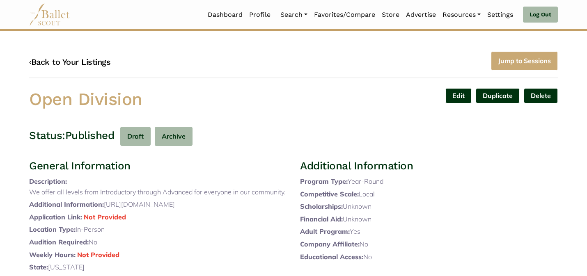
click at [80, 63] on link "‹ Back to Your Listings" at bounding box center [69, 62] width 81 height 10
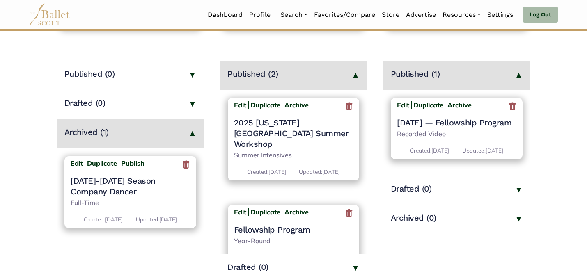
scroll to position [27, 0]
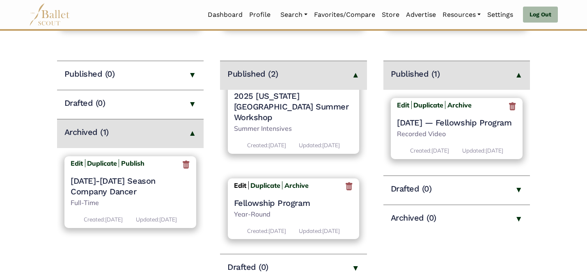
click at [239, 182] on b "Edit" at bounding box center [240, 186] width 12 height 8
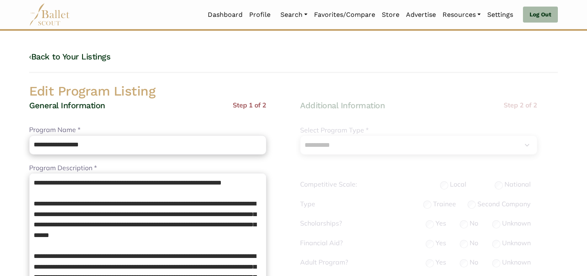
select select "**"
select select "*"
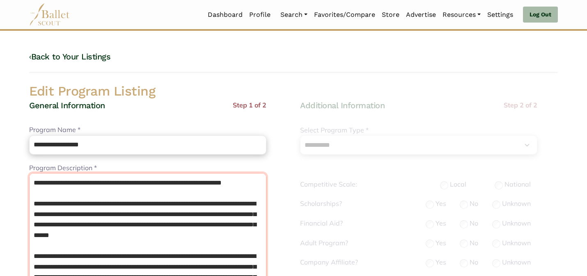
drag, startPoint x: 114, startPoint y: 225, endPoint x: 23, endPoint y: 174, distance: 104.8
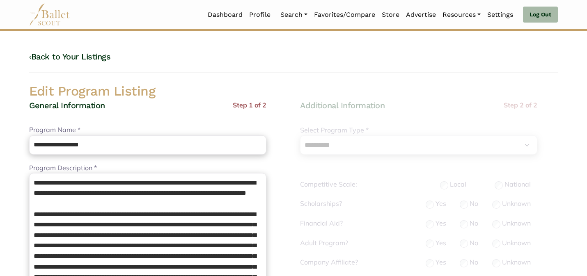
click at [182, 87] on h2 "Edit Program Listing" at bounding box center [294, 91] width 542 height 17
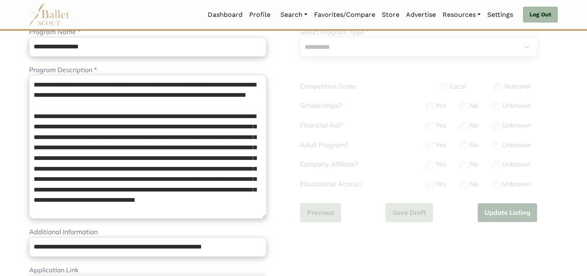
scroll to position [99, 0]
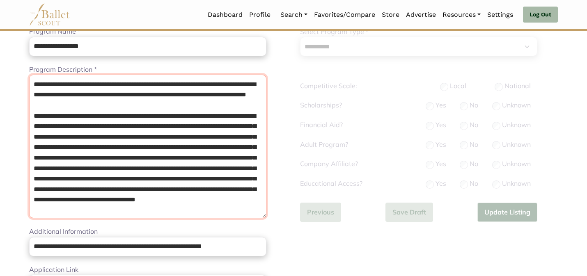
drag, startPoint x: 145, startPoint y: 105, endPoint x: 96, endPoint y: 106, distance: 48.9
click at [96, 106] on textarea "Program Description *" at bounding box center [147, 147] width 237 height 144
click at [131, 143] on textarea "Program Description *" at bounding box center [147, 147] width 237 height 144
drag, startPoint x: 31, startPoint y: 131, endPoint x: 37, endPoint y: 49, distance: 81.5
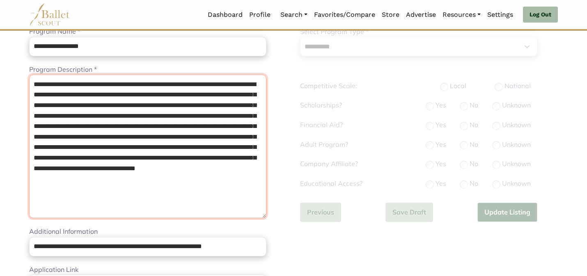
drag, startPoint x: 214, startPoint y: 193, endPoint x: 90, endPoint y: 171, distance: 125.8
click at [89, 171] on textarea "Program Description *" at bounding box center [147, 147] width 237 height 144
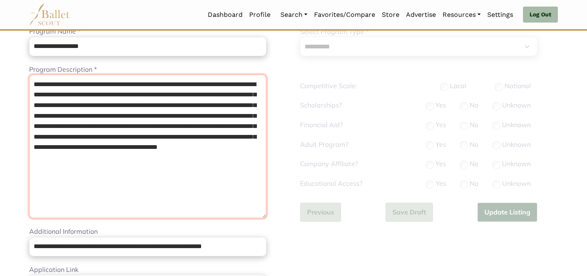
type textarea "**********"
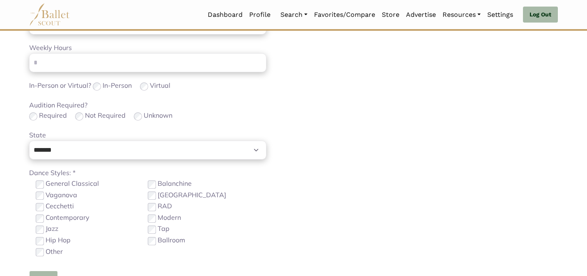
click at [48, 272] on button "Next" at bounding box center [43, 280] width 29 height 19
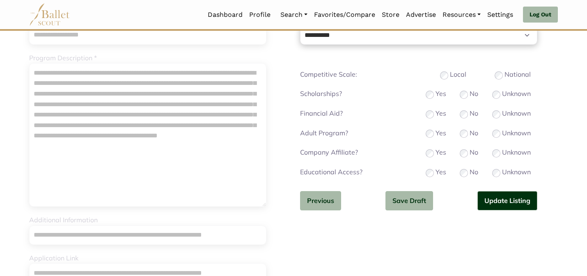
scroll to position [99, 0]
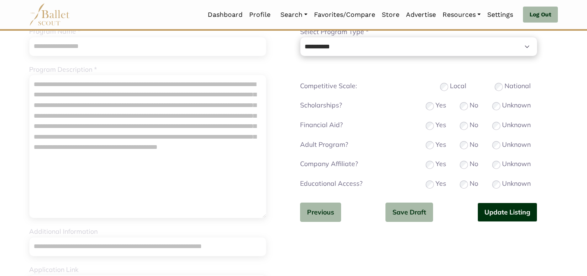
click at [500, 213] on button "Update Listing" at bounding box center [508, 212] width 60 height 19
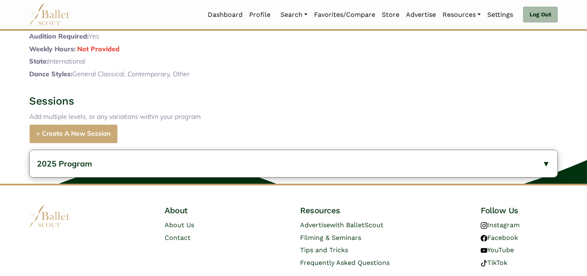
scroll to position [348, 0]
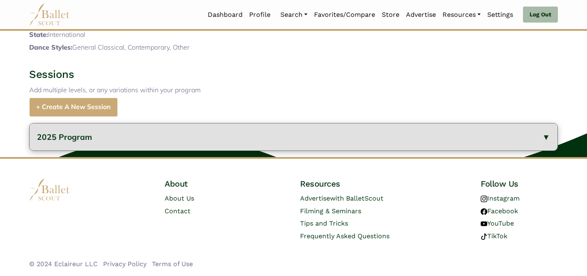
click at [242, 146] on button "2025 Program" at bounding box center [294, 138] width 528 height 28
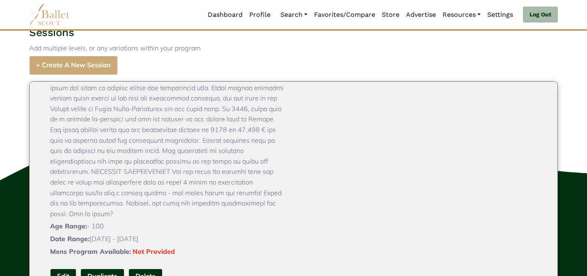
scroll to position [525, 0]
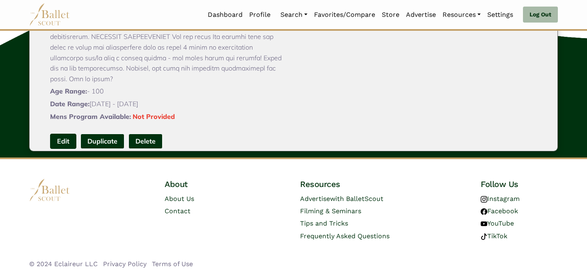
click at [59, 134] on link "Edit" at bounding box center [63, 141] width 26 height 15
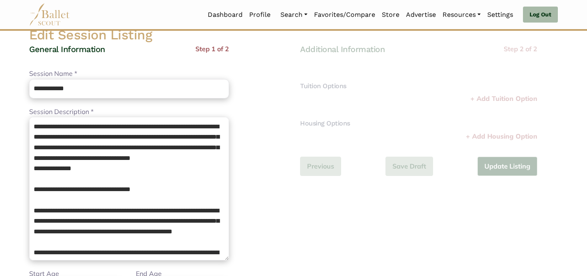
scroll to position [66, 0]
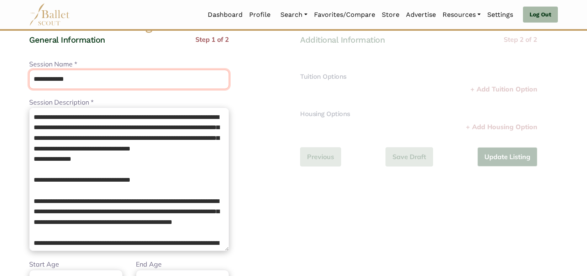
drag, startPoint x: 118, startPoint y: 85, endPoint x: 119, endPoint y: 64, distance: 20.6
click at [118, 65] on div "**********" at bounding box center [129, 74] width 200 height 30
type input "**********"
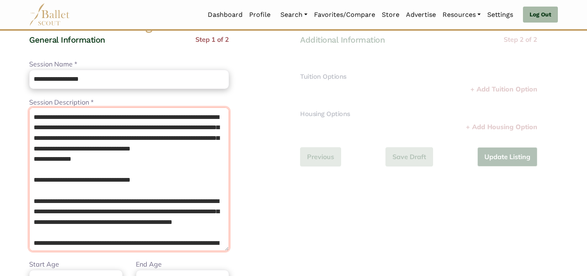
drag, startPoint x: 126, startPoint y: 178, endPoint x: 27, endPoint y: 168, distance: 100.3
click at [27, 168] on div "**********" at bounding box center [158, 213] width 271 height 358
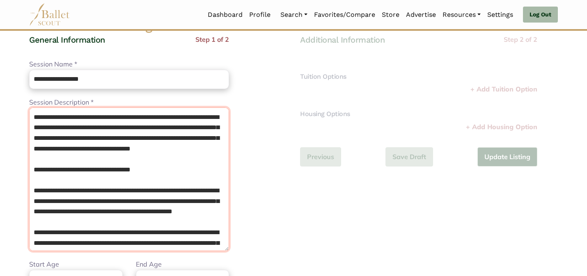
click at [131, 240] on textarea "Session Description *" at bounding box center [129, 180] width 200 height 144
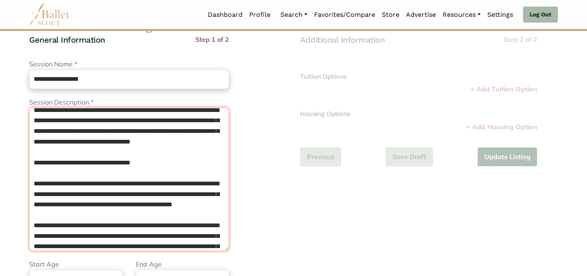
scroll to position [85, 0]
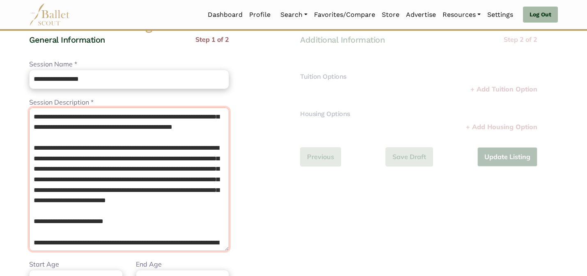
drag, startPoint x: 205, startPoint y: 233, endPoint x: 162, endPoint y: 159, distance: 85.4
click at [162, 158] on textarea "Session Description *" at bounding box center [129, 180] width 200 height 144
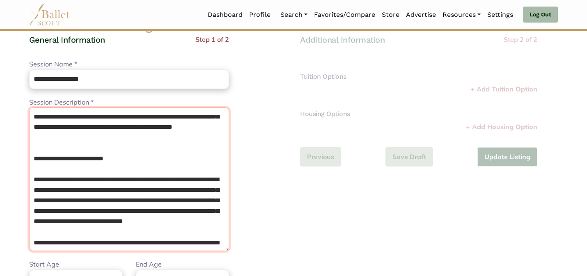
scroll to position [0, 0]
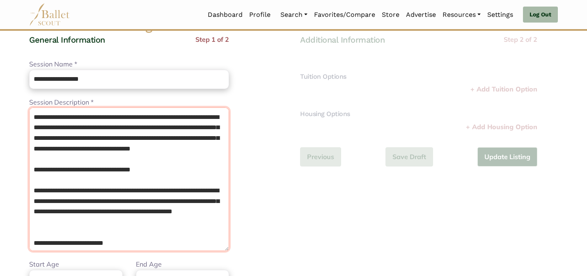
drag, startPoint x: 33, startPoint y: 202, endPoint x: 38, endPoint y: 98, distance: 104.0
click at [38, 98] on div "Session Description * Please enter a description" at bounding box center [129, 174] width 200 height 154
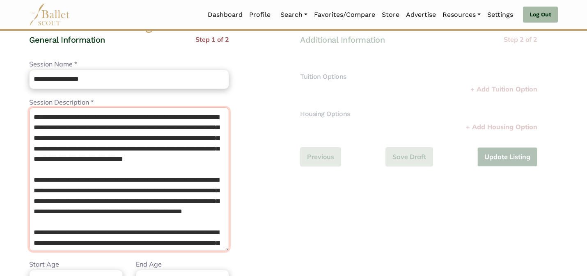
drag, startPoint x: 32, startPoint y: 192, endPoint x: 32, endPoint y: 101, distance: 90.8
click at [32, 101] on div "Session Description * Please enter a description" at bounding box center [129, 174] width 200 height 154
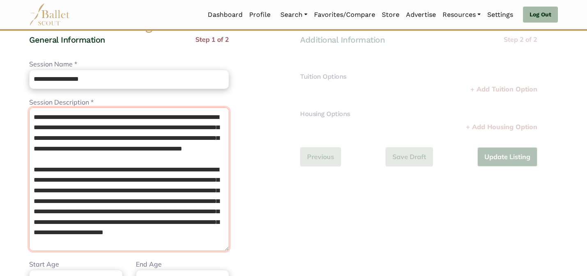
drag, startPoint x: 218, startPoint y: 244, endPoint x: 196, endPoint y: 46, distance: 199.5
click at [195, 46] on div "**********" at bounding box center [129, 213] width 200 height 358
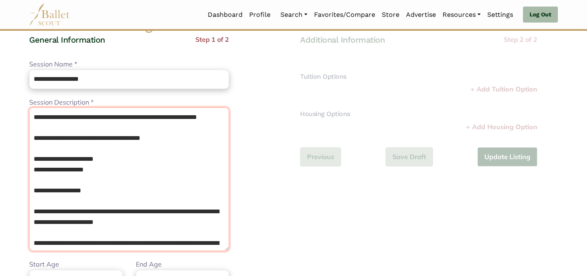
drag, startPoint x: 32, startPoint y: 223, endPoint x: 34, endPoint y: 111, distance: 111.3
click at [34, 111] on textarea "Session Description *" at bounding box center [129, 180] width 200 height 144
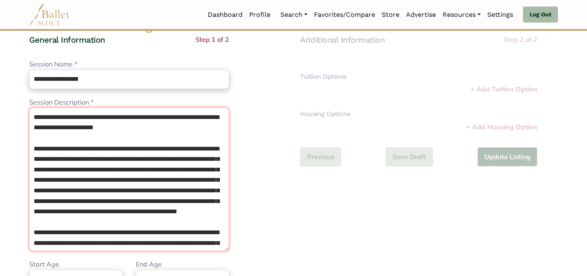
click at [150, 231] on textarea "Session Description *" at bounding box center [129, 180] width 200 height 144
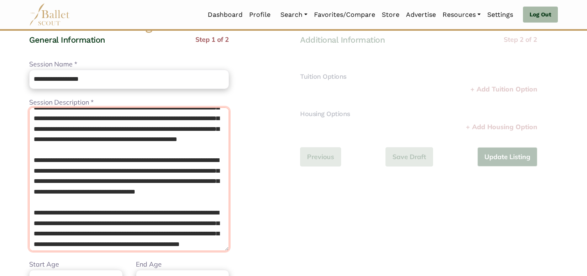
scroll to position [155, 0]
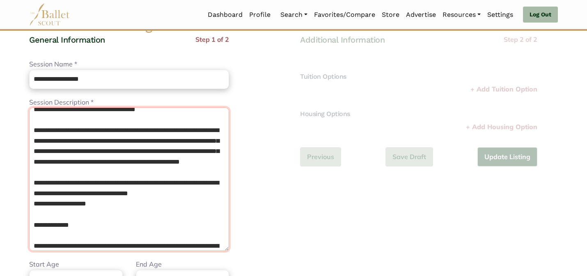
drag, startPoint x: 83, startPoint y: 242, endPoint x: 28, endPoint y: 162, distance: 97.5
click at [28, 162] on div "**********" at bounding box center [158, 213] width 271 height 358
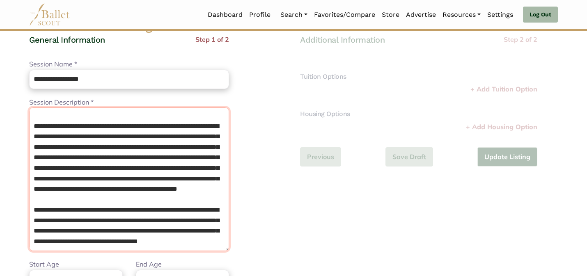
scroll to position [0, 0]
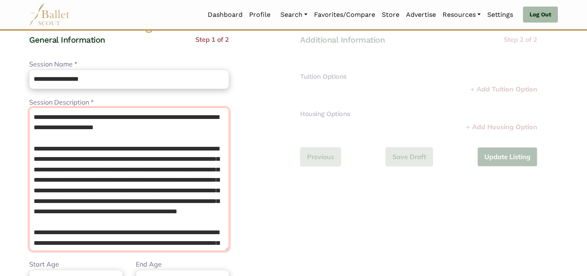
type textarea "**********"
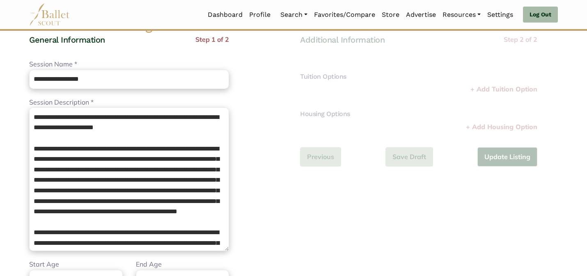
click at [281, 111] on div "**********" at bounding box center [158, 213] width 258 height 358
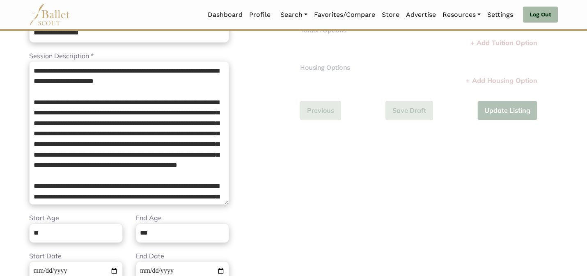
scroll to position [131, 0]
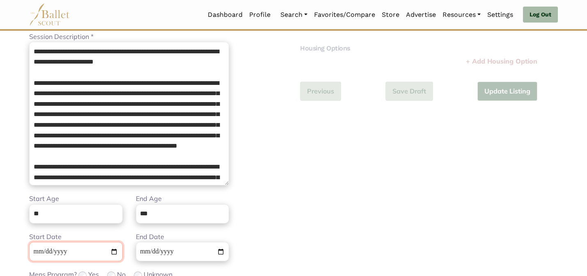
click at [34, 251] on input "**********" at bounding box center [76, 251] width 94 height 19
type input "**********"
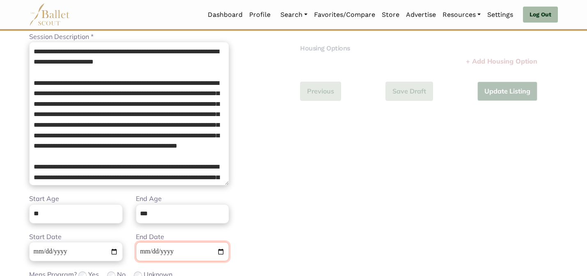
type input "**********"
click at [273, 234] on div "**********" at bounding box center [158, 148] width 258 height 358
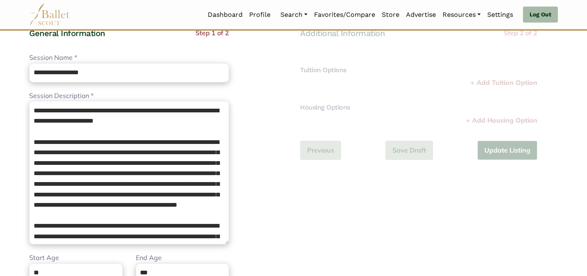
scroll to position [66, 0]
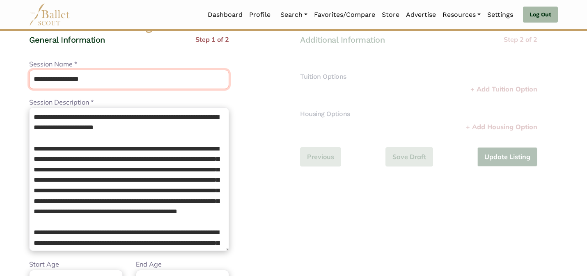
click at [177, 77] on input "**********" at bounding box center [129, 79] width 200 height 19
type input "**********"
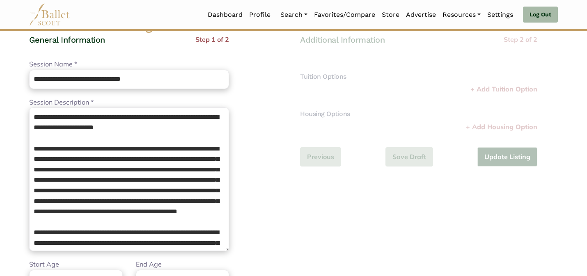
click at [276, 133] on div "**********" at bounding box center [158, 213] width 258 height 358
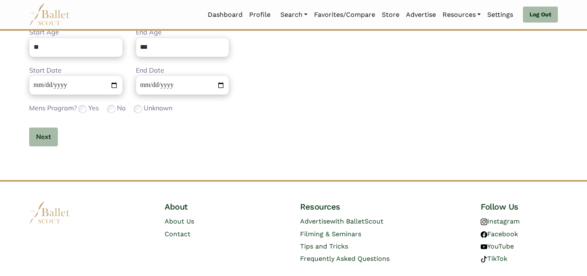
scroll to position [321, 0]
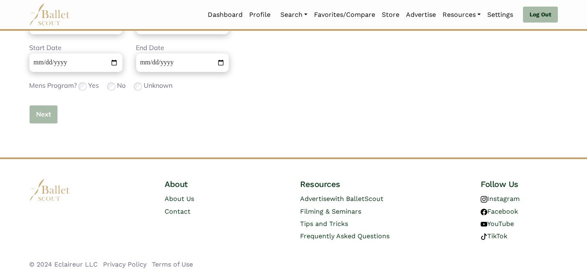
click at [45, 110] on button "Next" at bounding box center [43, 114] width 29 height 19
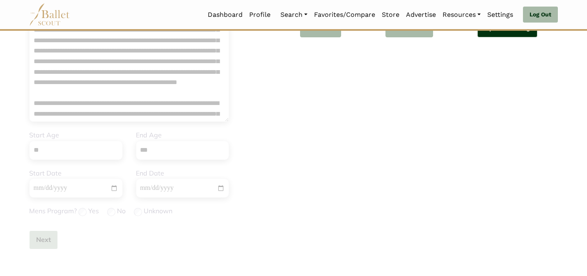
scroll to position [189, 0]
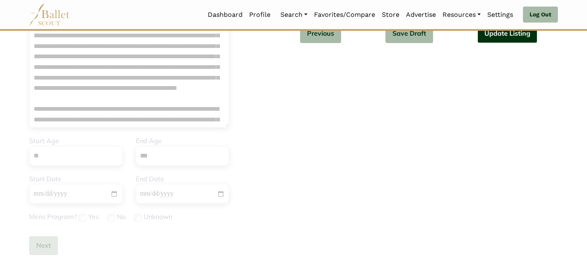
click at [498, 39] on button "Update Listing" at bounding box center [508, 33] width 60 height 19
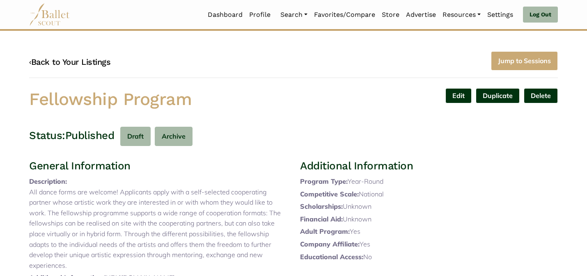
click at [93, 63] on link "‹ Back to Your Listings" at bounding box center [69, 62] width 81 height 10
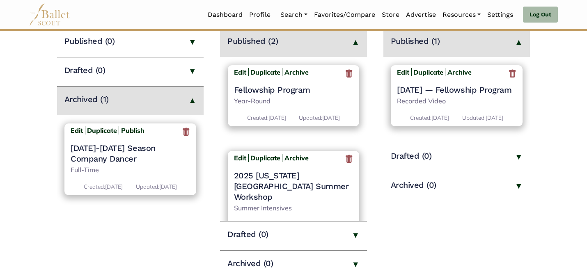
scroll to position [36, 0]
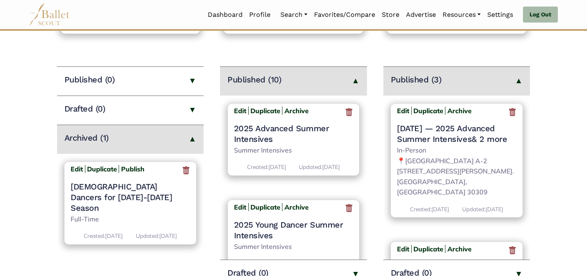
scroll to position [99, 0]
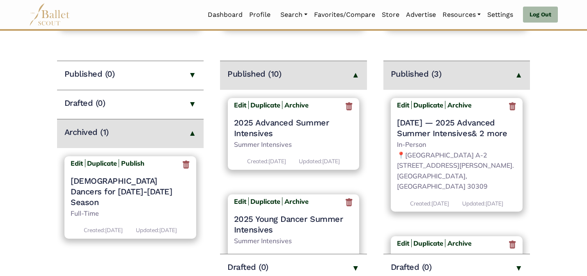
click at [363, 106] on div "Edit Duplicate Archive 2025 Advanced Summer Intensives Summer Intensives Create…" at bounding box center [293, 138] width 147 height 97
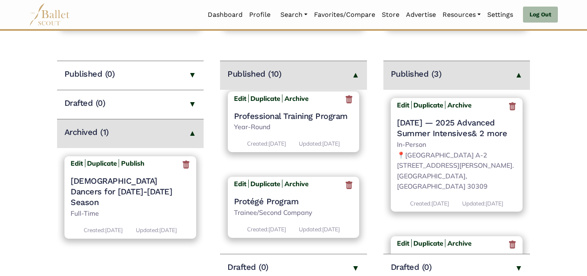
scroll to position [795, 0]
drag, startPoint x: 367, startPoint y: 236, endPoint x: 366, endPoint y: 217, distance: 18.5
click at [366, 217] on main "Jobs Create New Job Listing > Published (0) Drafted (0) Archived (1) Edit Dupli…" at bounding box center [293, 195] width 587 height 408
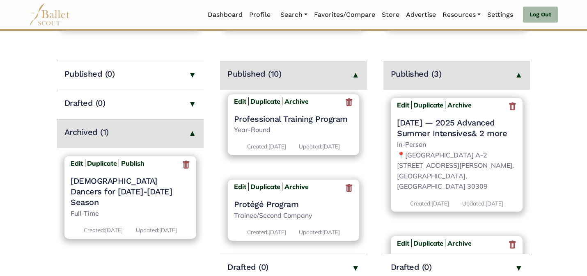
scroll to position [717, 0]
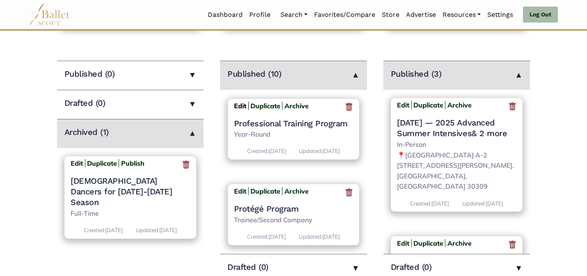
click at [238, 110] on b "Edit" at bounding box center [240, 106] width 12 height 8
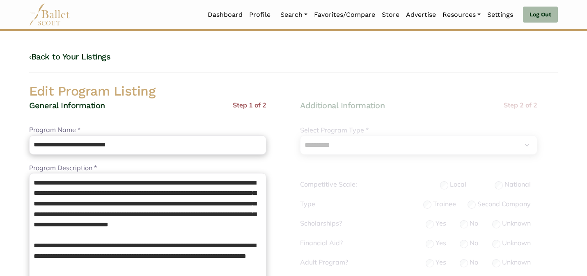
select select "**"
select select "*"
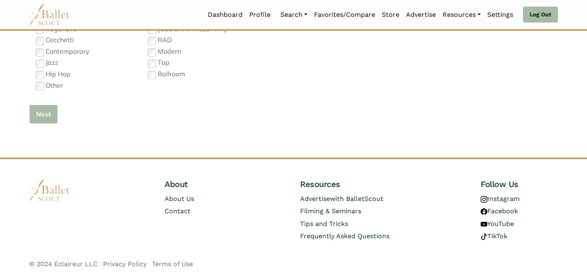
click at [44, 116] on button "Next" at bounding box center [43, 114] width 29 height 19
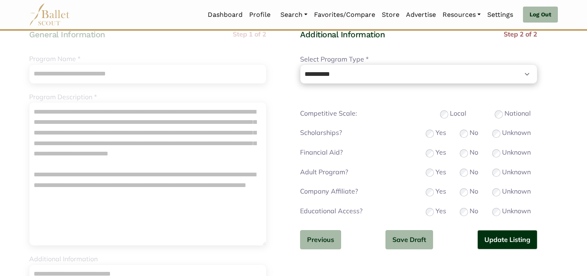
scroll to position [68, 0]
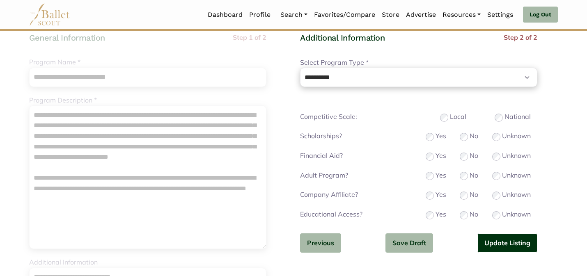
click at [509, 245] on button "Update Listing" at bounding box center [508, 243] width 60 height 19
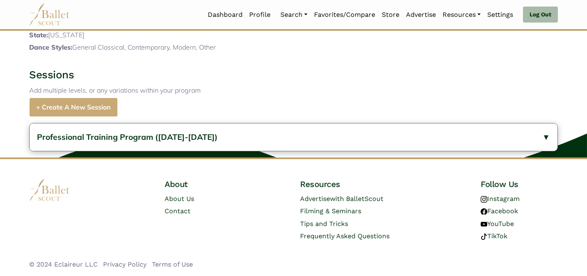
scroll to position [338, 0]
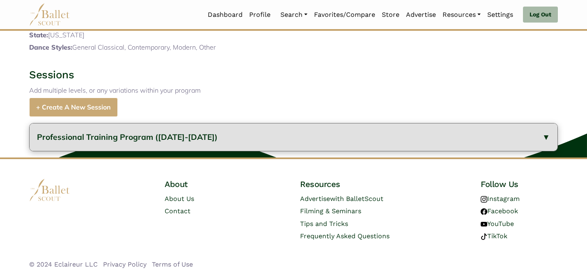
click at [202, 132] on button "Professional Training Program ([DATE]-[DATE])" at bounding box center [294, 138] width 528 height 28
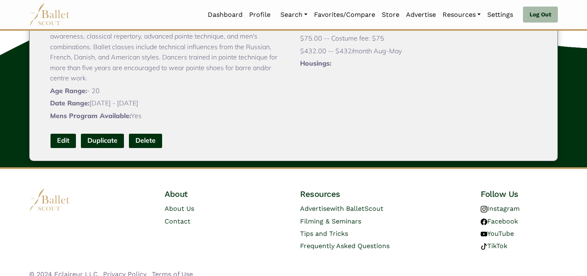
scroll to position [515, 0]
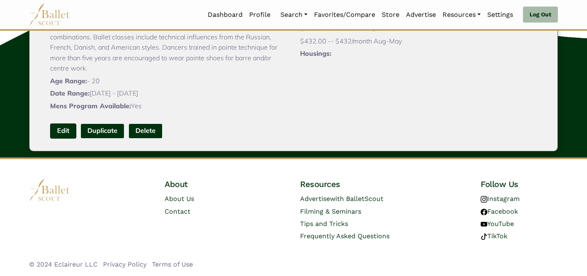
click at [66, 132] on link "Edit" at bounding box center [63, 131] width 26 height 15
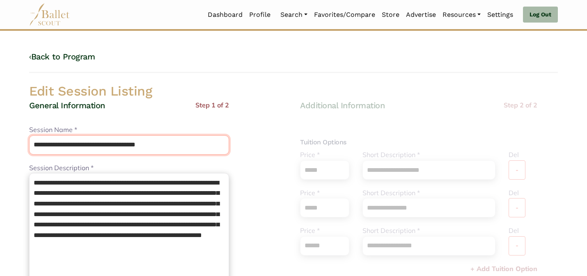
drag, startPoint x: 174, startPoint y: 141, endPoint x: 125, endPoint y: 143, distance: 48.9
click at [125, 143] on input "**********" at bounding box center [129, 145] width 200 height 19
type input "**********"
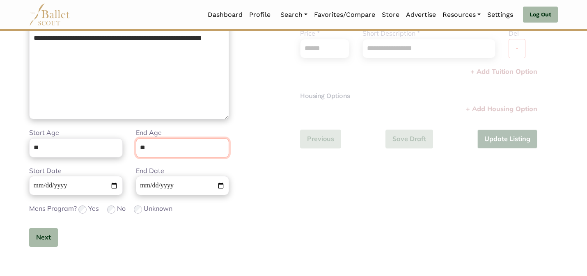
scroll to position [207, 0]
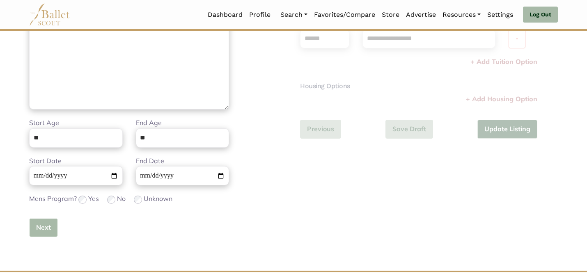
click at [48, 224] on button "Next" at bounding box center [43, 227] width 29 height 19
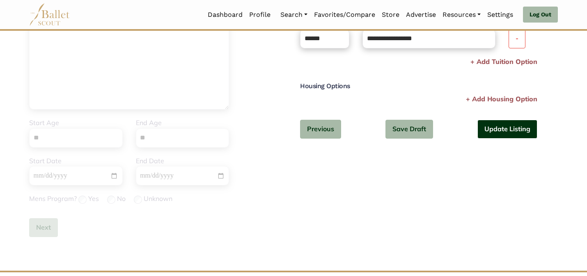
click at [503, 133] on button "Update Listing" at bounding box center [508, 129] width 60 height 19
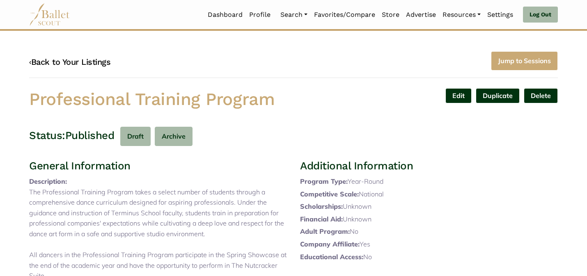
click at [95, 58] on link "‹ Back to Your Listings" at bounding box center [69, 62] width 81 height 10
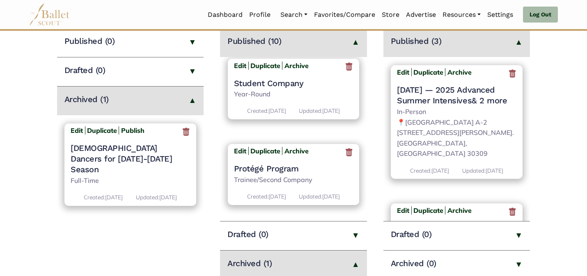
scroll to position [702, 0]
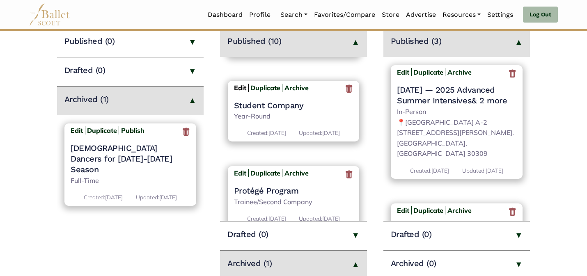
click at [236, 92] on b "Edit" at bounding box center [240, 88] width 12 height 8
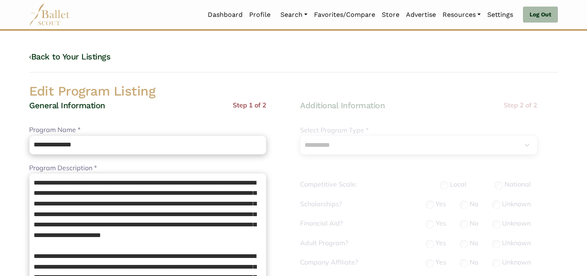
select select "**"
select select "*"
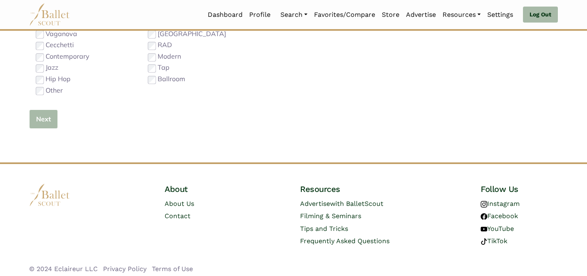
click at [39, 119] on button "Next" at bounding box center [43, 119] width 29 height 19
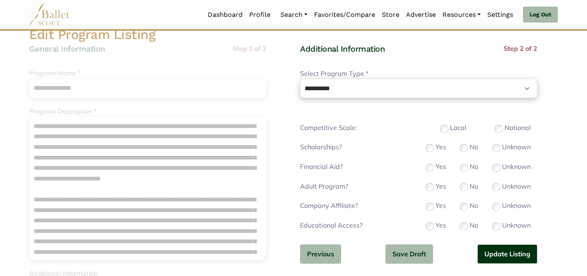
scroll to position [66, 0]
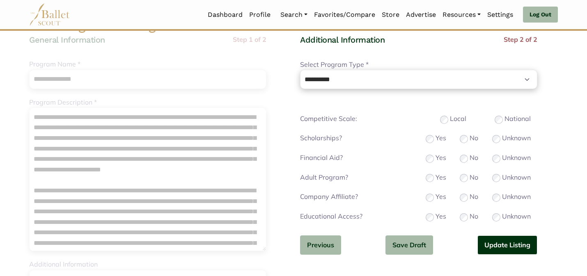
click at [508, 244] on button "Update Listing" at bounding box center [508, 245] width 60 height 19
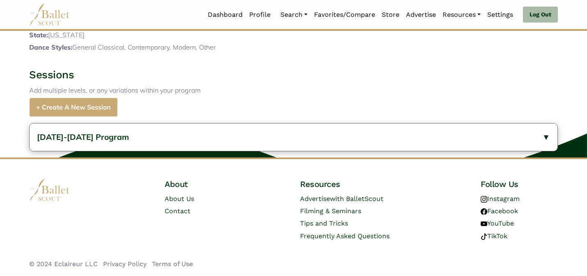
scroll to position [474, 0]
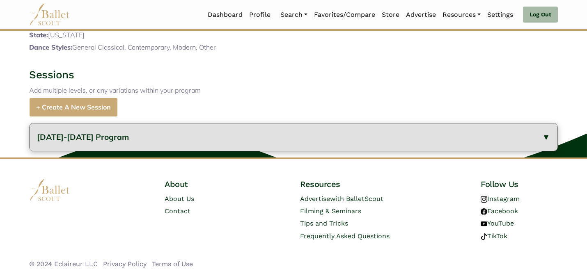
click at [147, 133] on button "2024-2025 Program" at bounding box center [294, 138] width 528 height 28
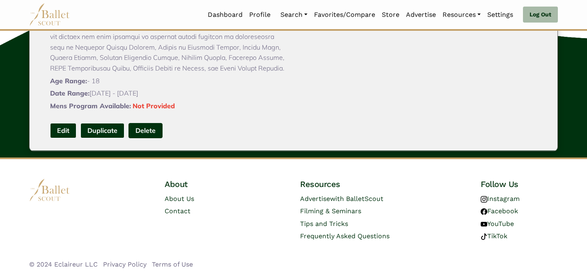
scroll to position [651, 0]
click at [58, 135] on link "Edit" at bounding box center [63, 130] width 26 height 15
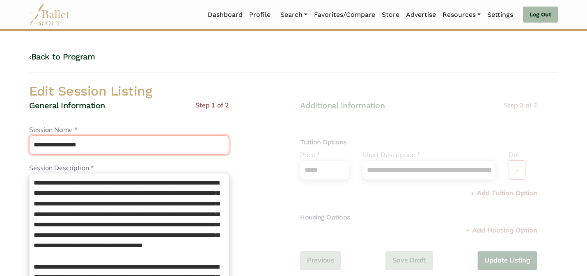
drag, startPoint x: 104, startPoint y: 143, endPoint x: 73, endPoint y: 108, distance: 46.9
click at [73, 108] on div "**********" at bounding box center [129, 279] width 200 height 358
type input "**********"
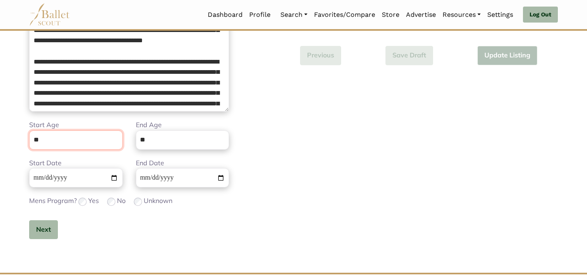
scroll to position [207, 0]
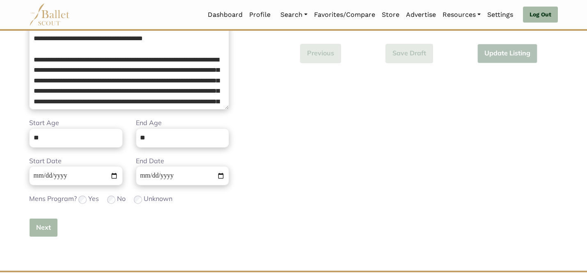
click at [44, 223] on button "Next" at bounding box center [43, 227] width 29 height 19
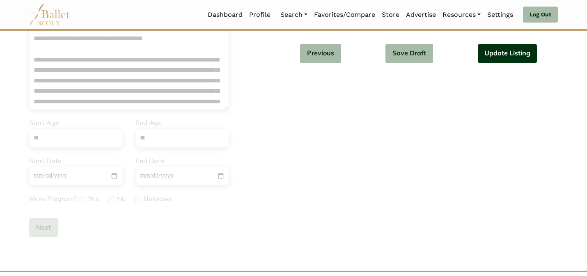
click at [504, 54] on button "Update Listing" at bounding box center [508, 53] width 60 height 19
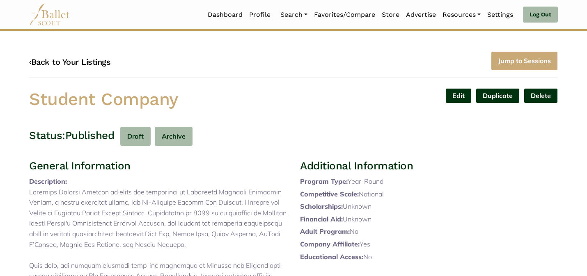
click at [73, 65] on link "‹ Back to Your Listings" at bounding box center [69, 62] width 81 height 10
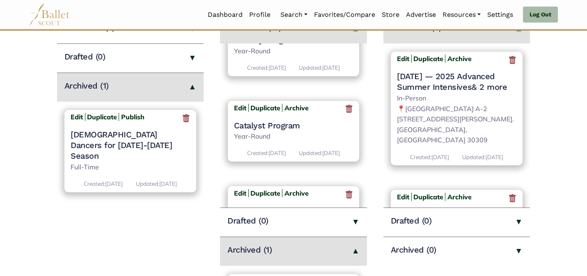
scroll to position [795, 0]
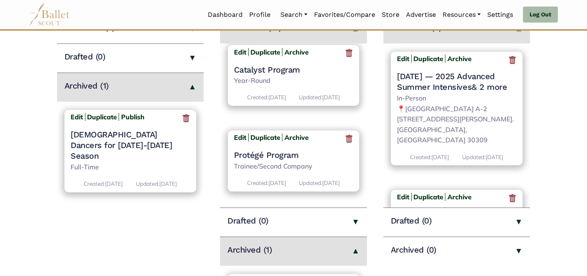
drag, startPoint x: 362, startPoint y: 189, endPoint x: 361, endPoint y: 170, distance: 19.7
click at [361, 170] on div "Edit Duplicate Archive Protégé Program Trainee/Second Company Created: [DATE] U…" at bounding box center [293, 165] width 147 height 86
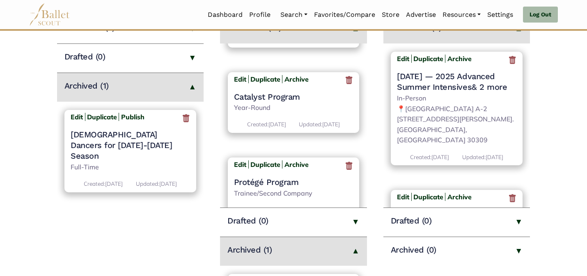
scroll to position [676, 0]
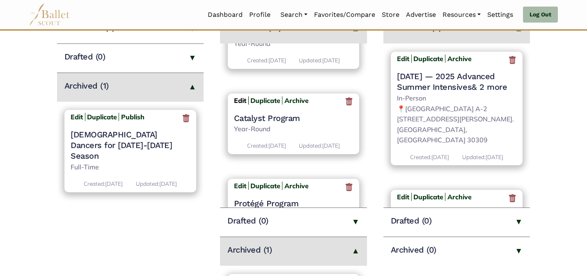
click at [241, 105] on b "Edit" at bounding box center [240, 101] width 12 height 8
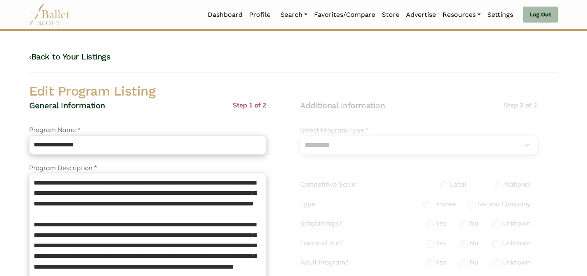
select select "**"
select select "*"
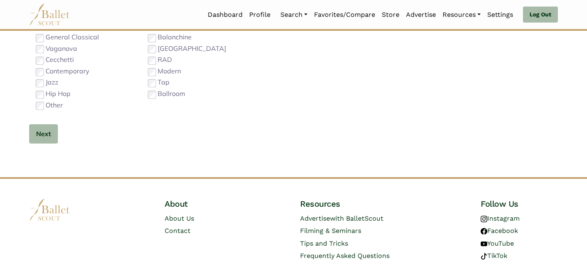
scroll to position [520, 0]
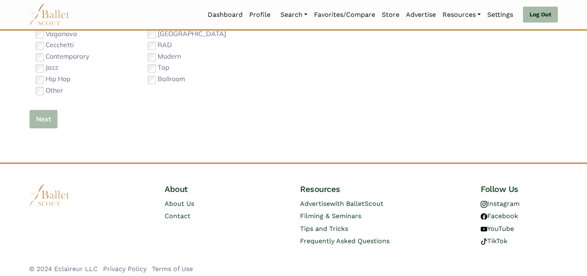
click at [49, 121] on button "Next" at bounding box center [43, 119] width 29 height 19
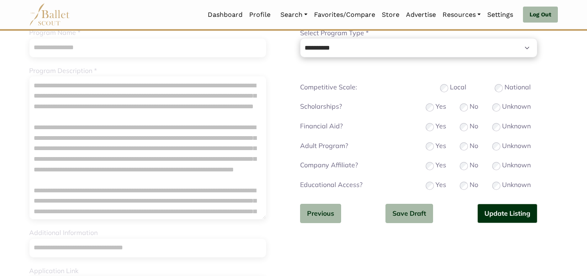
scroll to position [99, 0]
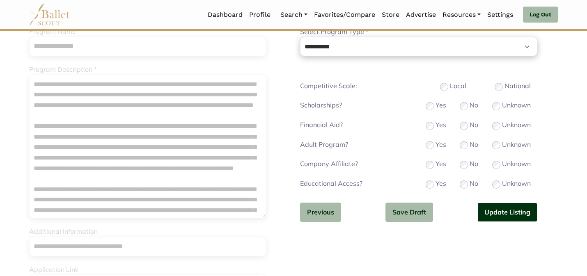
click at [500, 214] on button "Update Listing" at bounding box center [508, 212] width 60 height 19
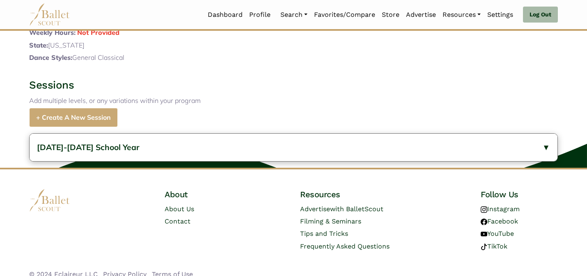
scroll to position [516, 0]
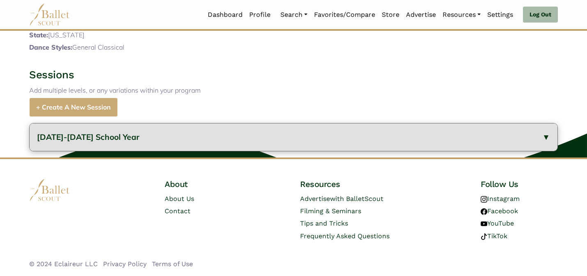
click at [267, 145] on button "2024-2025 School Year" at bounding box center [294, 138] width 528 height 28
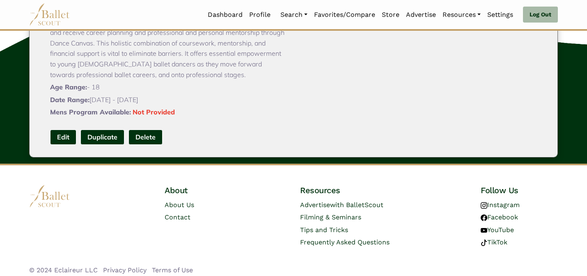
scroll to position [694, 0]
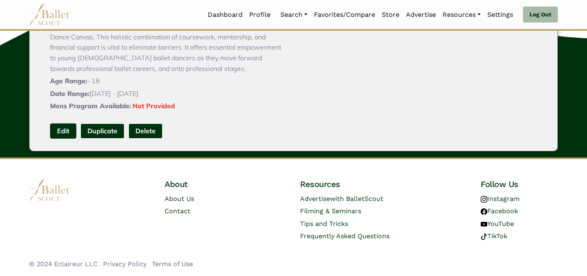
click at [68, 129] on link "Edit" at bounding box center [63, 131] width 26 height 15
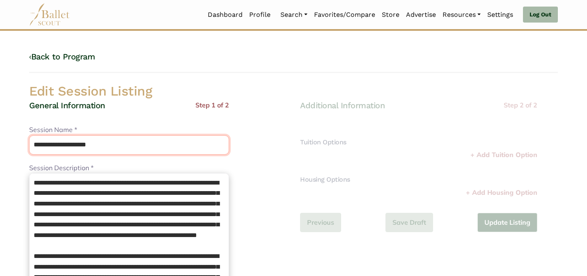
drag, startPoint x: 125, startPoint y: 149, endPoint x: 109, endPoint y: 111, distance: 41.8
click at [109, 111] on div "**********" at bounding box center [129, 279] width 200 height 358
type input "**********"
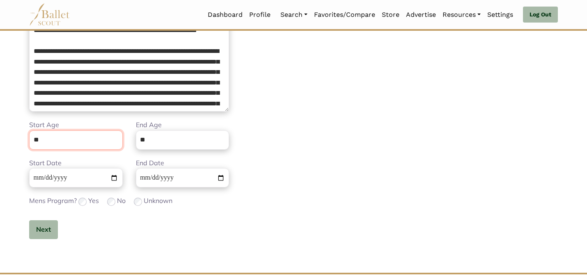
scroll to position [207, 0]
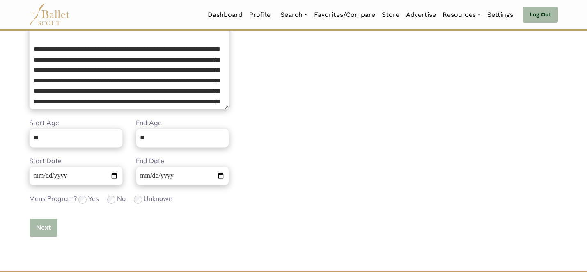
click at [47, 227] on button "Next" at bounding box center [43, 227] width 29 height 19
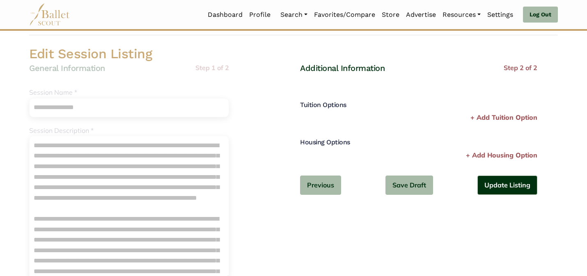
scroll to position [0, 0]
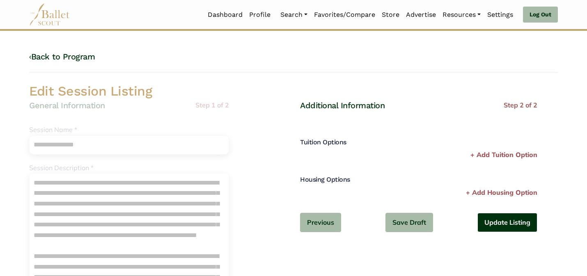
click at [496, 222] on button "Update Listing" at bounding box center [508, 222] width 60 height 19
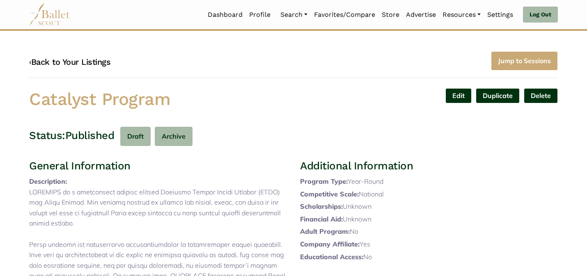
click at [71, 62] on link "‹ Back to Your Listings" at bounding box center [69, 62] width 81 height 10
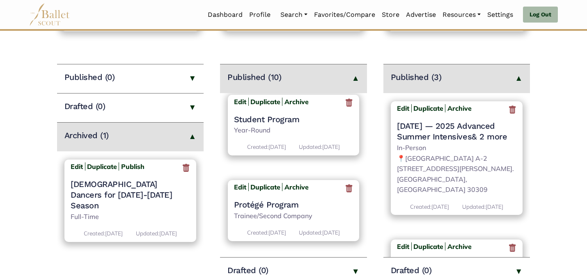
scroll to position [721, 0]
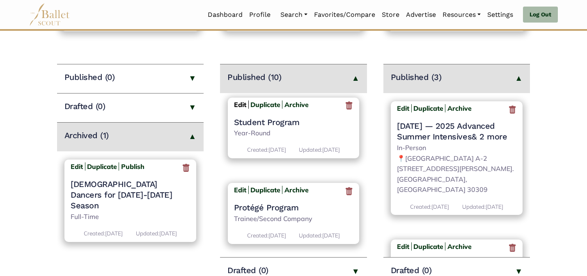
click at [240, 109] on b "Edit" at bounding box center [240, 105] width 12 height 8
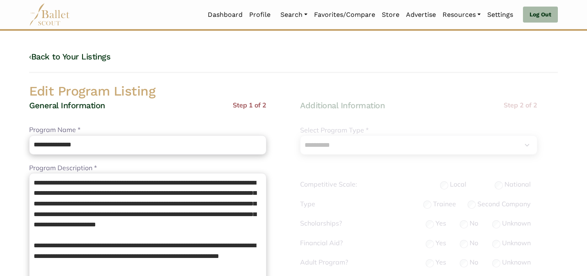
select select "**"
select select "*"
click at [174, 109] on div "General Information Step 1 of 2" at bounding box center [147, 112] width 237 height 25
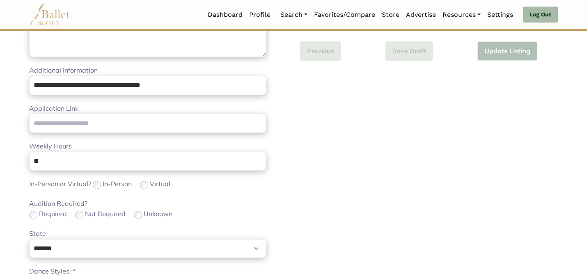
scroll to position [520, 0]
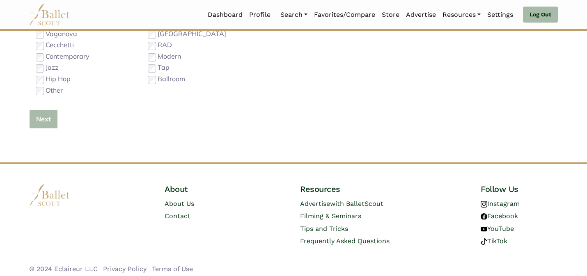
click at [31, 116] on button "Next" at bounding box center [43, 119] width 29 height 19
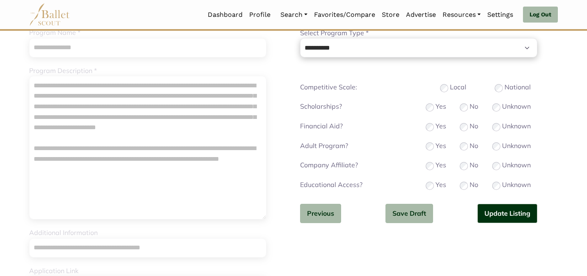
scroll to position [99, 0]
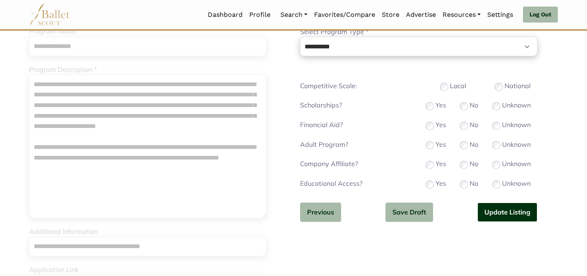
click at [518, 204] on button "Update Listing" at bounding box center [508, 212] width 60 height 19
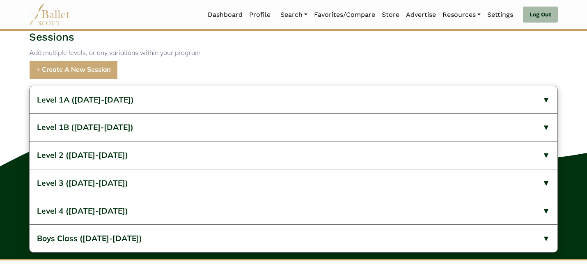
scroll to position [335, 0]
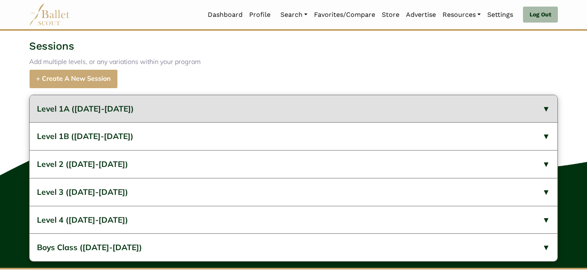
click at [293, 123] on button "Level 1A ([DATE]-[DATE])" at bounding box center [294, 109] width 528 height 28
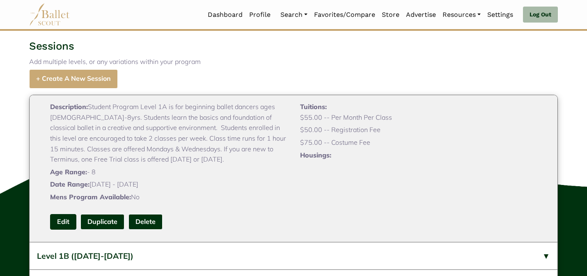
scroll to position [66, 0]
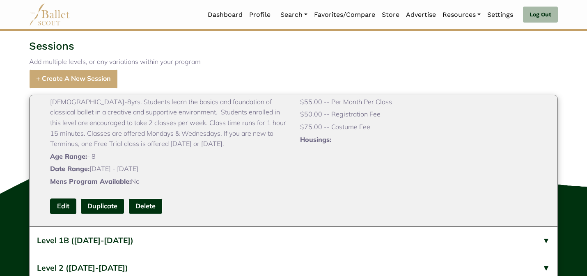
click at [62, 214] on link "Edit" at bounding box center [63, 206] width 26 height 15
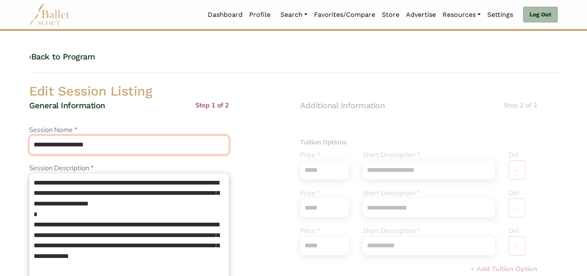
drag, startPoint x: 110, startPoint y: 149, endPoint x: 59, endPoint y: 143, distance: 51.2
click at [59, 144] on input "**********" at bounding box center [129, 145] width 200 height 19
type input "********"
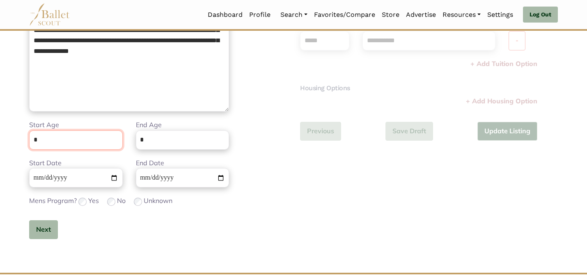
scroll to position [207, 0]
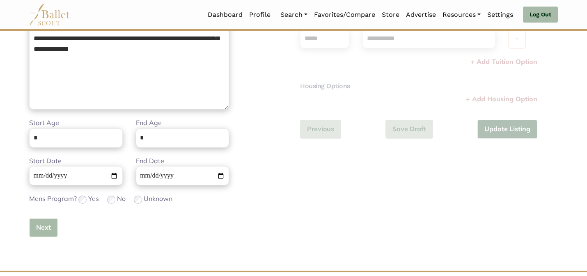
click at [51, 229] on button "Next" at bounding box center [43, 227] width 29 height 19
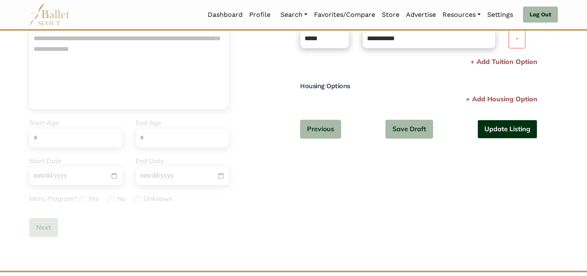
click at [496, 122] on button "Update Listing" at bounding box center [508, 129] width 60 height 19
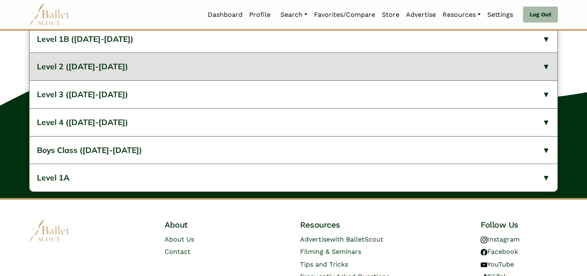
scroll to position [408, 0]
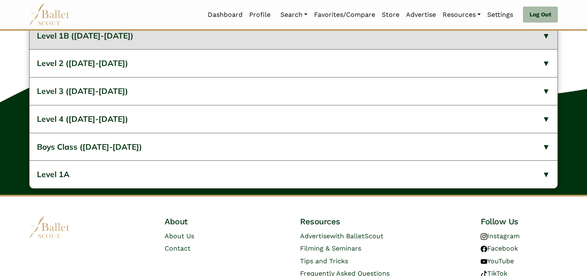
click at [341, 50] on button "Level 1B (2024-2025)" at bounding box center [294, 36] width 528 height 28
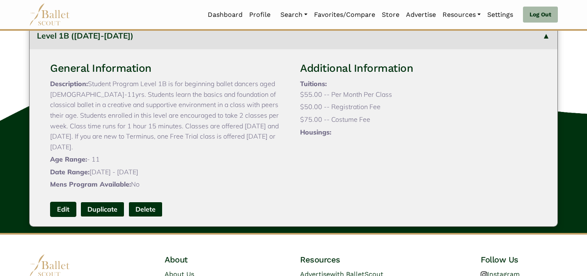
click at [60, 217] on link "Edit" at bounding box center [63, 209] width 26 height 15
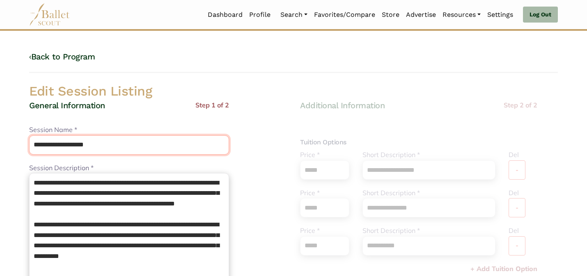
drag, startPoint x: 107, startPoint y: 149, endPoint x: 60, endPoint y: 140, distance: 48.1
click at [60, 140] on input "**********" at bounding box center [129, 145] width 200 height 19
type input "********"
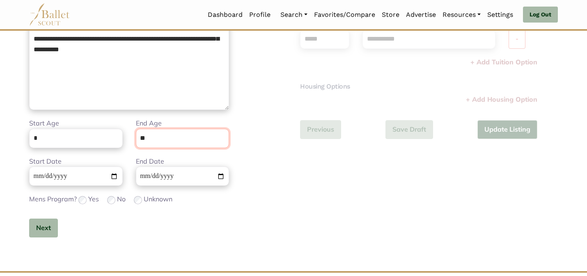
scroll to position [207, 0]
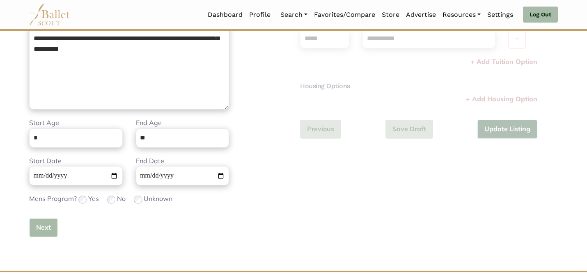
click at [38, 232] on button "Next" at bounding box center [43, 227] width 29 height 19
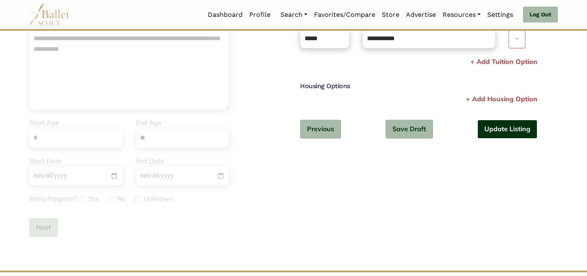
click at [504, 126] on button "Update Listing" at bounding box center [508, 129] width 60 height 19
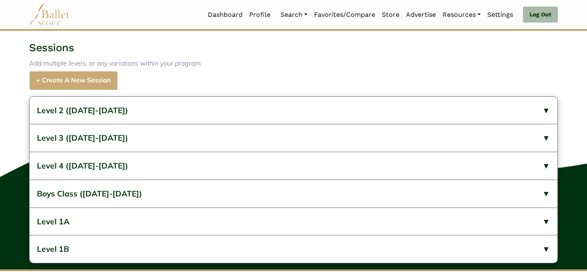
scroll to position [342, 0]
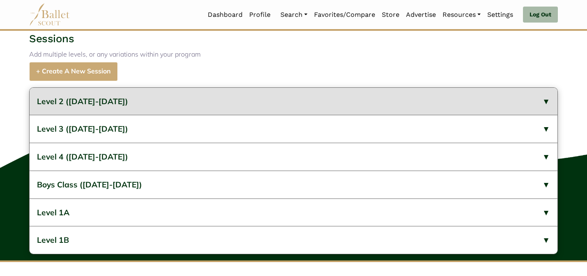
click at [262, 115] on button "Level 2 ([DATE]-[DATE])" at bounding box center [294, 102] width 528 height 28
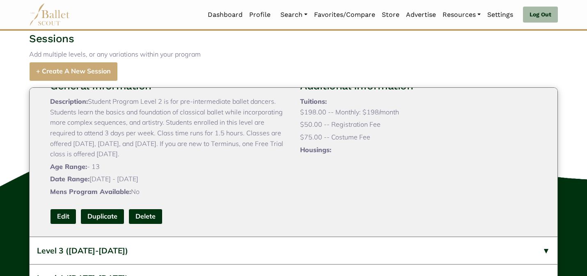
scroll to position [49, 0]
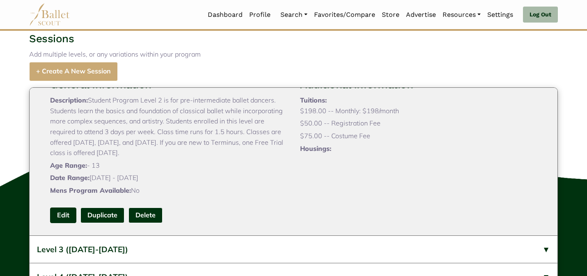
click at [59, 223] on link "Edit" at bounding box center [63, 215] width 26 height 15
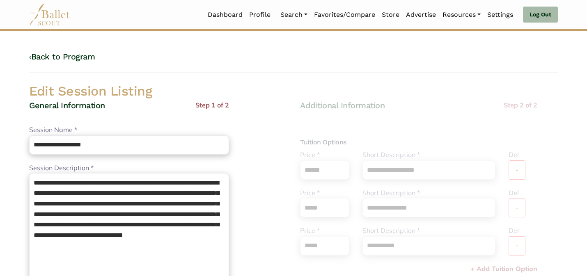
scroll to position [16, 0]
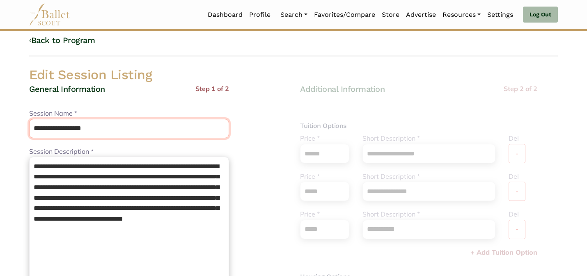
drag, startPoint x: 102, startPoint y: 129, endPoint x: 54, endPoint y: 124, distance: 48.3
click at [54, 124] on input "**********" at bounding box center [129, 128] width 200 height 19
type input "*******"
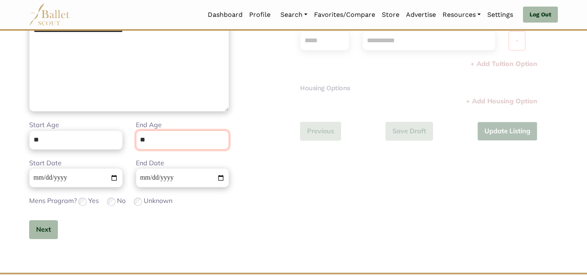
scroll to position [207, 0]
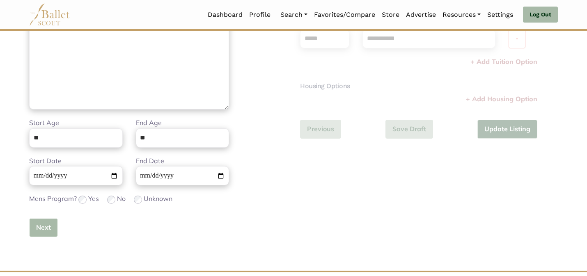
click at [40, 225] on button "Next" at bounding box center [43, 227] width 29 height 19
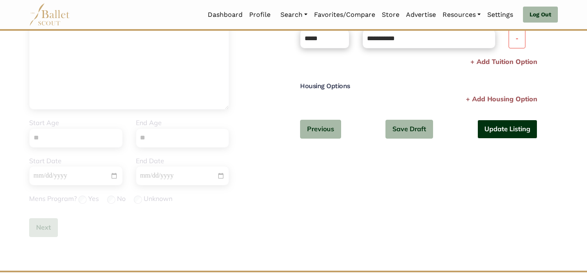
click at [506, 124] on button "Update Listing" at bounding box center [508, 129] width 60 height 19
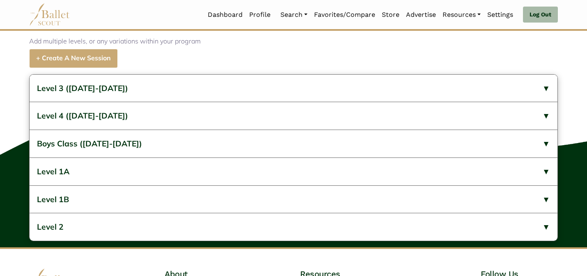
scroll to position [358, 0]
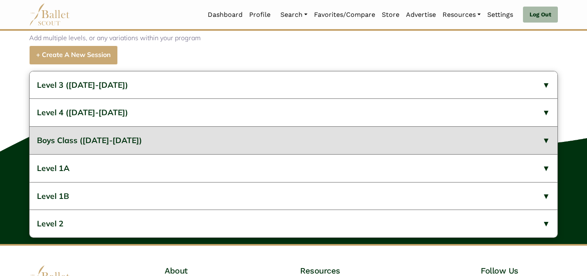
click at [176, 154] on button "Boys Class ([DATE]-[DATE])" at bounding box center [294, 140] width 528 height 28
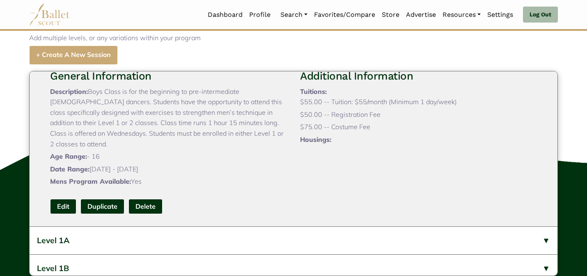
scroll to position [99, 0]
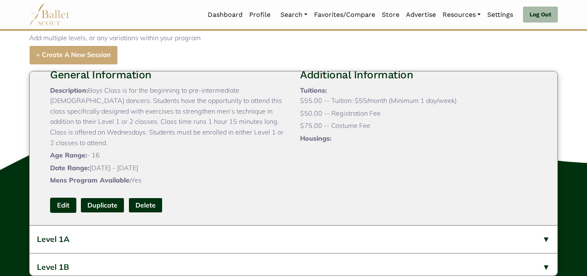
click at [59, 213] on link "Edit" at bounding box center [63, 205] width 26 height 15
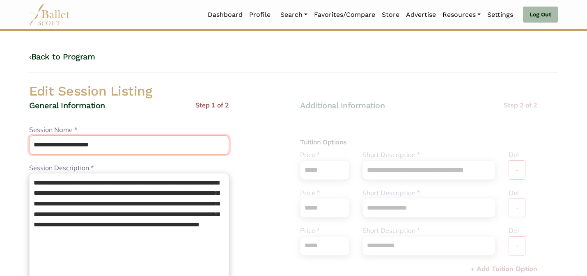
drag, startPoint x: 119, startPoint y: 145, endPoint x: 66, endPoint y: 142, distance: 53.5
click at [66, 142] on input "**********" at bounding box center [129, 145] width 200 height 19
type input "**********"
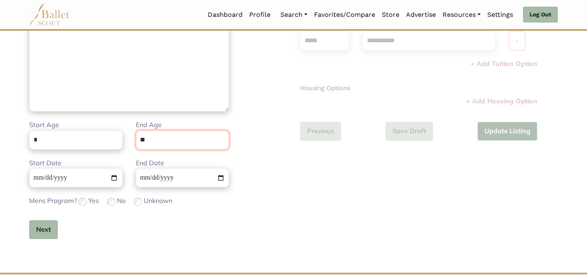
scroll to position [207, 0]
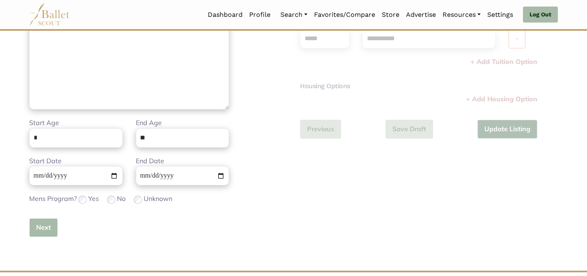
click at [41, 231] on button "Next" at bounding box center [43, 227] width 29 height 19
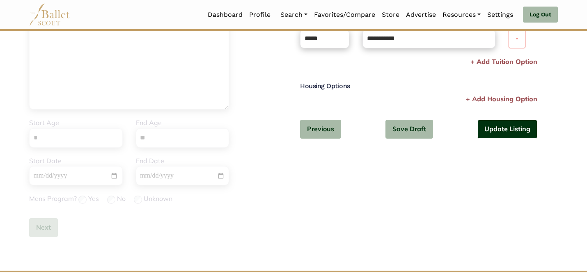
click at [502, 134] on button "Update Listing" at bounding box center [508, 129] width 60 height 19
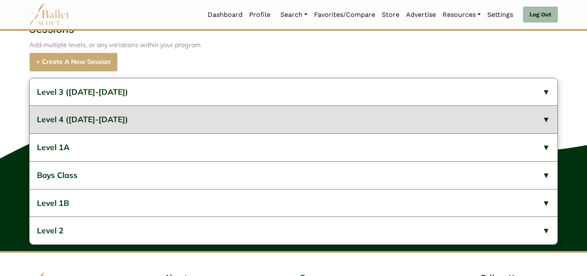
scroll to position [351, 0]
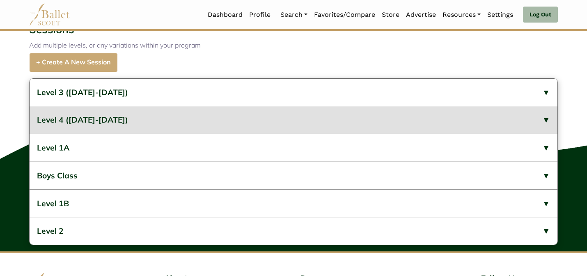
click at [370, 134] on button "Level 4 ([DATE]-[DATE])" at bounding box center [294, 120] width 528 height 28
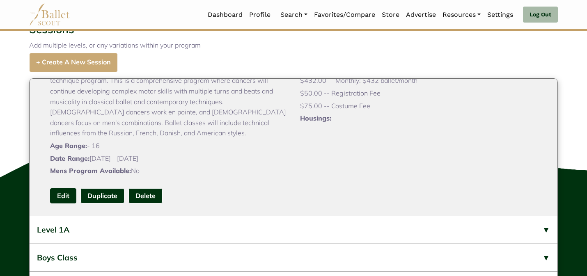
scroll to position [99, 0]
click at [59, 203] on link "Edit" at bounding box center [63, 195] width 26 height 15
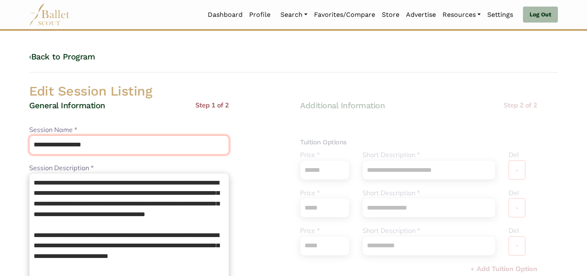
drag, startPoint x: 107, startPoint y: 149, endPoint x: 55, endPoint y: 142, distance: 52.3
click at [55, 142] on input "**********" at bounding box center [129, 145] width 200 height 19
type input "*******"
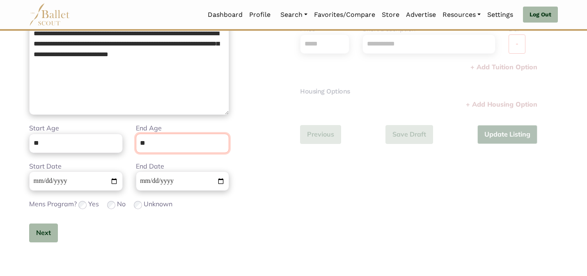
scroll to position [207, 0]
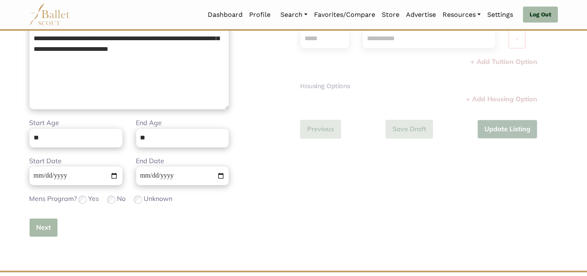
click at [37, 229] on button "Next" at bounding box center [43, 227] width 29 height 19
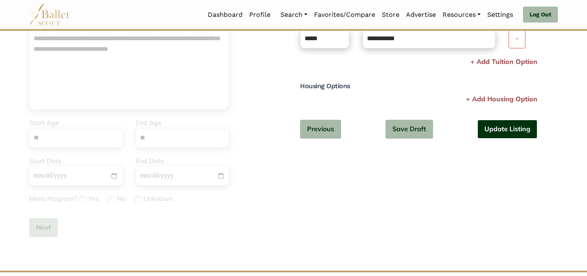
click at [502, 126] on button "Update Listing" at bounding box center [508, 129] width 60 height 19
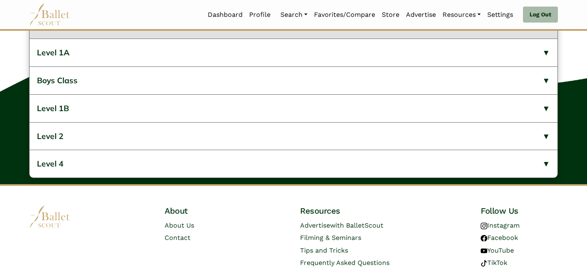
scroll to position [420, 0]
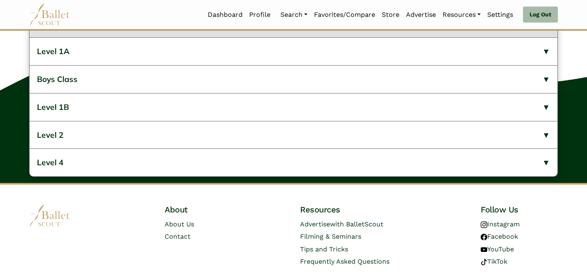
click at [219, 38] on button "Level 3 ([DATE]-[DATE])" at bounding box center [294, 24] width 528 height 28
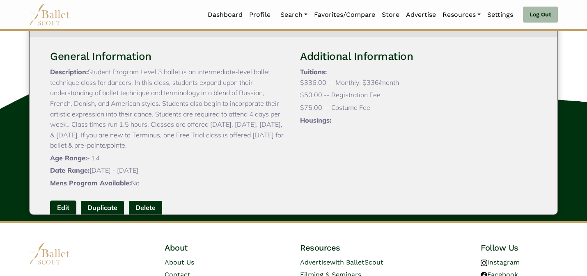
click at [55, 216] on link "Edit" at bounding box center [63, 208] width 26 height 15
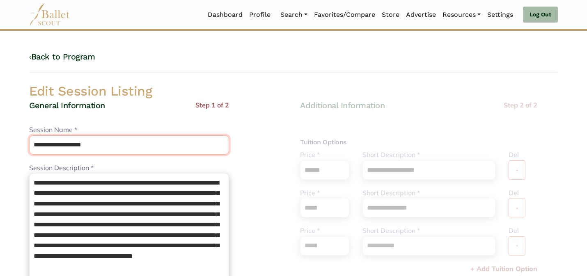
drag, startPoint x: 102, startPoint y: 139, endPoint x: 65, endPoint y: 146, distance: 37.5
click at [64, 146] on input "**********" at bounding box center [129, 145] width 200 height 19
click at [101, 149] on input "**********" at bounding box center [129, 145] width 200 height 19
drag, startPoint x: 101, startPoint y: 149, endPoint x: 53, endPoint y: 146, distance: 48.1
click at [53, 146] on input "**********" at bounding box center [129, 145] width 200 height 19
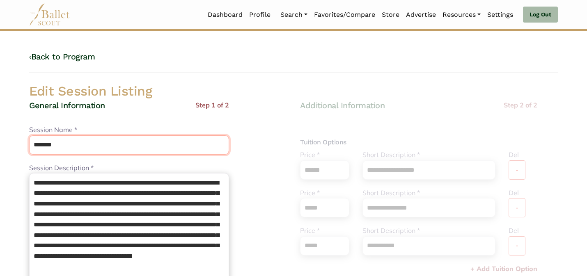
type input "*******"
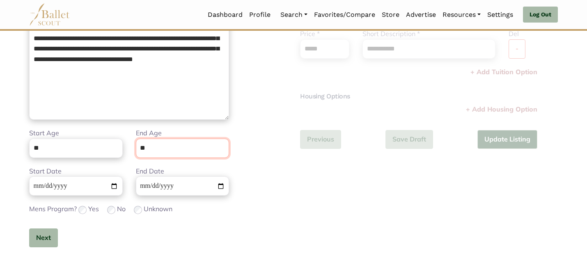
scroll to position [207, 0]
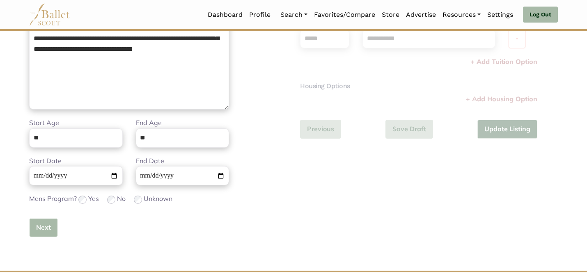
click at [49, 228] on button "Next" at bounding box center [43, 227] width 29 height 19
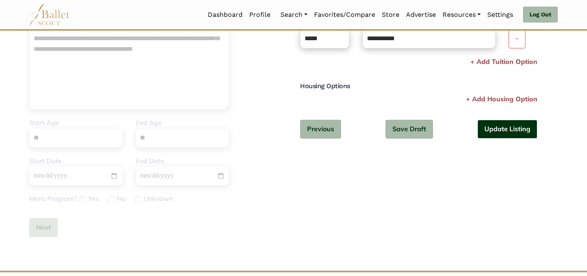
click at [527, 126] on button "Update Listing" at bounding box center [508, 129] width 60 height 19
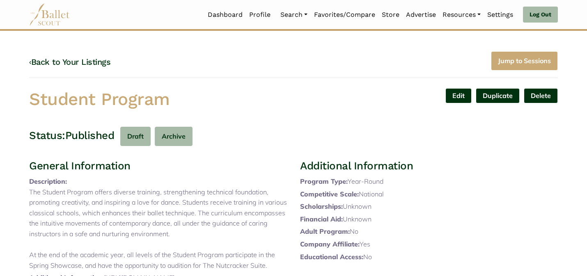
click at [304, 73] on div "‹ Back to Your Listings Jump to Sessions" at bounding box center [293, 64] width 529 height 27
click at [69, 63] on link "‹ Back to Your Listings" at bounding box center [69, 62] width 81 height 10
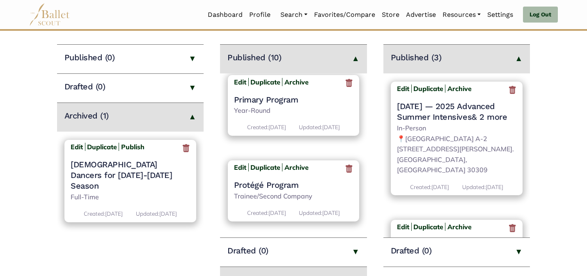
scroll to position [724, 0]
click at [238, 87] on b "Edit" at bounding box center [240, 82] width 12 height 8
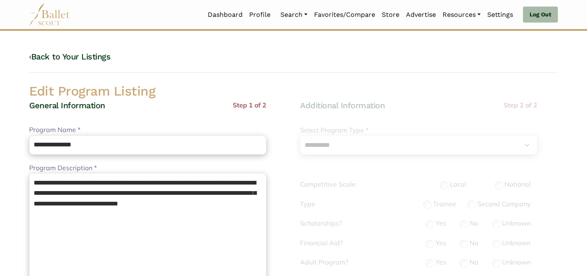
select select "**"
select select "*"
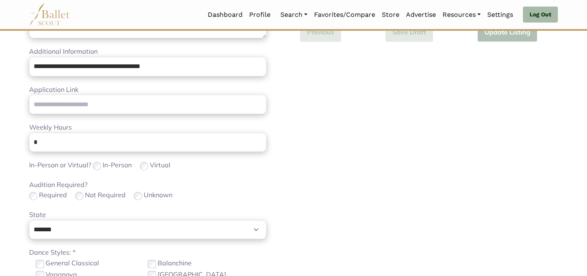
scroll to position [260, 0]
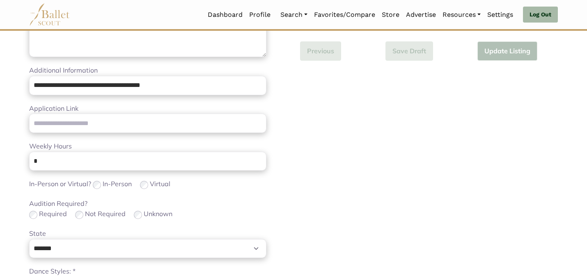
click at [209, 209] on div "Required Not Required Unknown" at bounding box center [147, 214] width 237 height 11
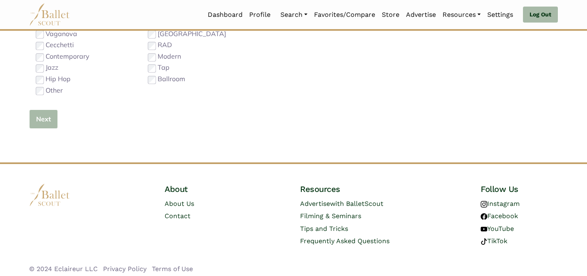
click at [46, 119] on button "Next" at bounding box center [43, 119] width 29 height 19
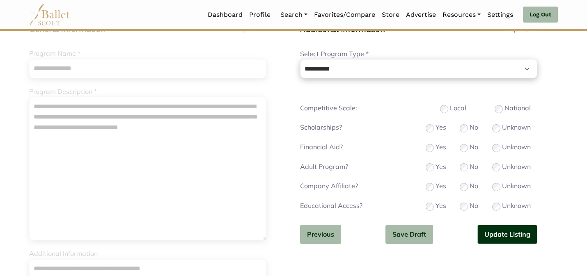
scroll to position [82, 0]
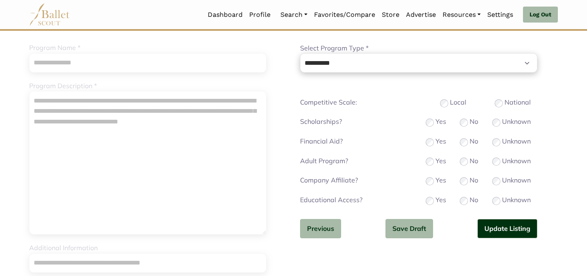
click at [467, 185] on div "No" at bounding box center [469, 180] width 18 height 11
click at [490, 229] on button "Update Listing" at bounding box center [508, 228] width 60 height 19
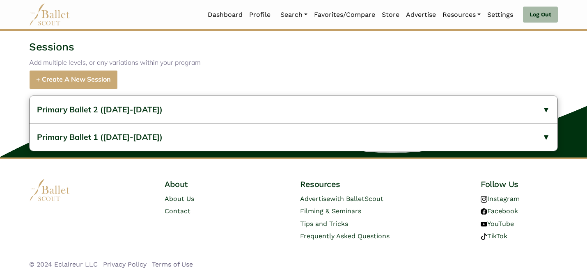
scroll to position [302, 0]
click at [169, 93] on div "Primary Ballet 2 (2024-2025) General Information Description: Primary Ballet 2 …" at bounding box center [293, 124] width 587 height 68
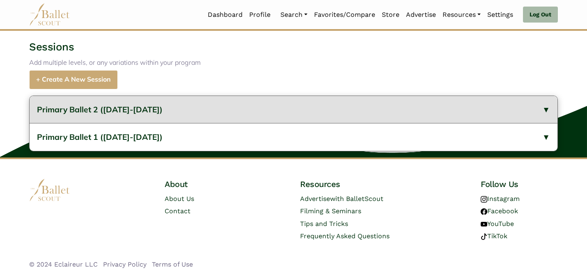
click at [160, 121] on button "Primary Ballet 2 (2024-2025)" at bounding box center [294, 110] width 528 height 28
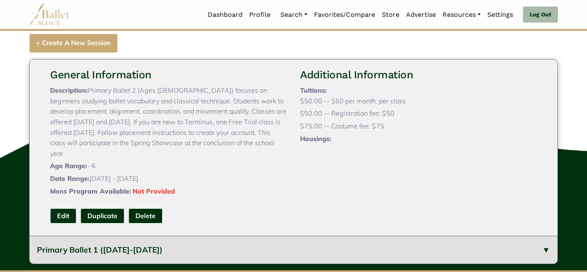
scroll to position [319, 0]
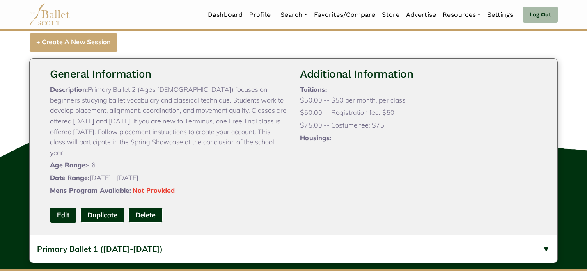
click at [62, 223] on link "Edit" at bounding box center [63, 215] width 26 height 15
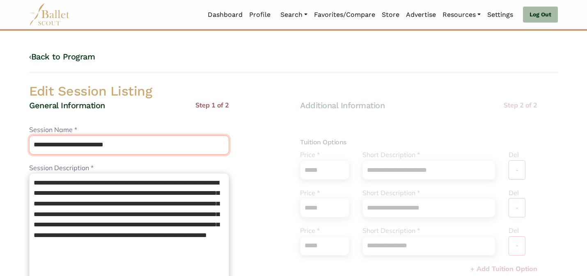
drag, startPoint x: 129, startPoint y: 144, endPoint x: 83, endPoint y: 144, distance: 45.6
click at [83, 144] on input "**********" at bounding box center [129, 145] width 200 height 19
type input "**********"
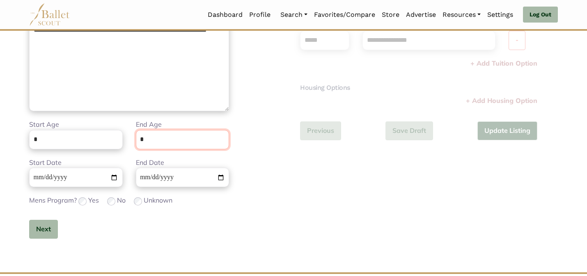
scroll to position [207, 0]
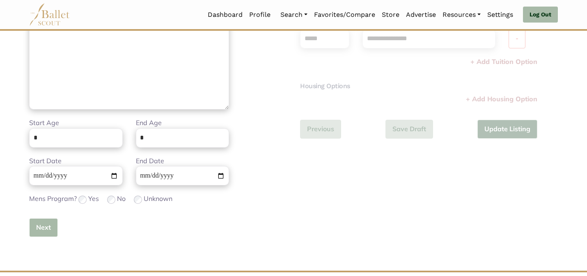
click at [37, 227] on button "Next" at bounding box center [43, 227] width 29 height 19
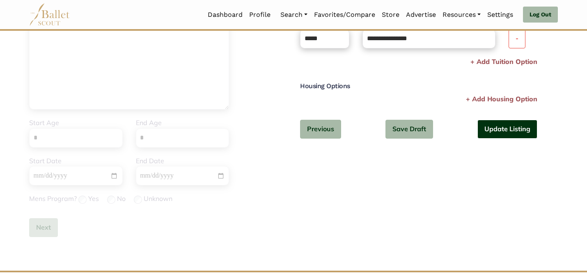
click at [494, 133] on button "Update Listing" at bounding box center [508, 129] width 60 height 19
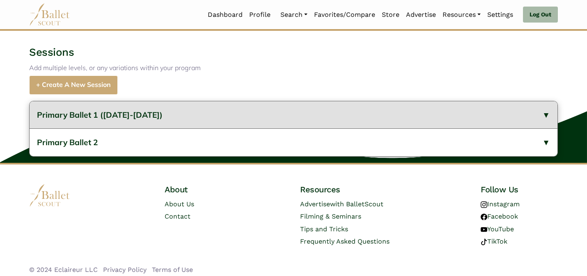
scroll to position [279, 0]
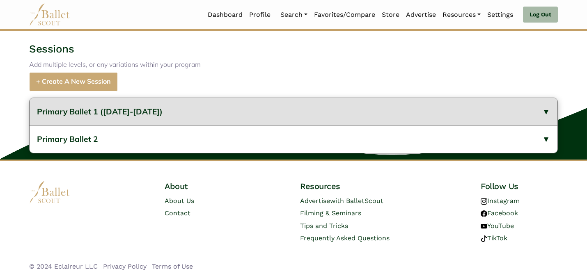
click at [367, 126] on button "Primary Ballet 1 ([DATE]-[DATE])" at bounding box center [294, 112] width 528 height 28
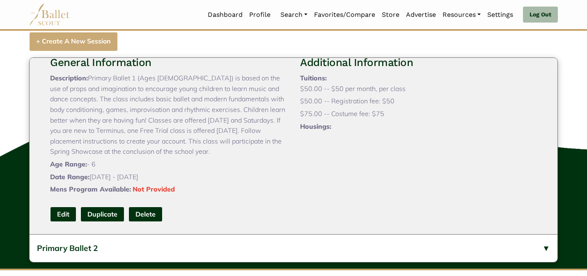
scroll to position [329, 0]
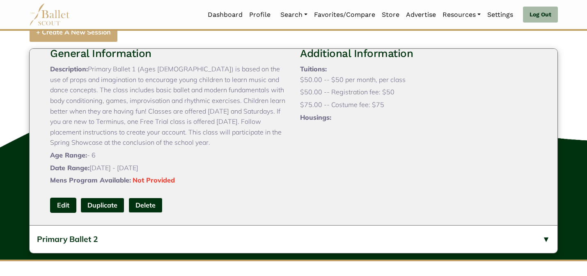
click at [62, 213] on link "Edit" at bounding box center [63, 205] width 26 height 15
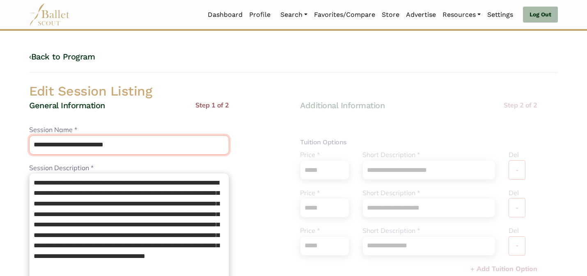
drag, startPoint x: 129, startPoint y: 147, endPoint x: 83, endPoint y: 142, distance: 45.4
click at [83, 142] on input "**********" at bounding box center [129, 145] width 200 height 19
type input "**********"
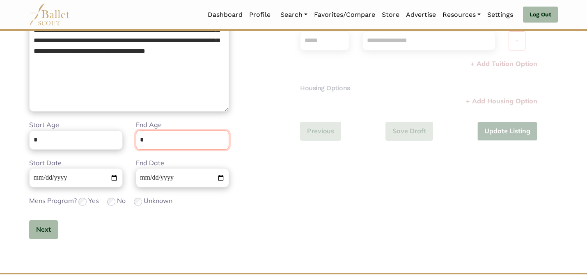
scroll to position [207, 0]
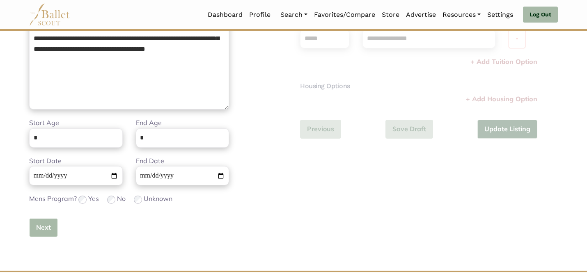
click at [46, 230] on button "Next" at bounding box center [43, 227] width 29 height 19
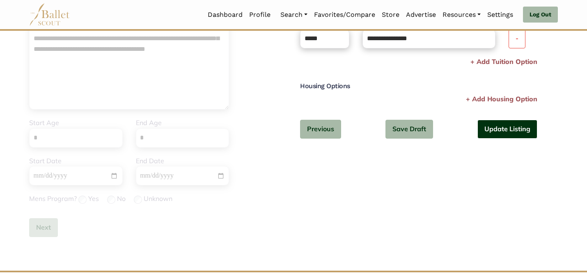
click at [512, 124] on button "Update Listing" at bounding box center [508, 129] width 60 height 19
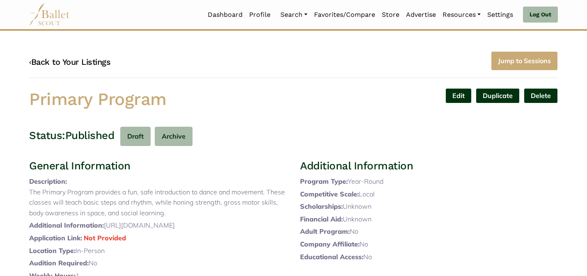
click at [99, 62] on link "‹ Back to Your Listings" at bounding box center [69, 62] width 81 height 10
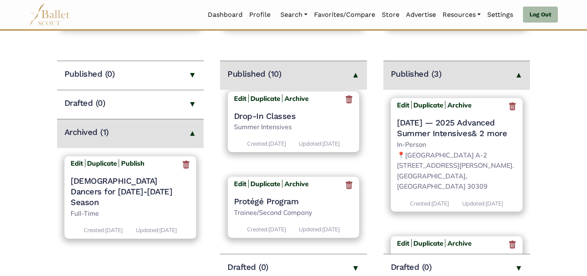
scroll to position [747, 0]
click at [239, 103] on b "Edit" at bounding box center [240, 98] width 12 height 8
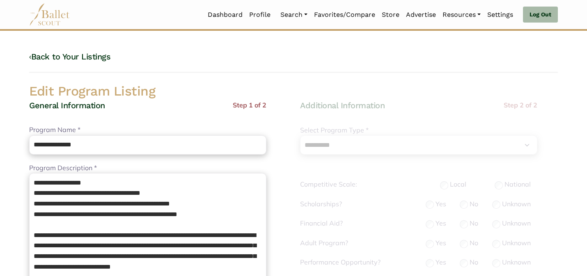
select select "**"
select select "*"
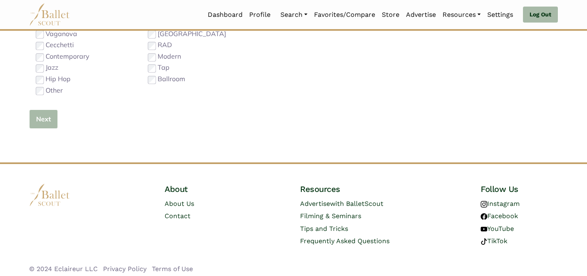
click at [51, 118] on button "Next" at bounding box center [43, 119] width 29 height 19
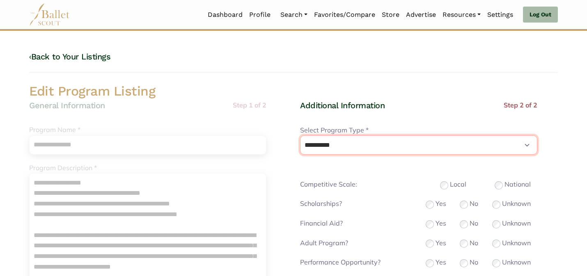
click at [319, 146] on select "**********" at bounding box center [418, 145] width 237 height 19
select select "*"
click at [300, 136] on select "**********" at bounding box center [418, 145] width 237 height 19
click at [427, 56] on div "‹ Back to Your Listings" at bounding box center [293, 62] width 529 height 22
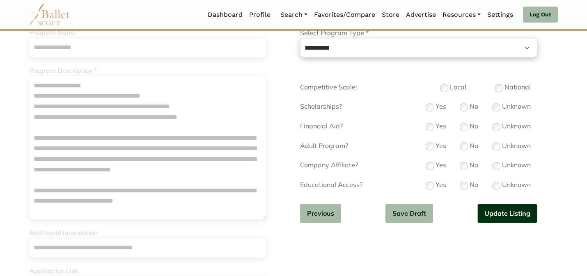
scroll to position [99, 0]
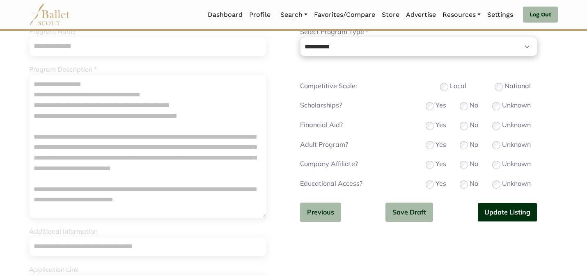
click at [494, 213] on button "Update Listing" at bounding box center [508, 212] width 60 height 19
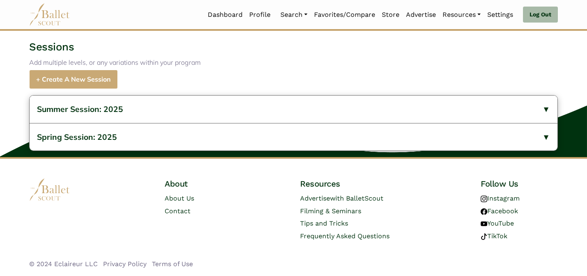
scroll to position [397, 0]
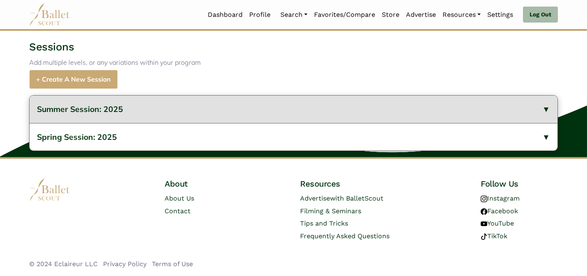
click at [303, 114] on button "Summer Session: 2025" at bounding box center [294, 110] width 528 height 28
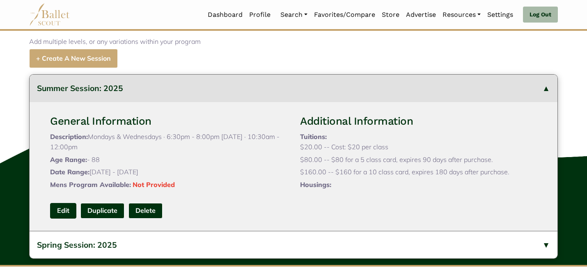
click at [66, 218] on link "Edit" at bounding box center [63, 210] width 26 height 15
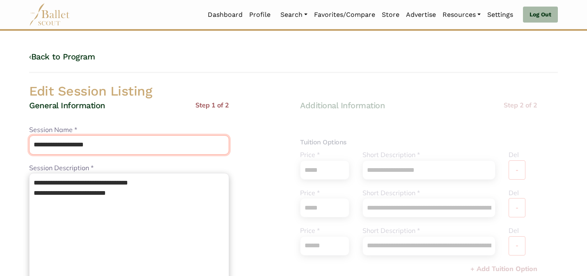
drag, startPoint x: 119, startPoint y: 150, endPoint x: 100, endPoint y: 112, distance: 42.2
click at [99, 112] on div "**********" at bounding box center [129, 279] width 200 height 358
type input "**********"
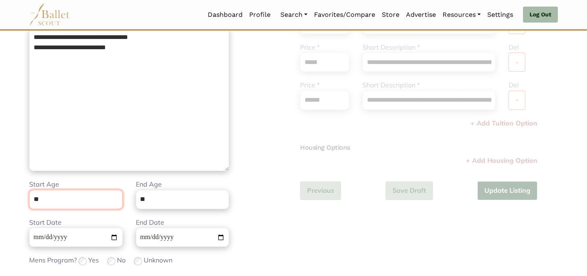
scroll to position [207, 0]
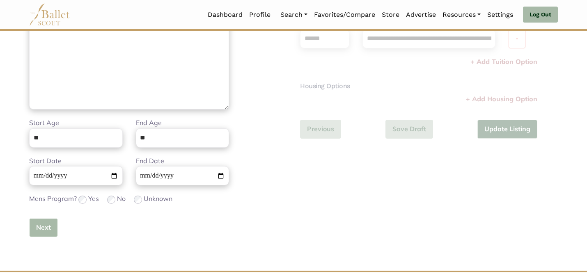
click at [52, 231] on button "Next" at bounding box center [43, 227] width 29 height 19
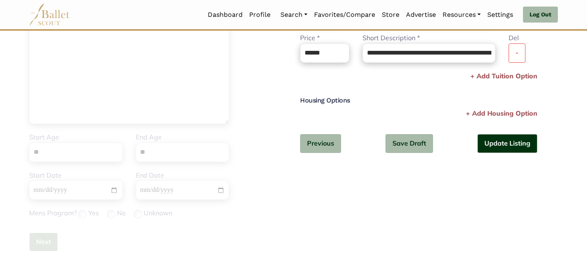
scroll to position [191, 0]
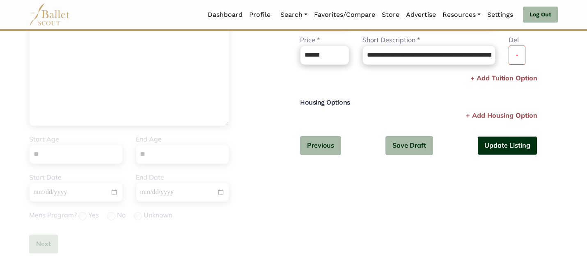
click at [489, 148] on button "Update Listing" at bounding box center [508, 145] width 60 height 19
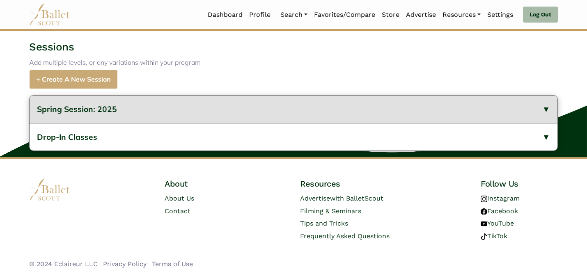
click at [257, 115] on button "Spring Session: 2025" at bounding box center [294, 110] width 528 height 28
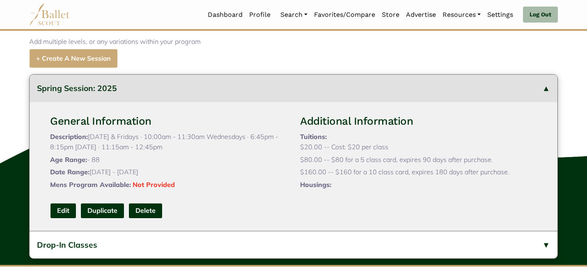
scroll to position [414, 0]
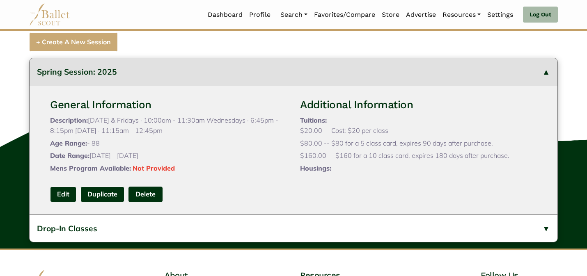
click at [150, 202] on button "Delete" at bounding box center [146, 194] width 34 height 15
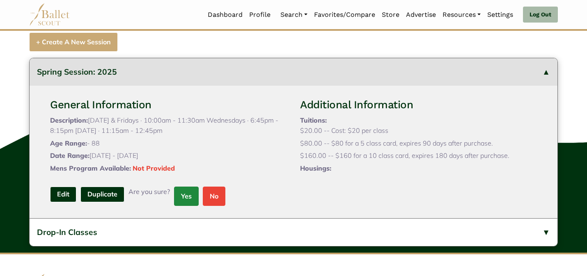
click at [189, 206] on link "Yes" at bounding box center [186, 196] width 25 height 19
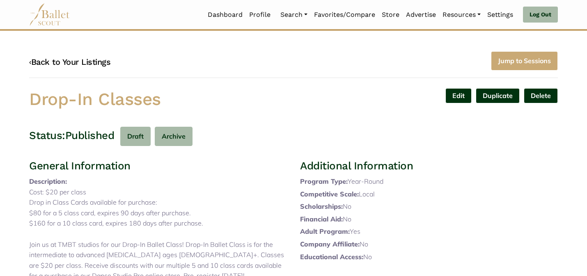
click at [94, 60] on link "‹ Back to Your Listings" at bounding box center [69, 62] width 81 height 10
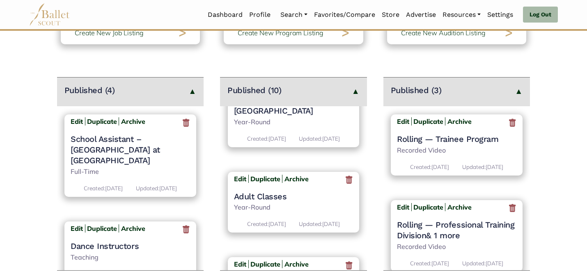
scroll to position [446, 0]
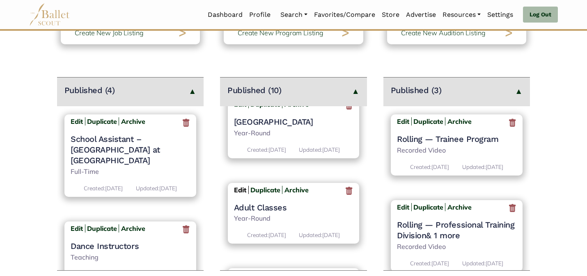
click at [237, 194] on b "Edit" at bounding box center [240, 190] width 12 height 8
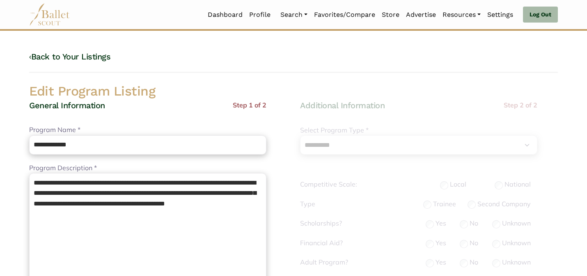
select select "**"
select select "*"
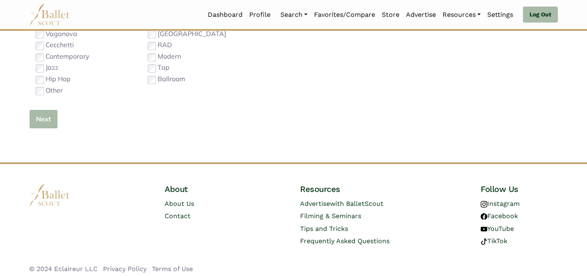
click at [45, 123] on button "Next" at bounding box center [43, 119] width 29 height 19
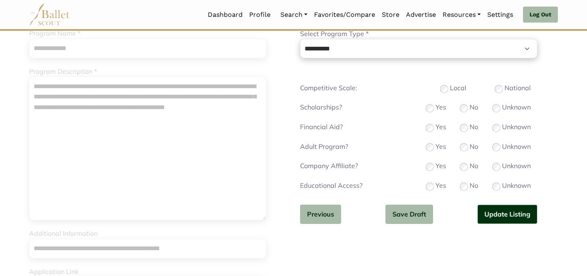
scroll to position [96, 0]
click at [490, 216] on button "Update Listing" at bounding box center [508, 215] width 60 height 19
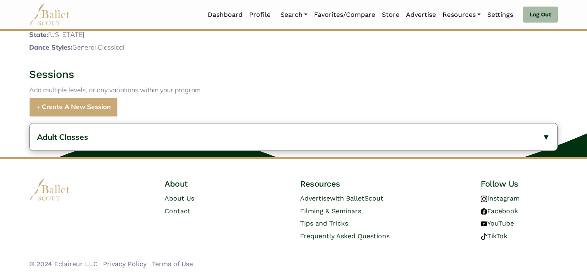
scroll to position [275, 0]
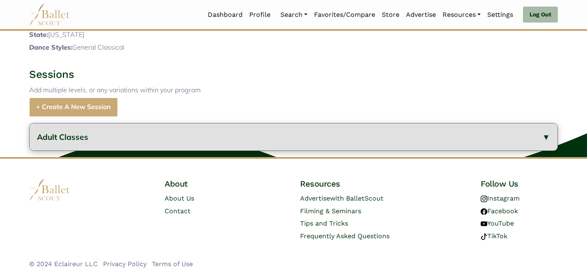
click at [383, 146] on button "Adult Classes" at bounding box center [294, 138] width 528 height 28
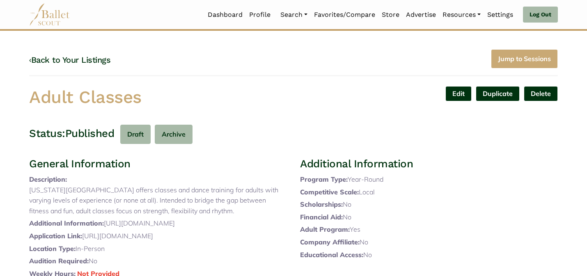
scroll to position [0, 0]
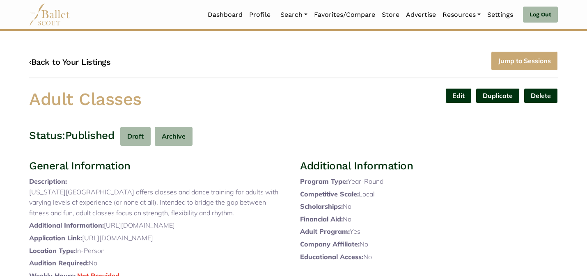
click at [95, 64] on link "‹ Back to Your Listings" at bounding box center [69, 62] width 81 height 10
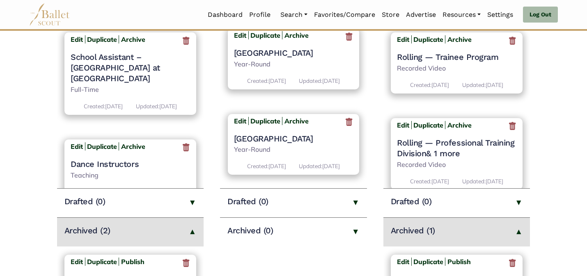
scroll to position [428, 0]
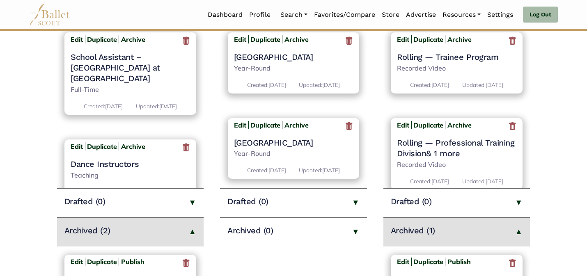
click at [277, 148] on h4 "[GEOGRAPHIC_DATA]" at bounding box center [293, 143] width 119 height 11
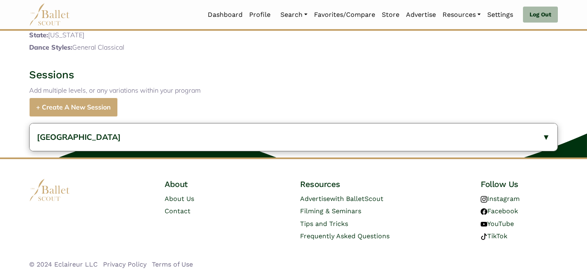
scroll to position [285, 0]
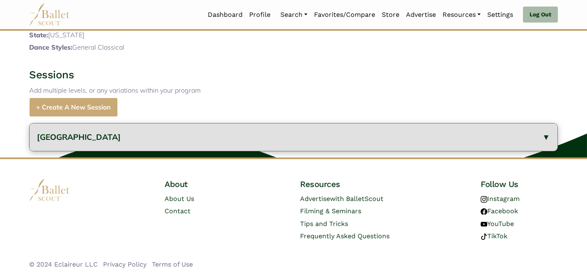
click at [187, 132] on button "[GEOGRAPHIC_DATA]" at bounding box center [294, 138] width 528 height 28
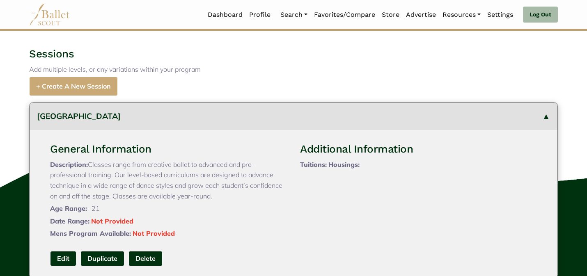
click at [239, 96] on div "Sessions Add multiple levels, or any variations within your program + Create A …" at bounding box center [294, 71] width 542 height 49
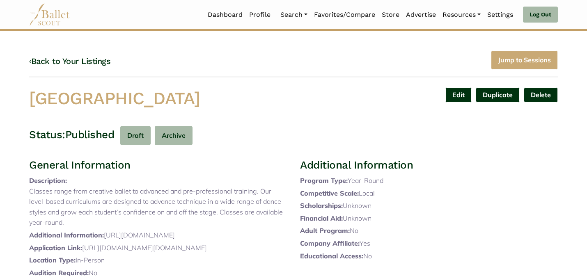
scroll to position [0, 0]
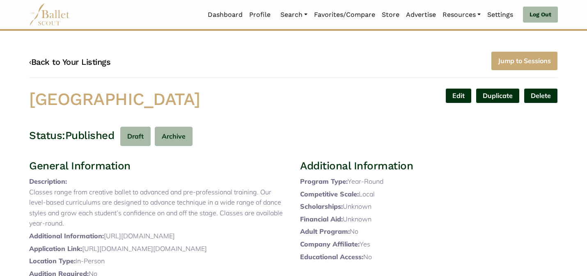
click at [101, 60] on link "‹ Back to Your Listings" at bounding box center [69, 62] width 81 height 10
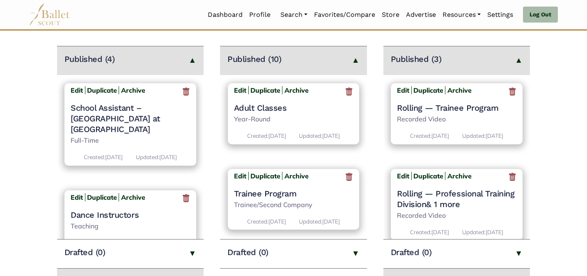
scroll to position [115, 0]
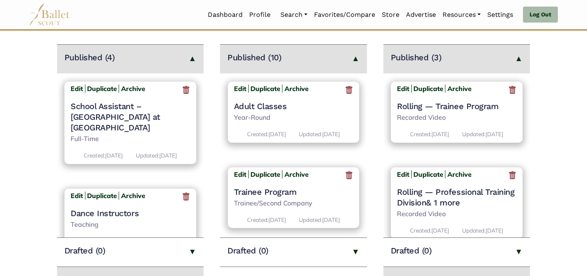
click at [367, 89] on main "Jobs Create New Job Listing > Published (4) Edit Duplicate Archive School Assis…" at bounding box center [293, 217] width 587 height 487
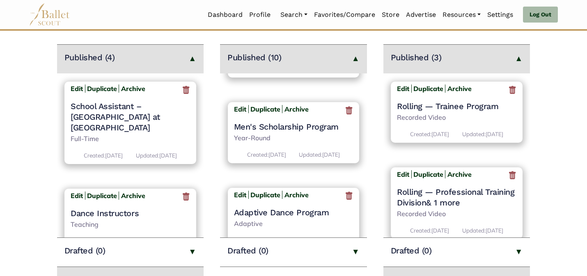
scroll to position [0, 0]
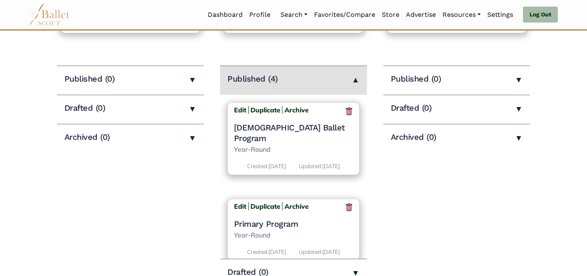
scroll to position [178, 0]
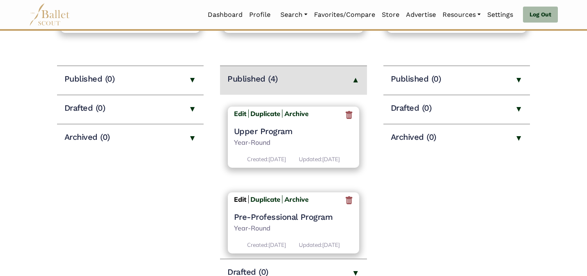
click at [234, 195] on b "Edit" at bounding box center [240, 199] width 12 height 8
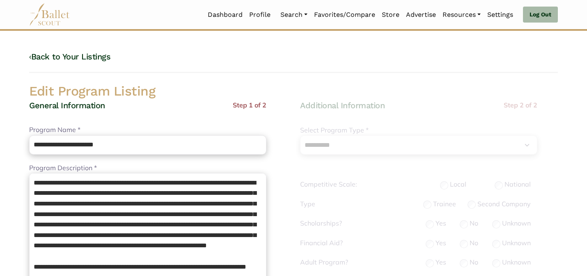
select select "**"
select select "*"
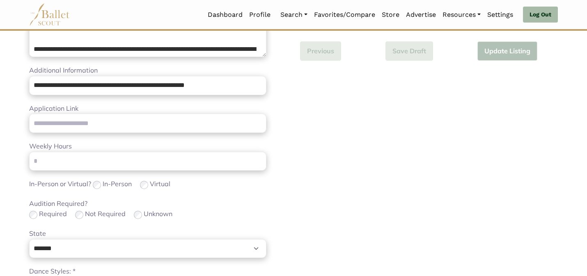
scroll to position [520, 0]
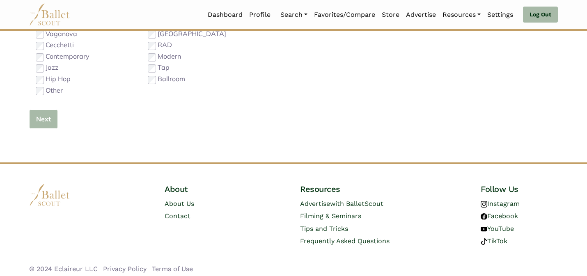
click at [39, 123] on button "Next" at bounding box center [43, 119] width 29 height 19
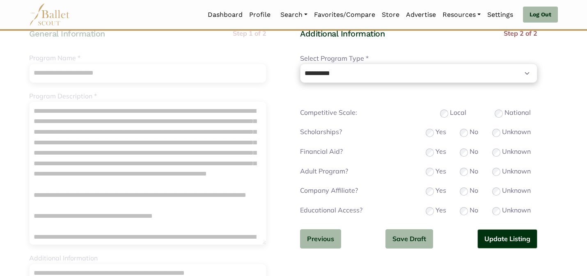
scroll to position [63, 0]
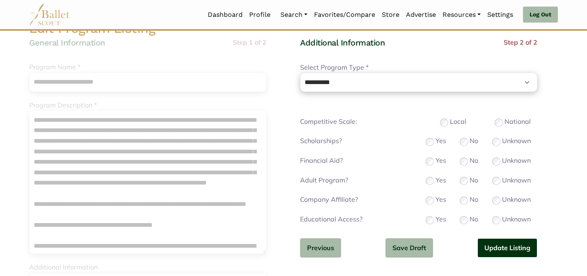
click at [498, 249] on button "Update Listing" at bounding box center [508, 248] width 60 height 19
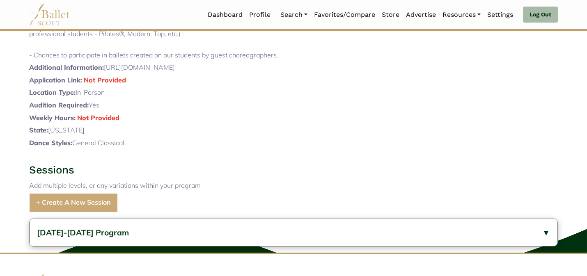
scroll to position [432, 0]
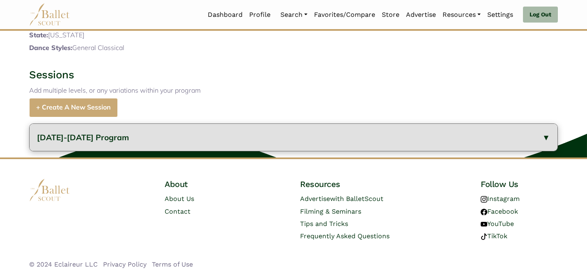
click at [256, 142] on button "2023-2024 Program" at bounding box center [294, 138] width 528 height 28
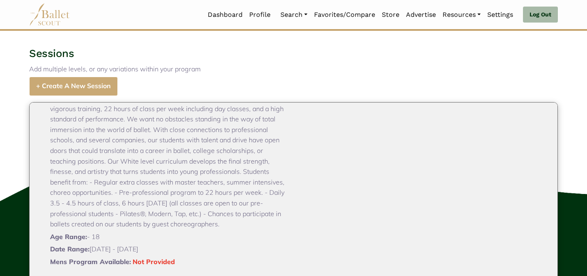
scroll to position [609, 0]
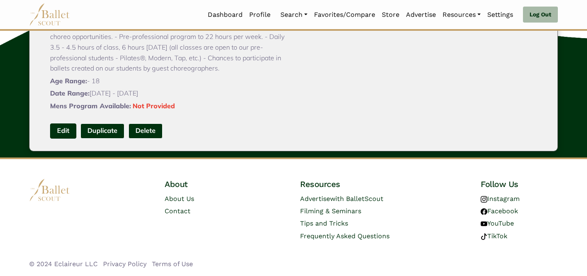
click at [60, 129] on link "Edit" at bounding box center [63, 131] width 26 height 15
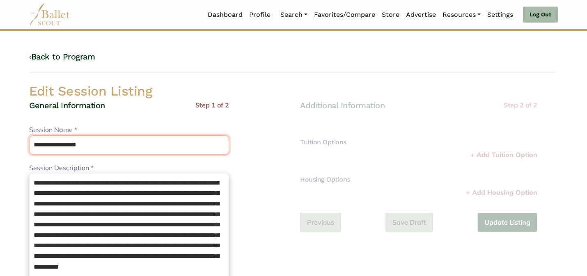
drag, startPoint x: 107, startPoint y: 145, endPoint x: 110, endPoint y: 113, distance: 31.7
click at [109, 114] on div "**********" at bounding box center [129, 279] width 200 height 358
type input "**********"
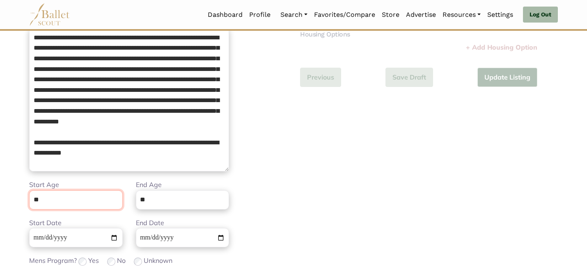
scroll to position [207, 0]
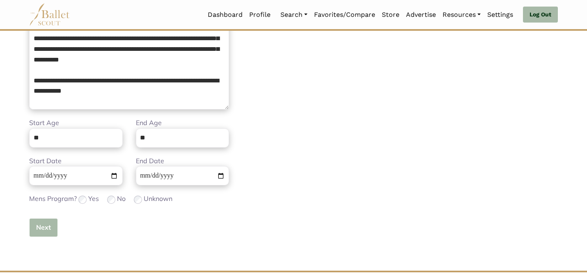
click at [37, 227] on button "Next" at bounding box center [43, 227] width 29 height 19
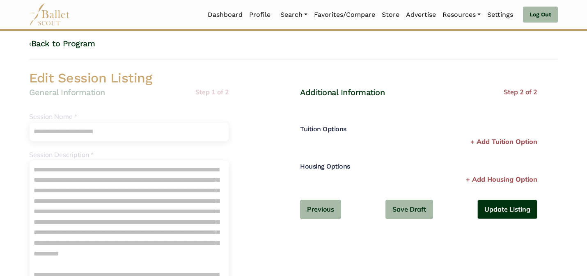
scroll to position [0, 0]
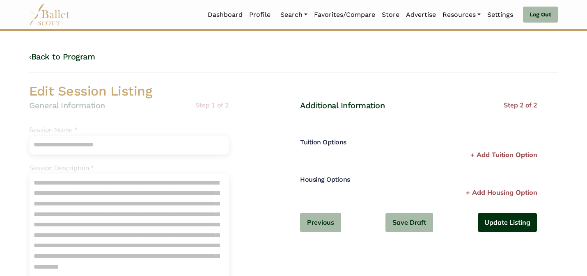
click at [492, 224] on button "Update Listing" at bounding box center [508, 222] width 60 height 19
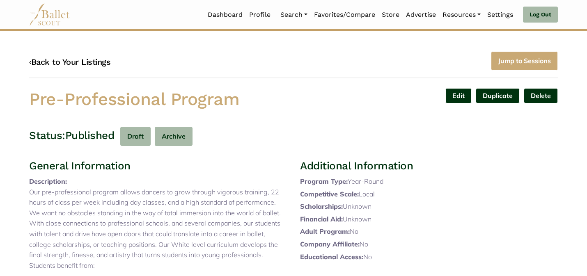
click at [78, 59] on link "‹ Back to Your Listings" at bounding box center [69, 62] width 81 height 10
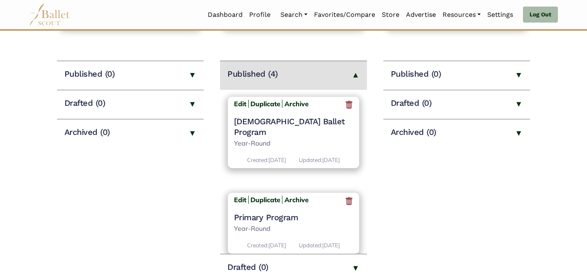
scroll to position [187, 0]
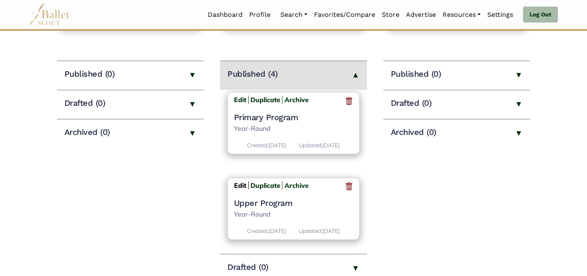
click at [243, 183] on b "Edit" at bounding box center [240, 186] width 12 height 8
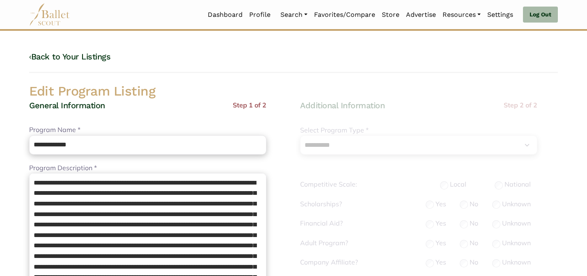
select select "**"
select select "*"
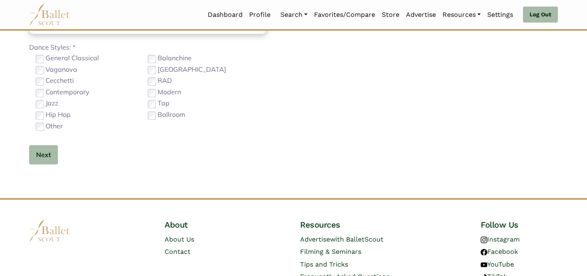
scroll to position [520, 0]
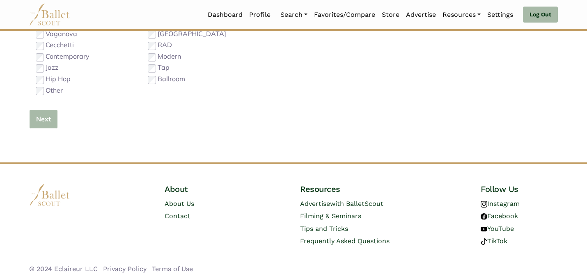
click at [37, 117] on button "Next" at bounding box center [43, 119] width 29 height 19
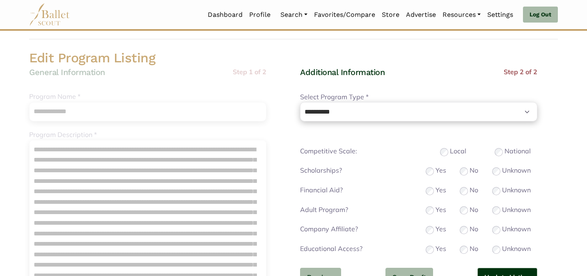
scroll to position [49, 0]
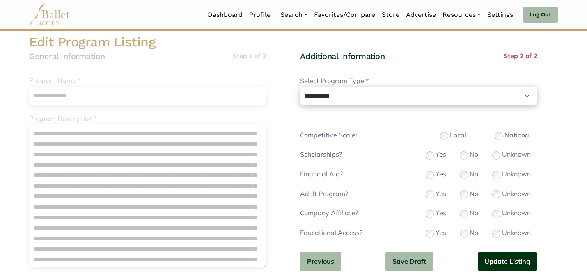
click at [485, 257] on button "Update Listing" at bounding box center [508, 261] width 60 height 19
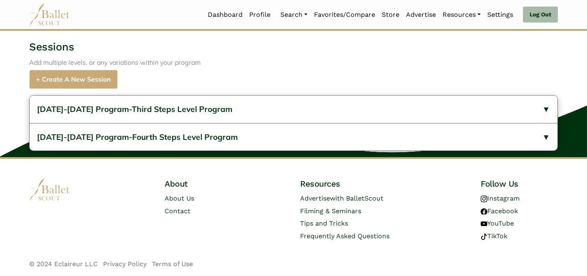
scroll to position [450, 0]
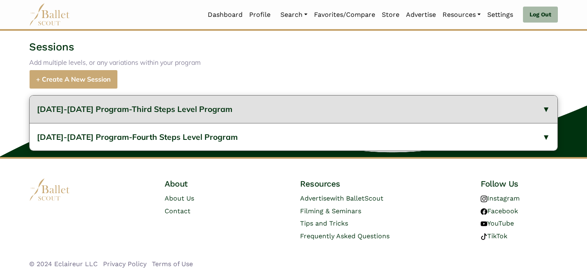
click at [123, 108] on span "[DATE]-[DATE] Program-Third Steps Level Program" at bounding box center [134, 109] width 195 height 10
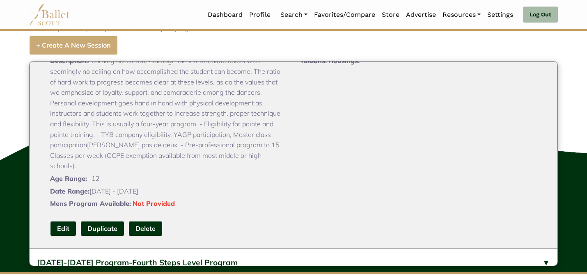
scroll to position [466, 0]
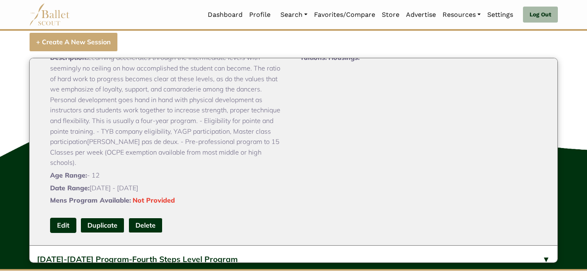
click at [70, 233] on link "Edit" at bounding box center [63, 225] width 26 height 15
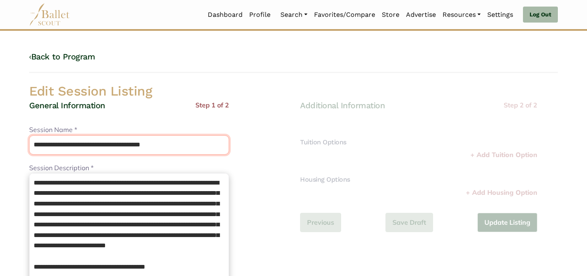
drag, startPoint x: 99, startPoint y: 148, endPoint x: 82, endPoint y: 126, distance: 28.1
click at [82, 126] on div "**********" at bounding box center [129, 140] width 200 height 30
type input "**********"
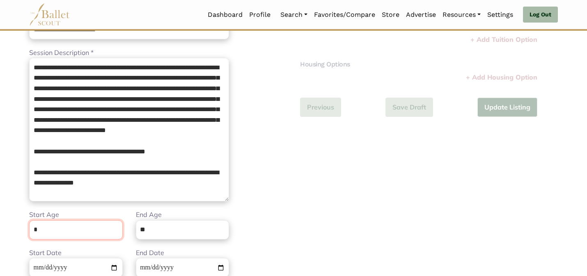
scroll to position [207, 0]
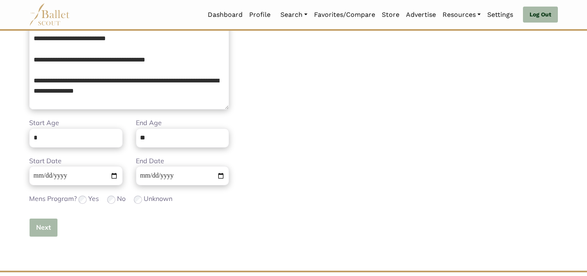
click at [43, 224] on button "Next" at bounding box center [43, 227] width 29 height 19
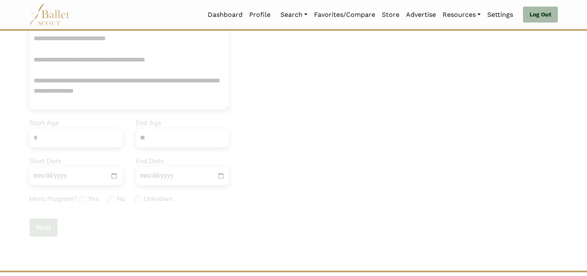
scroll to position [0, 0]
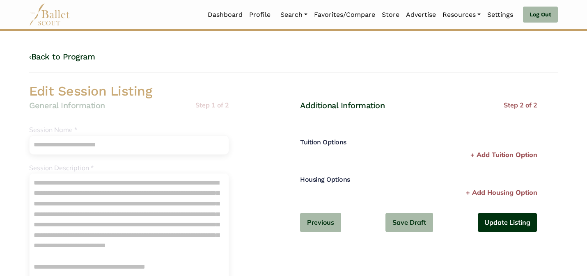
click at [491, 227] on button "Update Listing" at bounding box center [508, 222] width 60 height 19
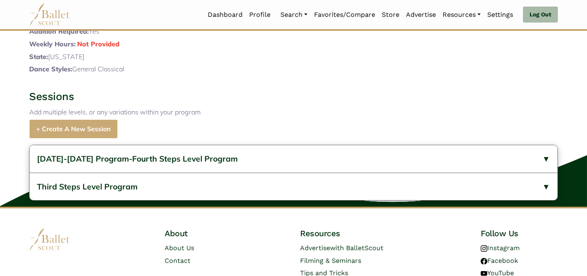
scroll to position [391, 0]
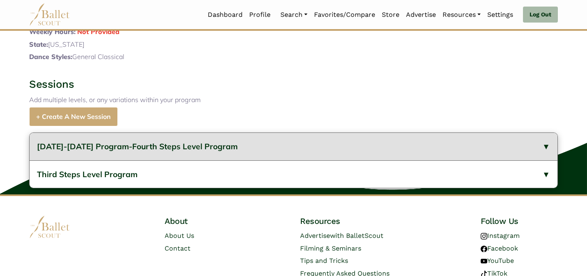
click at [227, 161] on button "2023-2024 Program-Fourth Steps Level Program" at bounding box center [294, 147] width 528 height 28
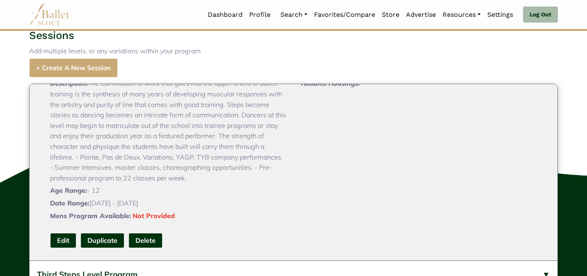
scroll to position [441, 0]
click at [63, 248] on link "Edit" at bounding box center [63, 240] width 26 height 15
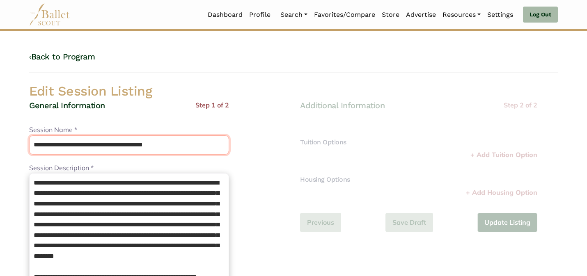
drag, startPoint x: 98, startPoint y: 144, endPoint x: 99, endPoint y: 120, distance: 23.8
click at [99, 121] on div "**********" at bounding box center [129, 279] width 200 height 358
type input "**********"
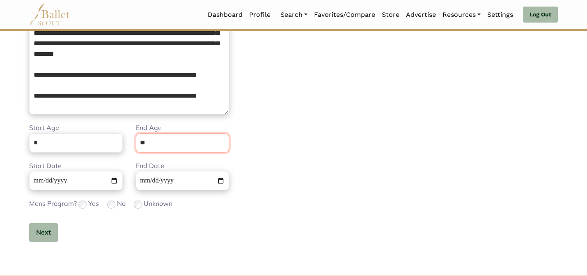
scroll to position [207, 0]
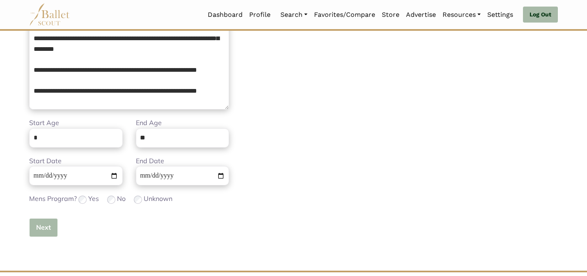
click at [46, 221] on button "Next" at bounding box center [43, 227] width 29 height 19
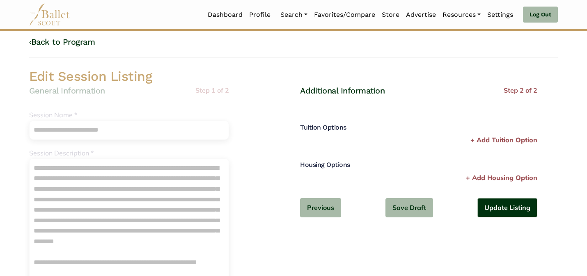
scroll to position [16, 0]
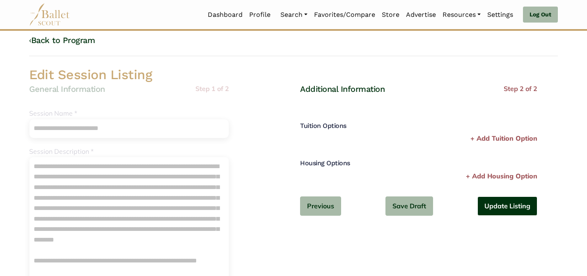
click at [491, 209] on button "Update Listing" at bounding box center [508, 206] width 60 height 19
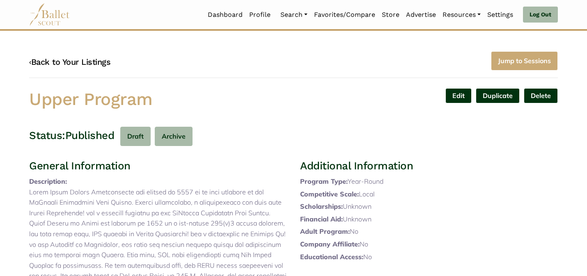
click at [95, 61] on link "‹ Back to Your Listings" at bounding box center [69, 62] width 81 height 10
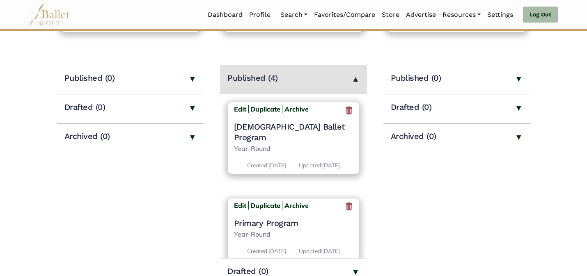
scroll to position [196, 0]
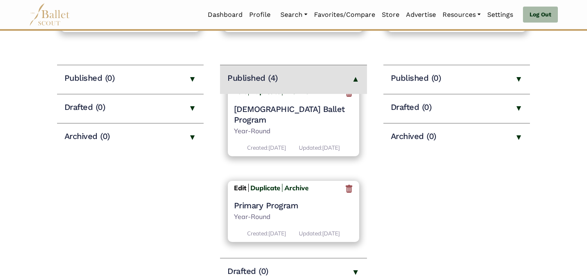
click at [237, 189] on b "Edit" at bounding box center [240, 188] width 12 height 8
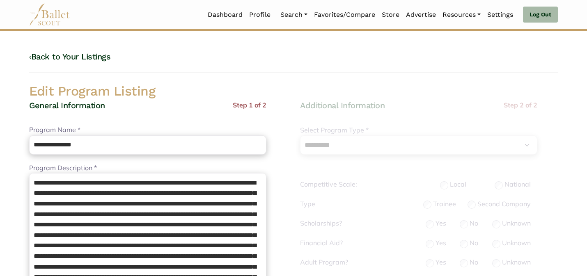
select select "**"
select select "*"
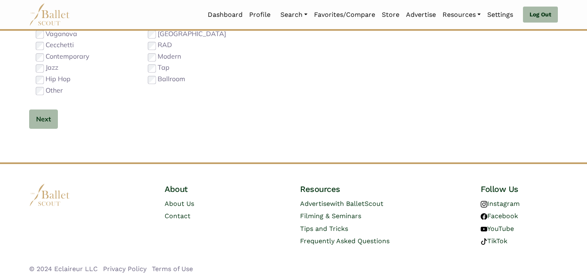
scroll to position [260, 0]
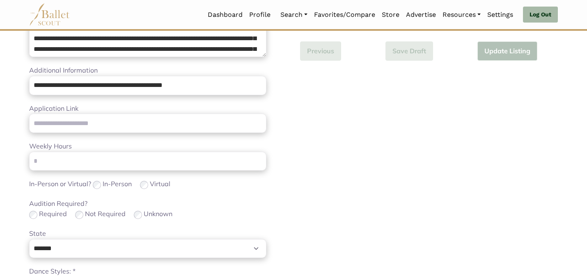
click at [212, 199] on div "Audition Required? Required Not Required Unknown" at bounding box center [147, 210] width 237 height 22
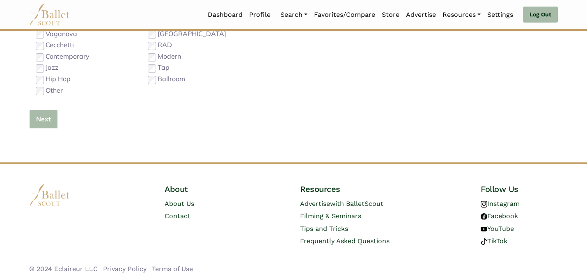
click at [36, 119] on button "Next" at bounding box center [43, 119] width 29 height 19
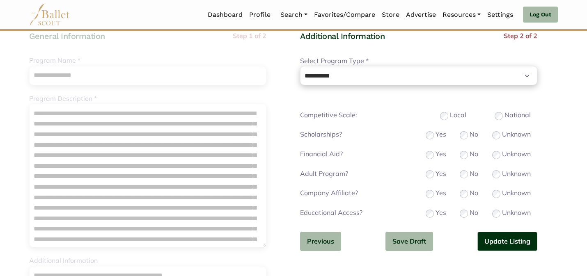
scroll to position [82, 0]
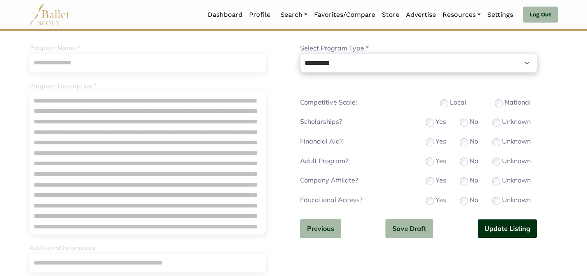
click at [501, 231] on button "Update Listing" at bounding box center [508, 228] width 60 height 19
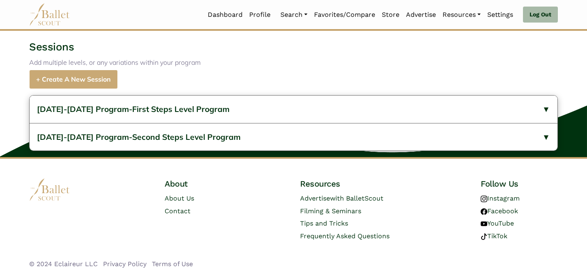
scroll to position [450, 0]
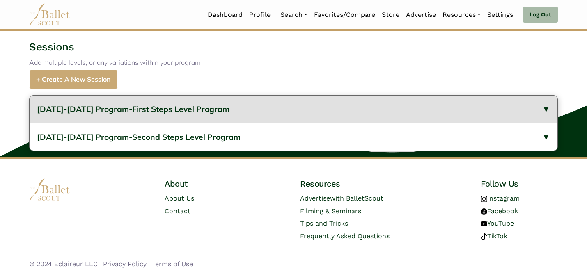
click at [169, 113] on span "2023-2024 Program-First Steps Level Program" at bounding box center [133, 109] width 193 height 10
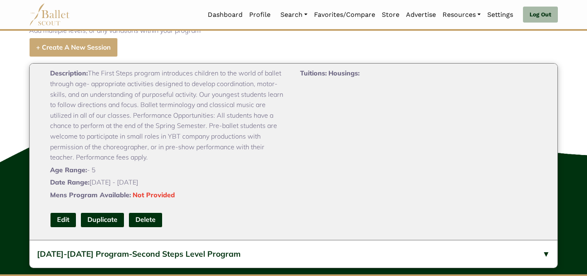
scroll to position [466, 0]
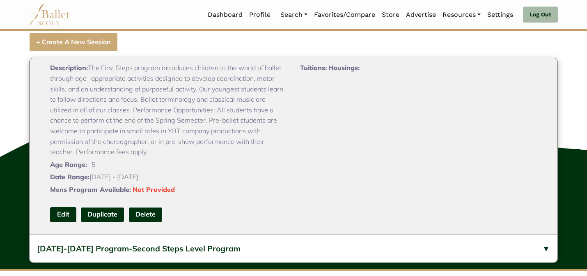
click at [64, 223] on link "Edit" at bounding box center [63, 214] width 26 height 15
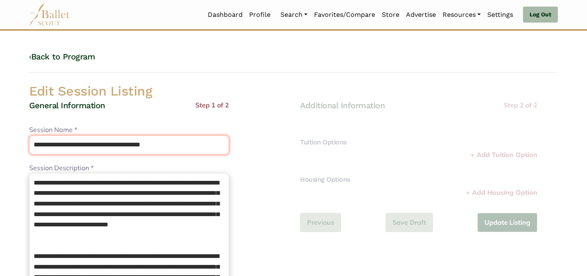
drag, startPoint x: 100, startPoint y: 141, endPoint x: 91, endPoint y: 121, distance: 22.2
click at [91, 121] on div "**********" at bounding box center [129, 279] width 200 height 358
type input "**********"
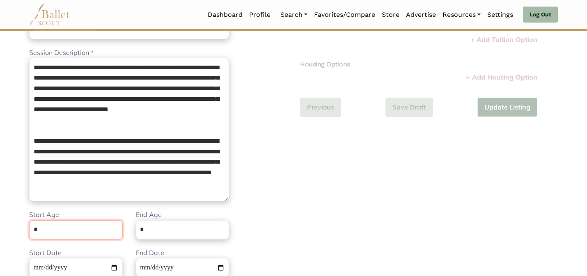
scroll to position [207, 0]
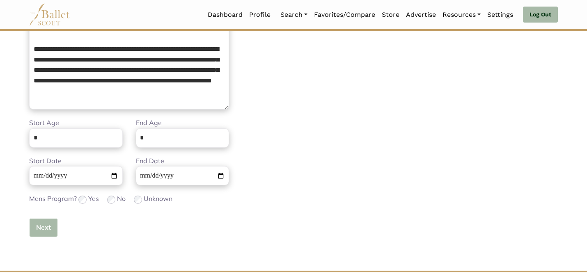
click at [36, 227] on button "Next" at bounding box center [43, 227] width 29 height 19
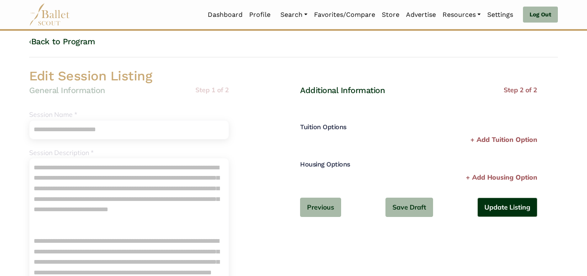
scroll to position [16, 0]
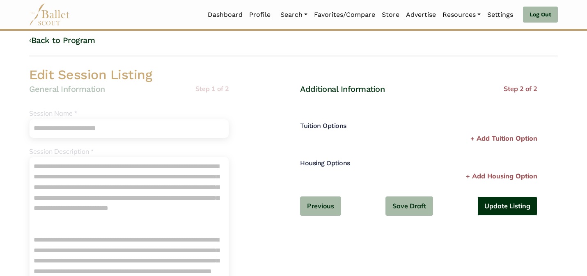
click at [537, 209] on button "Update Listing" at bounding box center [508, 206] width 60 height 19
click at [531, 209] on button "Update Listing" at bounding box center [508, 206] width 60 height 19
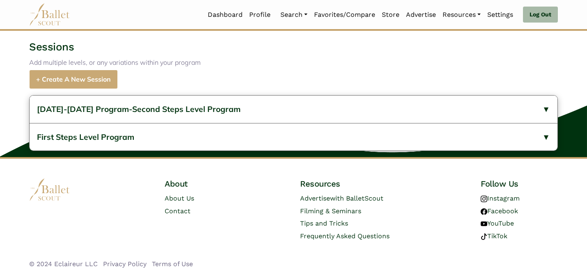
scroll to position [450, 0]
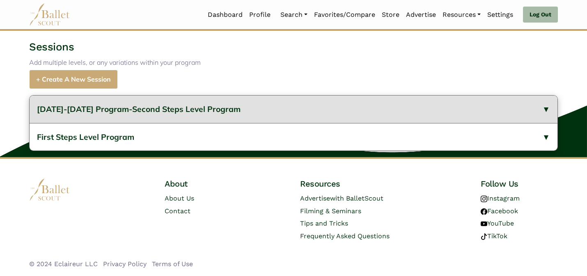
click at [305, 116] on button "[DATE]-[DATE] Program-Second Steps Level Program" at bounding box center [294, 110] width 528 height 28
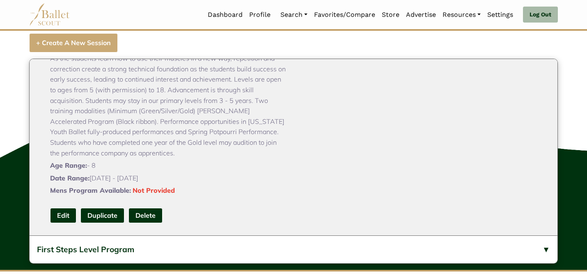
scroll to position [466, 0]
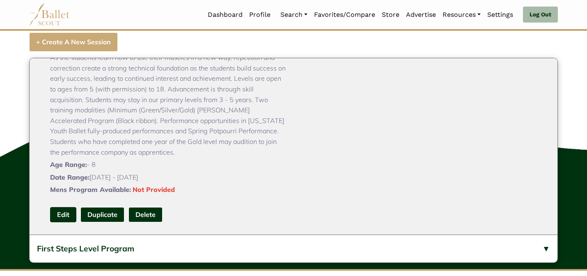
click at [66, 223] on link "Edit" at bounding box center [63, 214] width 26 height 15
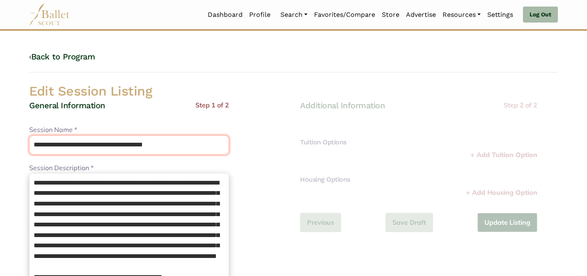
click at [97, 149] on input "**********" at bounding box center [129, 145] width 200 height 19
drag, startPoint x: 99, startPoint y: 148, endPoint x: 86, endPoint y: 124, distance: 27.8
click at [86, 126] on div "**********" at bounding box center [129, 140] width 200 height 30
type input "**********"
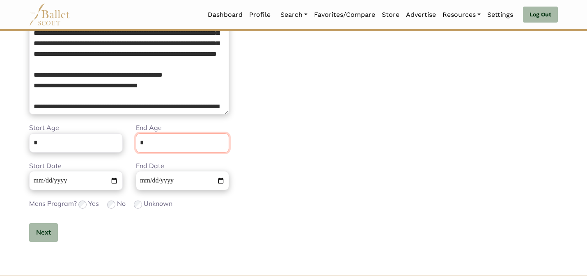
scroll to position [207, 0]
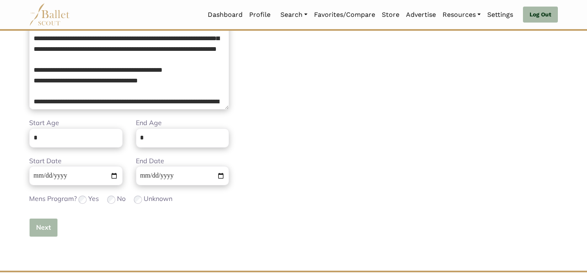
click at [50, 230] on button "Next" at bounding box center [43, 227] width 29 height 19
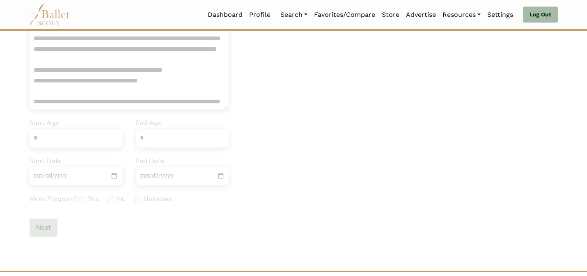
scroll to position [0, 0]
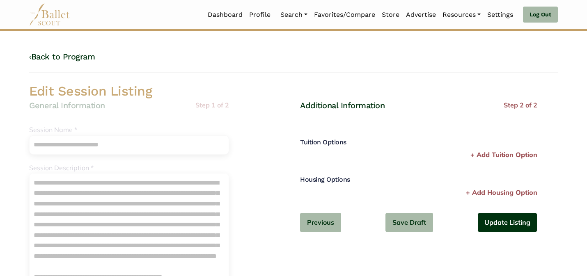
click at [499, 222] on button "Update Listing" at bounding box center [508, 222] width 60 height 19
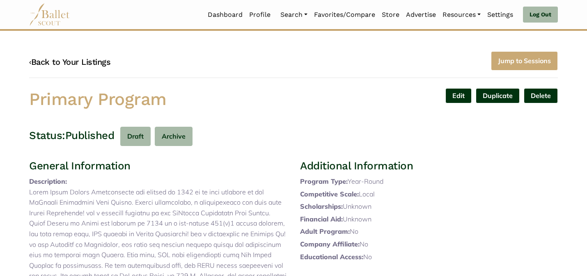
click at [82, 60] on link "‹ Back to Your Listings" at bounding box center [69, 62] width 81 height 10
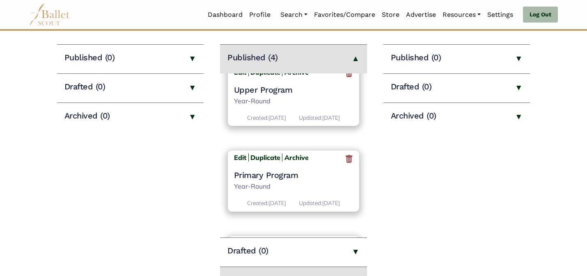
scroll to position [205, 0]
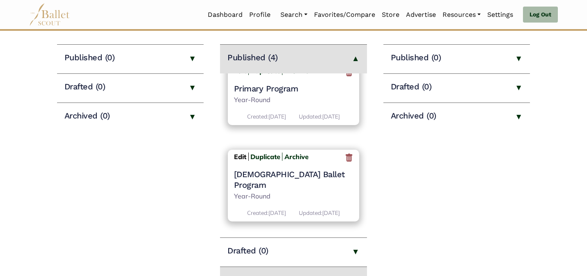
click at [237, 161] on b "Edit" at bounding box center [240, 157] width 12 height 8
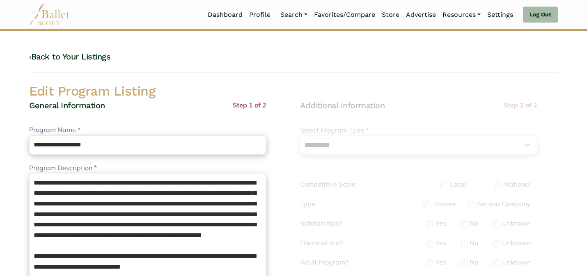
select select "**"
select select "*"
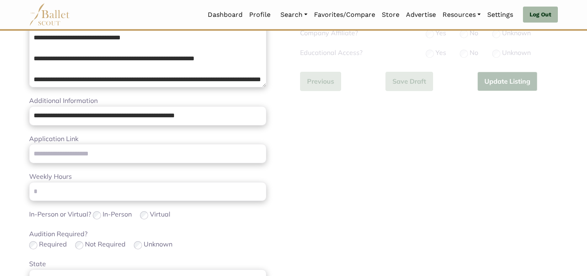
scroll to position [260, 0]
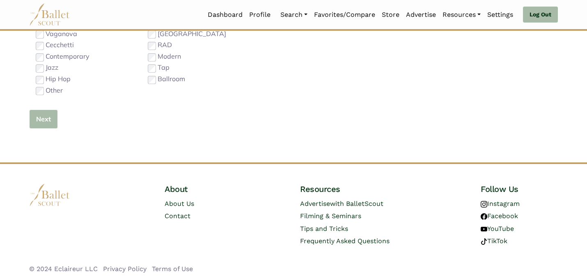
click at [41, 126] on button "Next" at bounding box center [43, 119] width 29 height 19
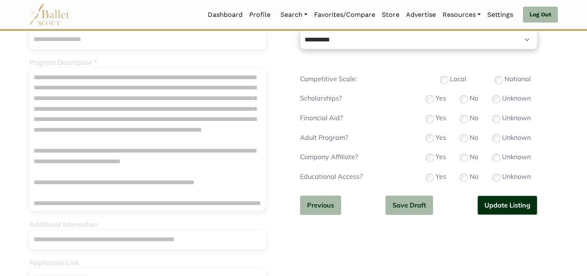
scroll to position [115, 0]
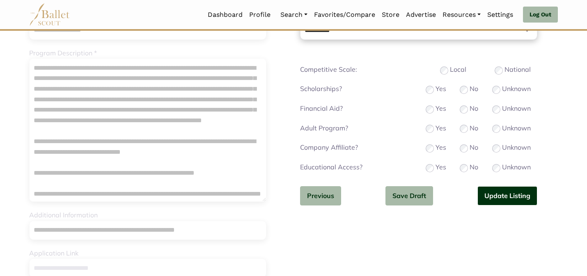
click at [486, 194] on button "Update Listing" at bounding box center [508, 195] width 60 height 19
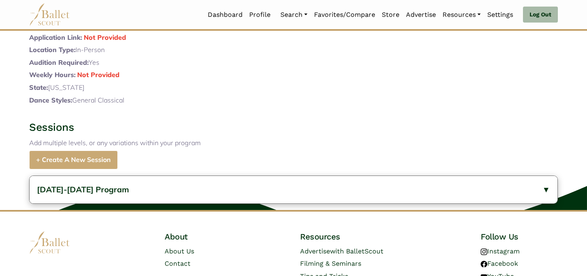
scroll to position [422, 0]
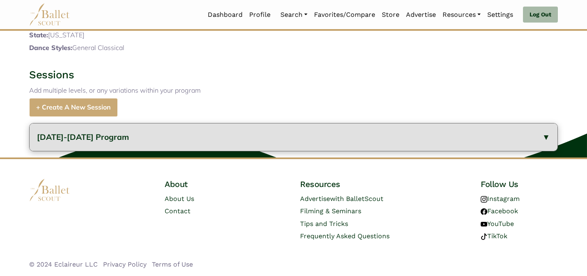
click at [169, 143] on button "2023-2024 Program" at bounding box center [294, 138] width 528 height 28
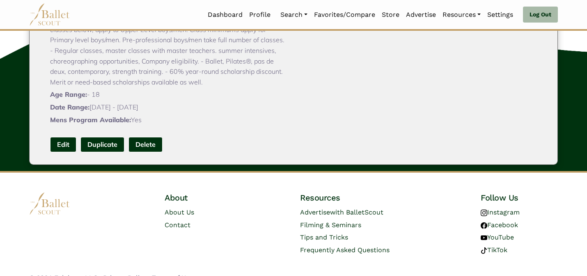
scroll to position [599, 0]
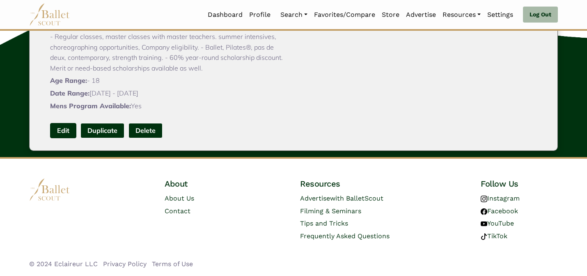
click at [62, 132] on link "Edit" at bounding box center [63, 130] width 26 height 15
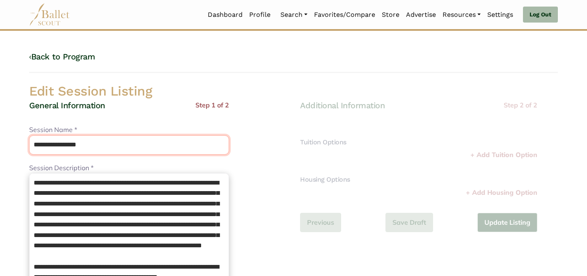
drag, startPoint x: 130, startPoint y: 139, endPoint x: 124, endPoint y: 108, distance: 31.3
click at [123, 108] on div "**********" at bounding box center [129, 279] width 200 height 358
click at [119, 133] on div "**********" at bounding box center [129, 140] width 200 height 30
drag, startPoint x: 118, startPoint y: 142, endPoint x: 109, endPoint y: 117, distance: 26.6
click at [109, 117] on div "**********" at bounding box center [129, 279] width 200 height 358
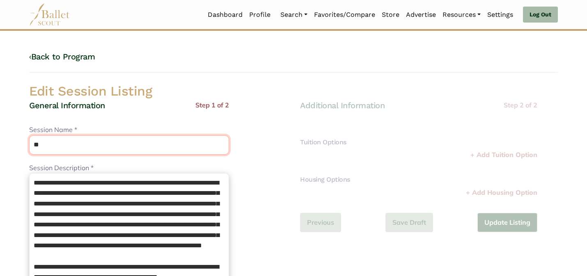
type input "*"
type input "**********"
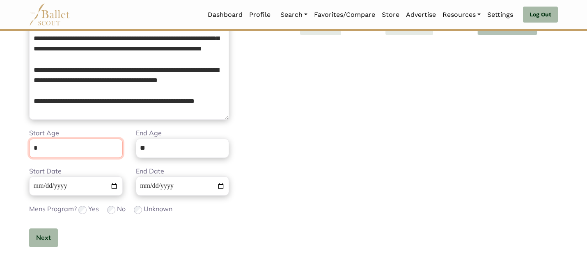
scroll to position [207, 0]
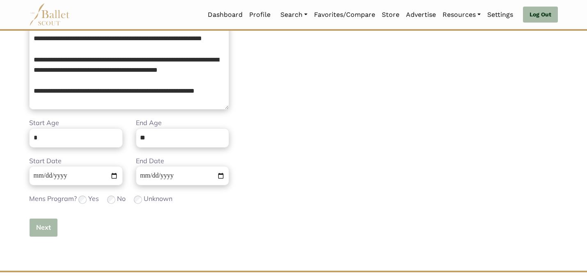
click at [38, 229] on button "Next" at bounding box center [43, 227] width 29 height 19
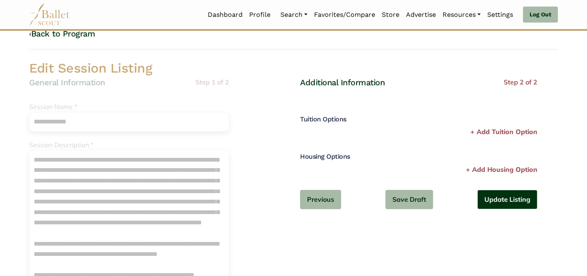
scroll to position [0, 0]
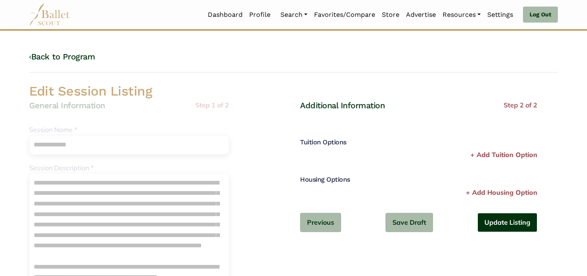
click at [490, 223] on button "Update Listing" at bounding box center [508, 222] width 60 height 19
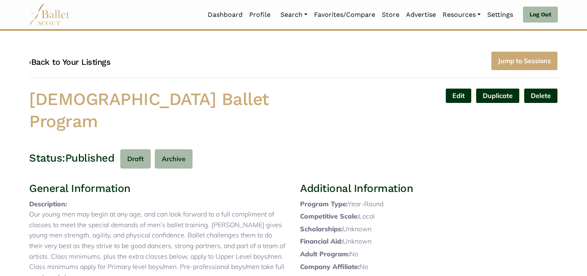
click at [79, 62] on link "‹ Back to Your Listings" at bounding box center [69, 62] width 81 height 10
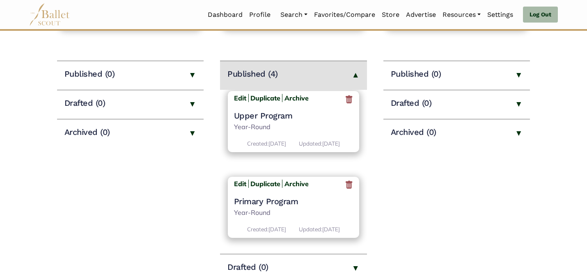
scroll to position [214, 0]
